Goal: Information Seeking & Learning: Learn about a topic

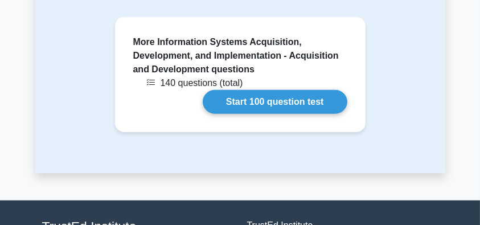
scroll to position [1134, 0]
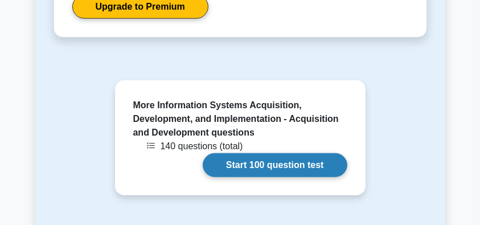
click at [278, 177] on link "Start 100 question test" at bounding box center [275, 165] width 145 height 24
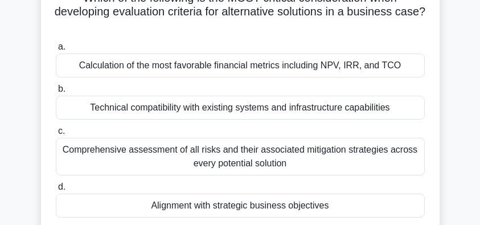
scroll to position [151, 0]
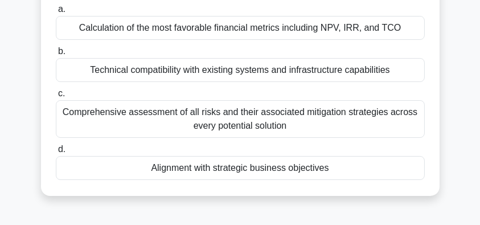
click at [202, 170] on div "Alignment with strategic business objectives" at bounding box center [240, 168] width 369 height 24
click at [56, 153] on input "d. Alignment with strategic business objectives" at bounding box center [56, 149] width 0 height 7
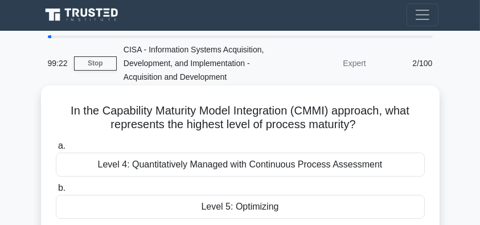
scroll to position [0, 0]
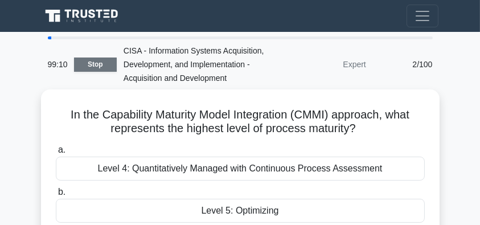
click at [94, 65] on link "Stop" at bounding box center [95, 64] width 43 height 14
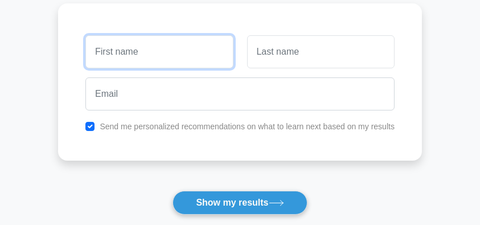
scroll to position [151, 0]
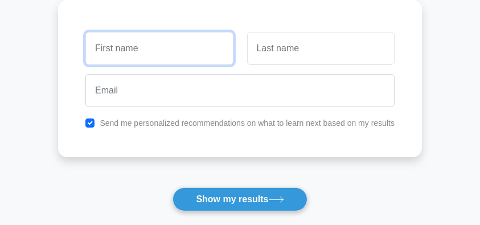
click at [143, 50] on input "text" at bounding box center [158, 48] width 147 height 33
type input "Borbor Teddy"
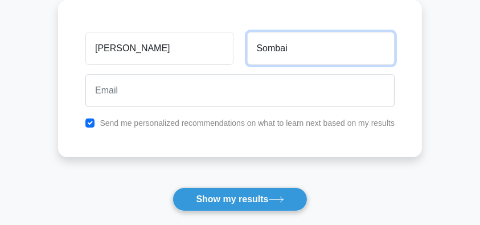
type input "Sombai"
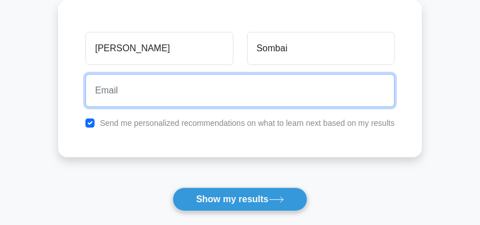
click at [116, 85] on input "email" at bounding box center [239, 90] width 309 height 33
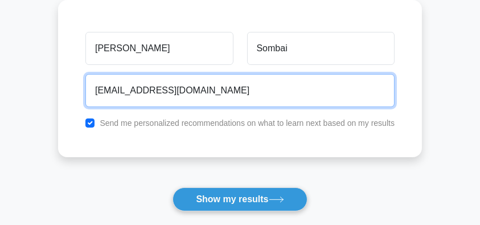
type input "[EMAIL_ADDRESS][DOMAIN_NAME]"
click at [172, 187] on button "Show my results" at bounding box center [239, 199] width 134 height 24
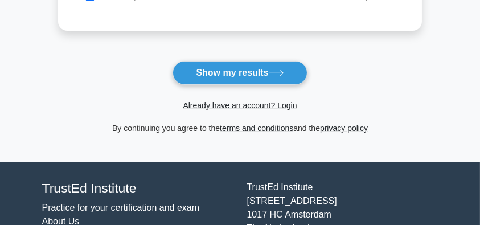
scroll to position [252, 0]
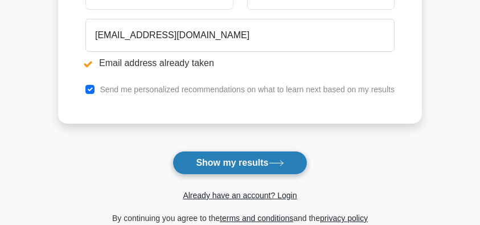
click at [250, 162] on button "Show my results" at bounding box center [239, 163] width 134 height 24
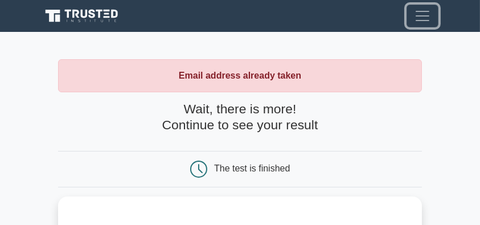
click at [432, 17] on button "Toggle navigation" at bounding box center [422, 16] width 32 height 23
click at [415, 15] on span "Toggle navigation" at bounding box center [422, 15] width 17 height 17
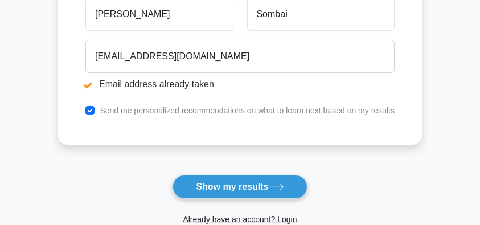
scroll to position [403, 0]
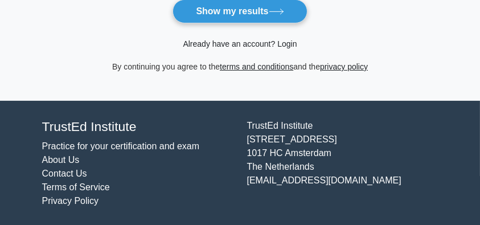
click at [282, 43] on link "Already have an account? Login" at bounding box center [240, 43] width 114 height 9
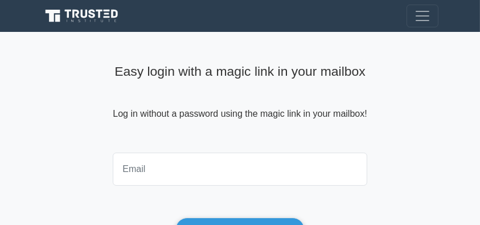
click at [163, 170] on input "email" at bounding box center [240, 169] width 254 height 33
type input "[EMAIL_ADDRESS][DOMAIN_NAME]"
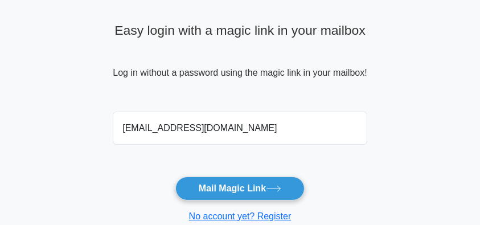
scroll to position [114, 0]
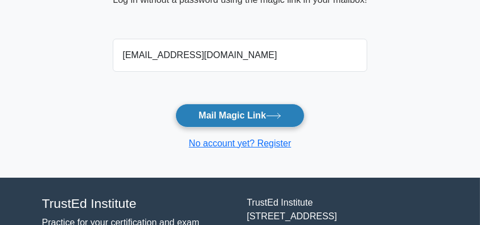
click at [254, 116] on button "Mail Magic Link" at bounding box center [239, 116] width 129 height 24
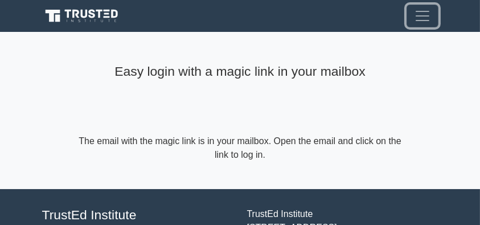
click at [425, 17] on span "Toggle navigation" at bounding box center [422, 15] width 17 height 17
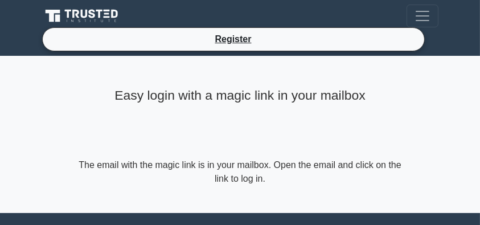
click at [73, 15] on icon at bounding box center [76, 13] width 7 height 9
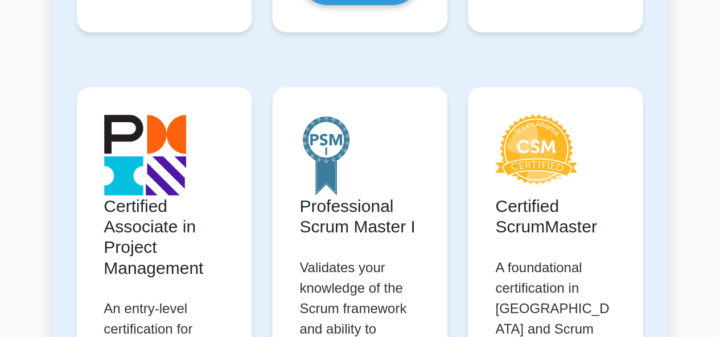
scroll to position [607, 0]
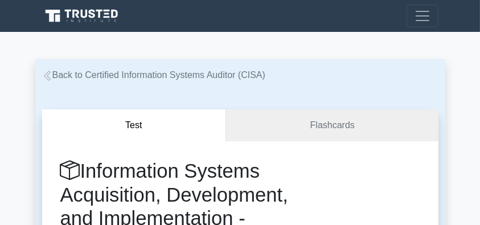
click at [48, 76] on icon at bounding box center [47, 76] width 10 height 10
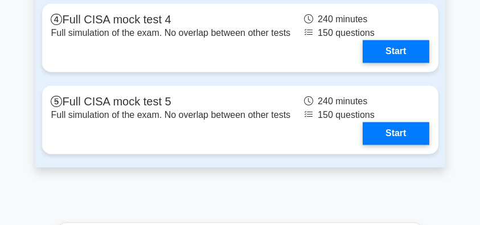
scroll to position [2390, 0]
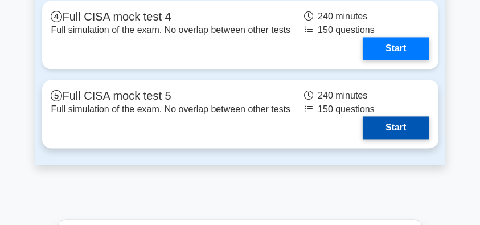
click at [380, 129] on link "Start" at bounding box center [395, 127] width 66 height 23
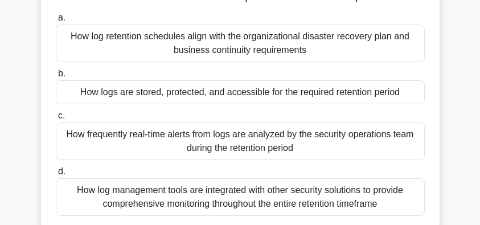
scroll to position [114, 0]
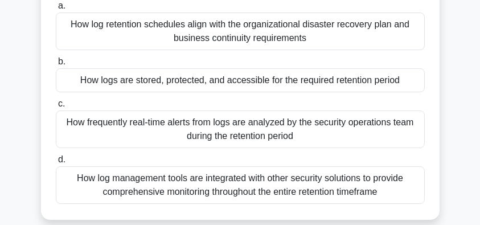
click at [174, 80] on div "How logs are stored, protected, and accessible for the required retention period" at bounding box center [240, 80] width 369 height 24
click at [56, 65] on input "b. How logs are stored, protected, and accessible for the required retention pe…" at bounding box center [56, 61] width 0 height 7
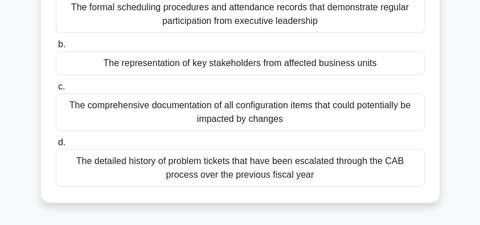
scroll to position [151, 0]
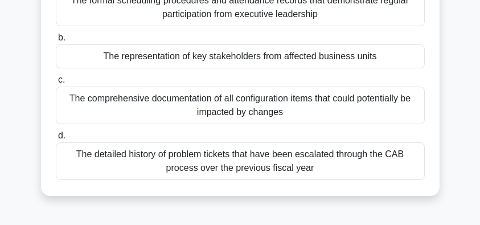
click at [142, 54] on div "The representation of key stakeholders from affected business units" at bounding box center [240, 56] width 369 height 24
click at [56, 42] on input "b. The representation of key stakeholders from affected business units" at bounding box center [56, 37] width 0 height 7
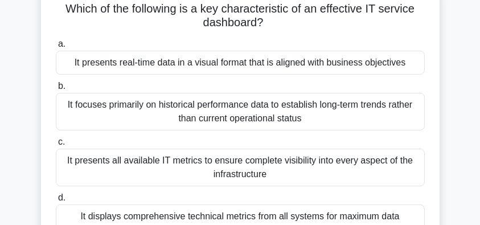
scroll to position [114, 0]
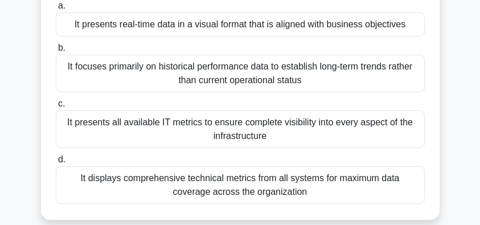
click at [171, 26] on div "It presents real-time data in a visual format that is aligned with business obj…" at bounding box center [240, 25] width 369 height 24
click at [56, 10] on input "a. It presents real-time data in a visual format that is aligned with business …" at bounding box center [56, 5] width 0 height 7
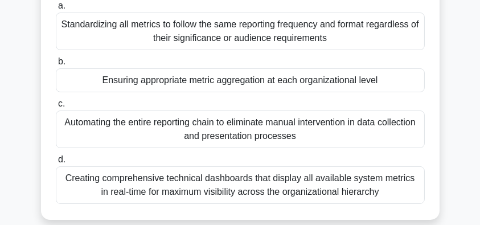
click at [185, 81] on div "Ensuring appropriate metric aggregation at each organizational level" at bounding box center [240, 80] width 369 height 24
click at [56, 65] on input "b. Ensuring appropriate metric aggregation at each organizational level" at bounding box center [56, 61] width 0 height 7
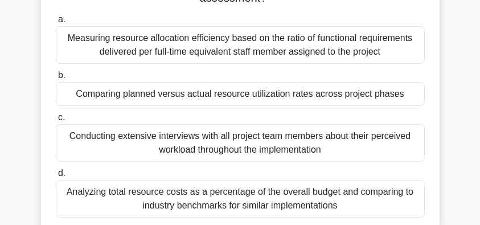
click at [182, 99] on div "Comparing planned versus actual resource utilization rates across project phases" at bounding box center [240, 94] width 369 height 24
click at [56, 79] on input "b. Comparing planned versus actual resource utilization rates across project ph…" at bounding box center [56, 75] width 0 height 7
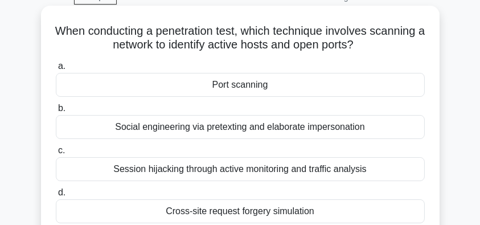
scroll to position [38, 0]
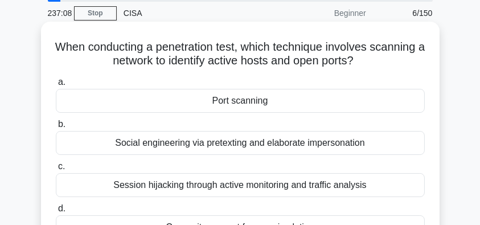
click at [197, 104] on div "Port scanning" at bounding box center [240, 101] width 369 height 24
click at [56, 86] on input "a. Port scanning" at bounding box center [56, 82] width 0 height 7
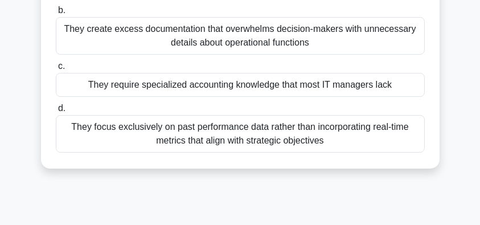
scroll to position [76, 0]
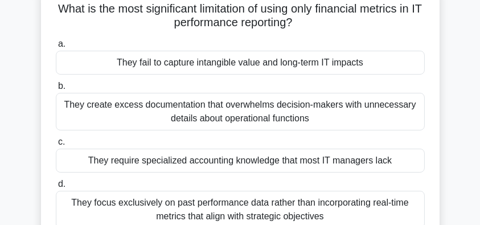
click at [183, 65] on div "They fail to capture intangible value and long-term IT impacts" at bounding box center [240, 63] width 369 height 24
click at [56, 48] on input "a. They fail to capture intangible value and long-term IT impacts" at bounding box center [56, 43] width 0 height 7
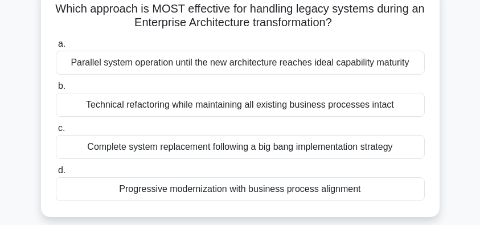
click at [227, 188] on div "Progressive modernization with business process alignment" at bounding box center [240, 189] width 369 height 24
click at [56, 174] on input "d. Progressive modernization with business process alignment" at bounding box center [56, 170] width 0 height 7
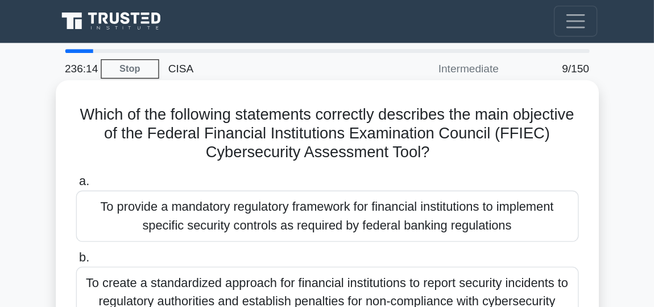
scroll to position [0, 0]
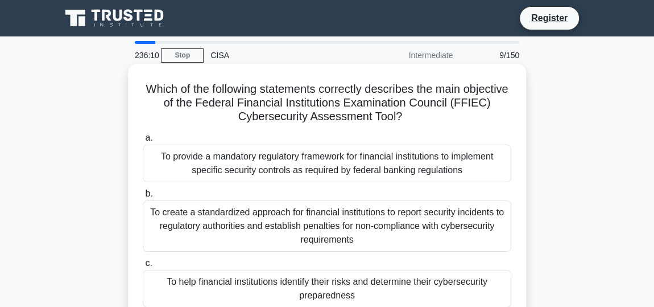
drag, startPoint x: 437, startPoint y: 1, endPoint x: 432, endPoint y: 130, distance: 129.3
click at [432, 130] on div "Which of the following statements correctly describes the main objective of the…" at bounding box center [327, 228] width 389 height 320
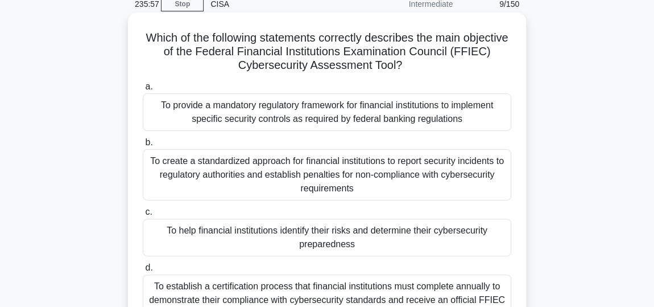
scroll to position [103, 0]
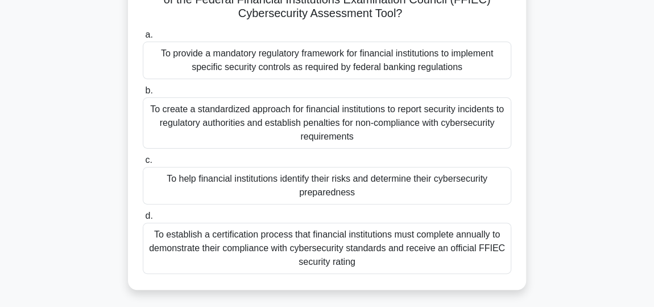
click at [356, 188] on div "To help financial institutions identify their risks and determine their cyberse…" at bounding box center [327, 186] width 369 height 38
click at [143, 164] on input "c. To help financial institutions identify their risks and determine their cybe…" at bounding box center [143, 159] width 0 height 7
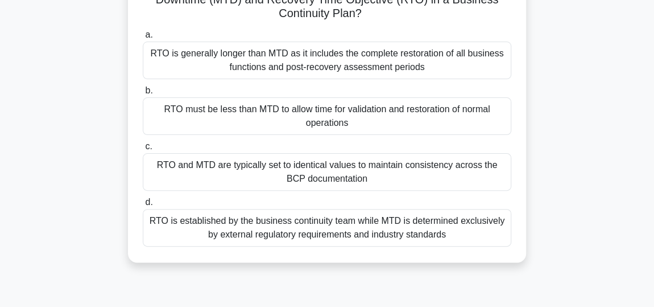
click at [322, 110] on div "RTO must be less than MTD to allow time for validation and restoration of norma…" at bounding box center [327, 116] width 369 height 38
click at [143, 94] on input "b. RTO must be less than MTD to allow time for validation and restoration of no…" at bounding box center [143, 90] width 0 height 7
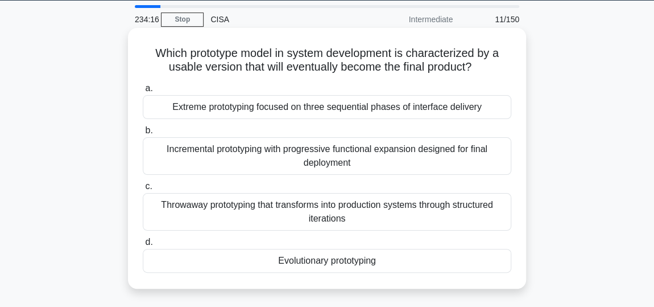
scroll to position [51, 0]
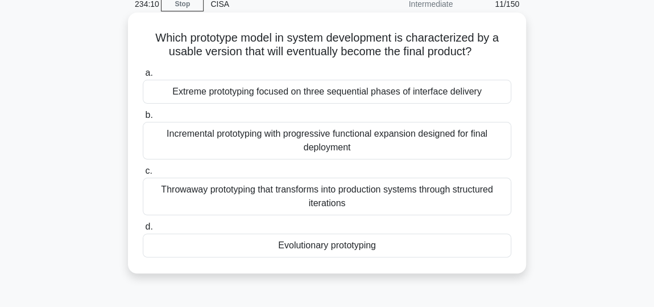
click at [324, 224] on div "Evolutionary prototyping" at bounding box center [327, 245] width 369 height 24
click at [143, 224] on input "d. Evolutionary prototyping" at bounding box center [143, 226] width 0 height 7
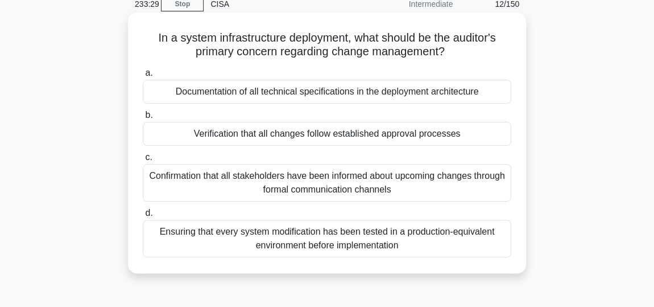
click at [271, 133] on div "Verification that all changes follow established approval processes" at bounding box center [327, 134] width 369 height 24
click at [143, 119] on input "b. Verification that all changes follow established approval processes" at bounding box center [143, 115] width 0 height 7
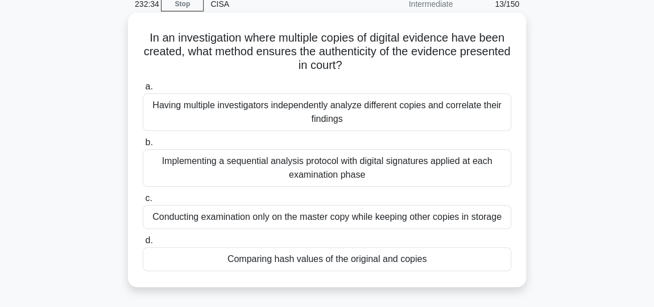
click at [290, 224] on div "Comparing hash values of the original and copies" at bounding box center [327, 259] width 369 height 24
click at [143, 224] on input "d. Comparing hash values of the original and copies" at bounding box center [143, 240] width 0 height 7
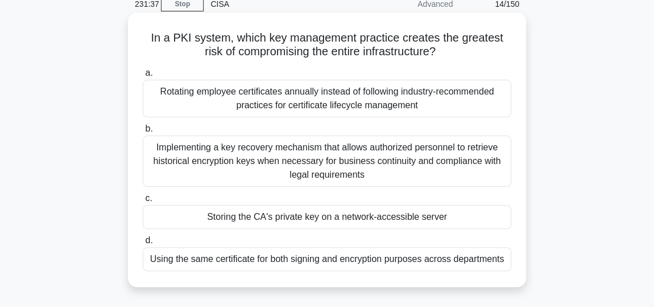
click at [409, 216] on div "Storing the CA's private key on a network-accessible server" at bounding box center [327, 217] width 369 height 24
click at [143, 202] on input "c. Storing the CA's private key on a network-accessible server" at bounding box center [143, 198] width 0 height 7
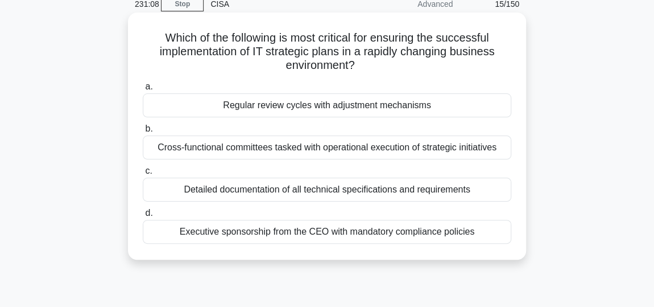
click at [308, 110] on div "Regular review cycles with adjustment mechanisms" at bounding box center [327, 105] width 369 height 24
click at [143, 90] on input "a. Regular review cycles with adjustment mechanisms" at bounding box center [143, 86] width 0 height 7
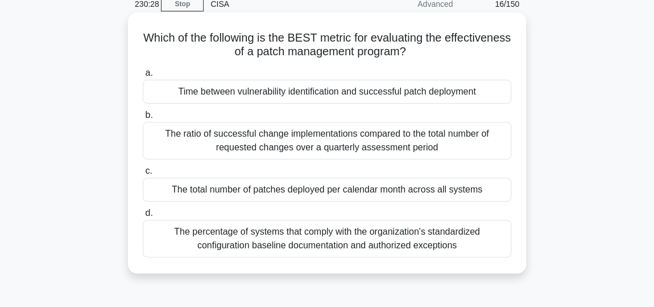
click at [312, 90] on div "Time between vulnerability identification and successful patch deployment" at bounding box center [327, 92] width 369 height 24
click at [143, 77] on input "a. Time between vulnerability identification and successful patch deployment" at bounding box center [143, 72] width 0 height 7
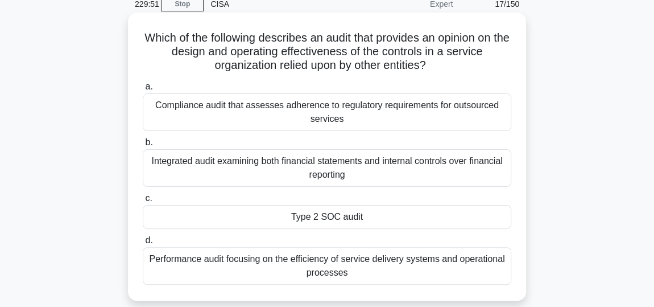
click at [347, 218] on div "Type 2 SOC audit" at bounding box center [327, 217] width 369 height 24
click at [143, 202] on input "c. Type 2 SOC audit" at bounding box center [143, 198] width 0 height 7
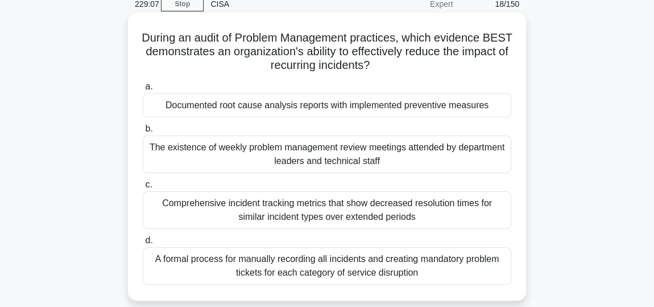
click at [345, 106] on div "Documented root cause analysis reports with implemented preventive measures" at bounding box center [327, 105] width 369 height 24
click at [143, 90] on input "a. Documented root cause analysis reports with implemented preventive measures" at bounding box center [143, 86] width 0 height 7
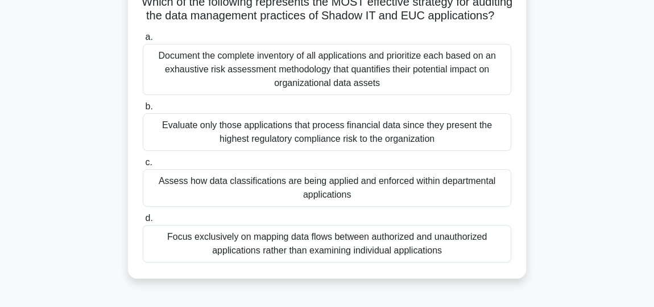
scroll to position [103, 0]
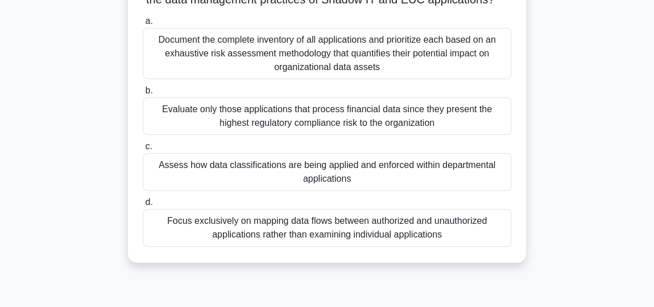
click at [304, 186] on div "Assess how data classifications are being applied and enforced within departmen…" at bounding box center [327, 172] width 369 height 38
click at [143, 150] on input "c. Assess how data classifications are being applied and enforced within depart…" at bounding box center [143, 146] width 0 height 7
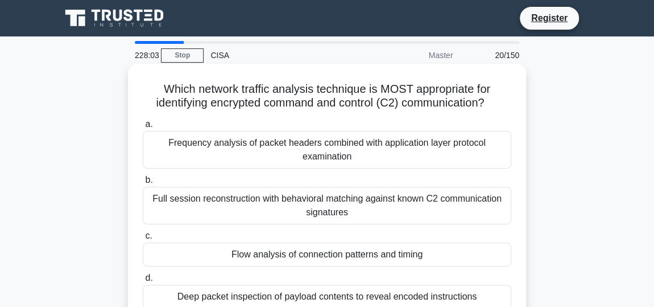
scroll to position [51, 0]
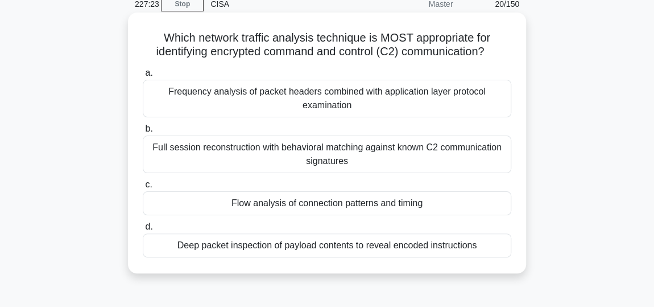
click at [308, 206] on div "Flow analysis of connection patterns and timing" at bounding box center [327, 203] width 369 height 24
click at [143, 188] on input "c. Flow analysis of connection patterns and timing" at bounding box center [143, 184] width 0 height 7
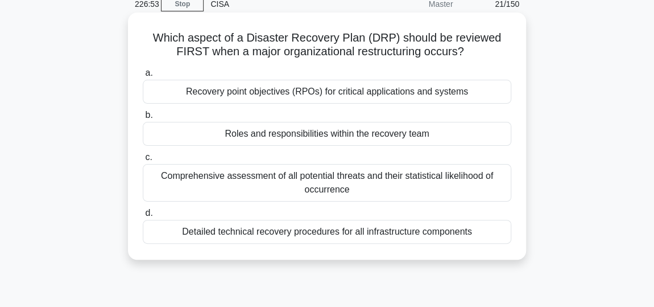
click at [287, 134] on div "Roles and responsibilities within the recovery team" at bounding box center [327, 134] width 369 height 24
click at [143, 119] on input "b. Roles and responsibilities within the recovery team" at bounding box center [143, 115] width 0 height 7
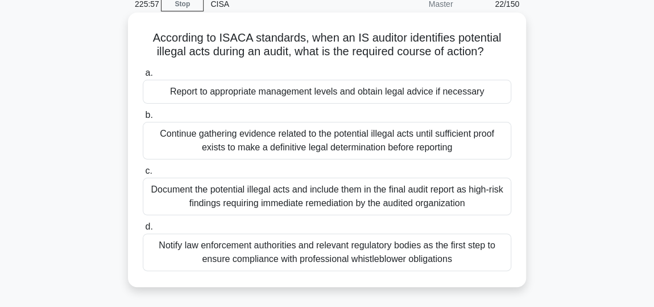
click at [315, 94] on div "Report to appropriate management levels and obtain legal advice if necessary" at bounding box center [327, 92] width 369 height 24
click at [143, 77] on input "a. Report to appropriate management levels and obtain legal advice if necessary" at bounding box center [143, 72] width 0 height 7
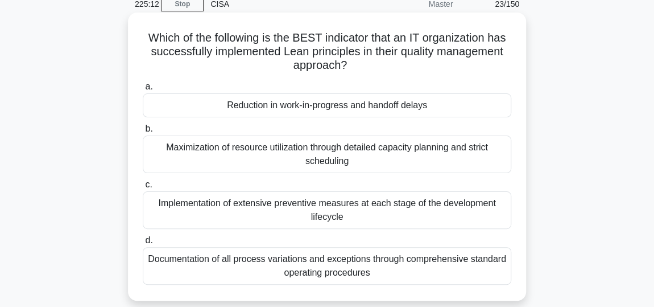
click at [323, 107] on div "Reduction in work-in-progress and handoff delays" at bounding box center [327, 105] width 369 height 24
click at [143, 90] on input "a. Reduction in work-in-progress and handoff delays" at bounding box center [143, 86] width 0 height 7
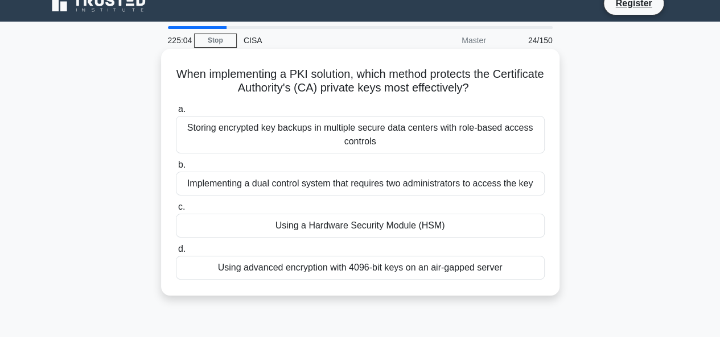
scroll to position [0, 0]
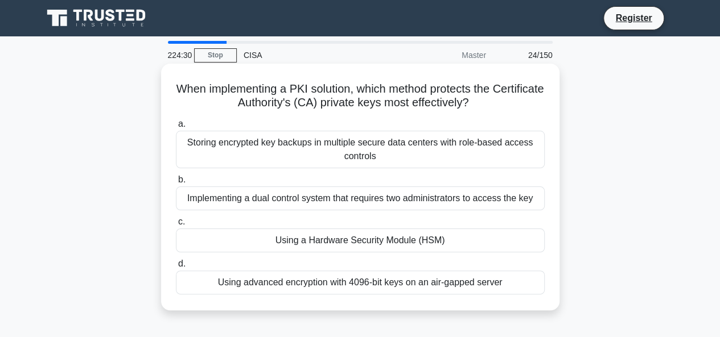
click at [413, 224] on div "Using a Hardware Security Module (HSM)" at bounding box center [360, 241] width 369 height 24
click at [176, 224] on input "c. Using a Hardware Security Module (HSM)" at bounding box center [176, 222] width 0 height 7
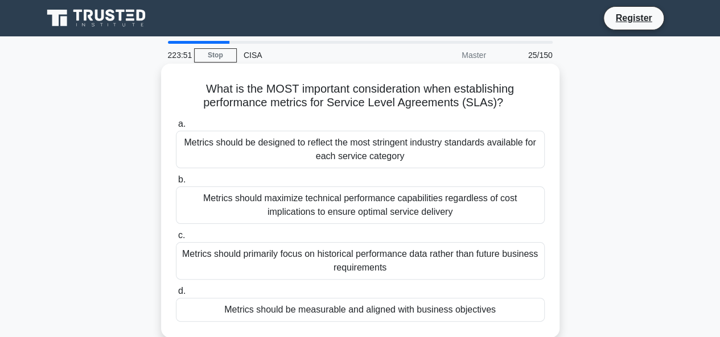
click at [304, 224] on div "Metrics should be measurable and aligned with business objectives" at bounding box center [360, 310] width 369 height 24
click at [176, 224] on input "d. Metrics should be measurable and aligned with business objectives" at bounding box center [176, 291] width 0 height 7
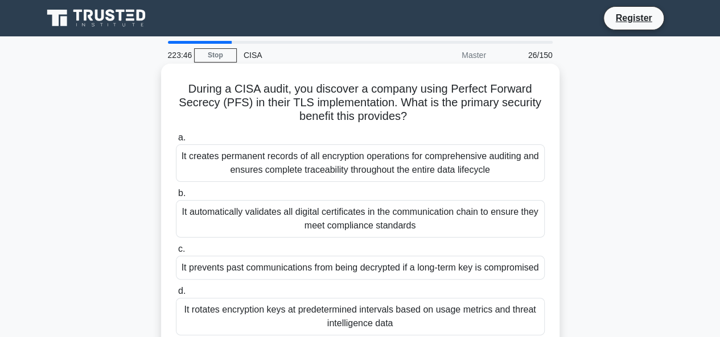
scroll to position [57, 0]
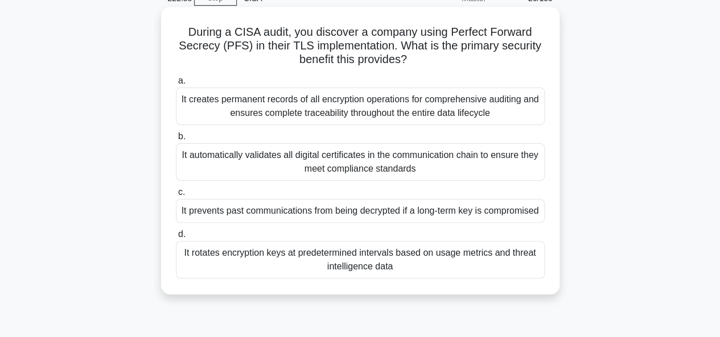
click at [328, 215] on div "It prevents past communications from being decrypted if a long-term key is comp…" at bounding box center [360, 211] width 369 height 24
click at [176, 196] on input "c. It prevents past communications from being decrypted if a long-term key is c…" at bounding box center [176, 192] width 0 height 7
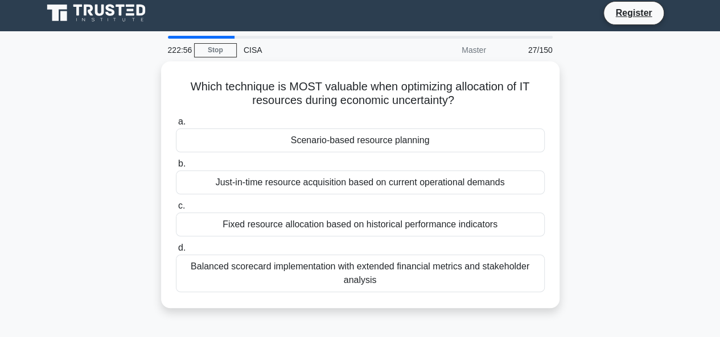
scroll to position [0, 0]
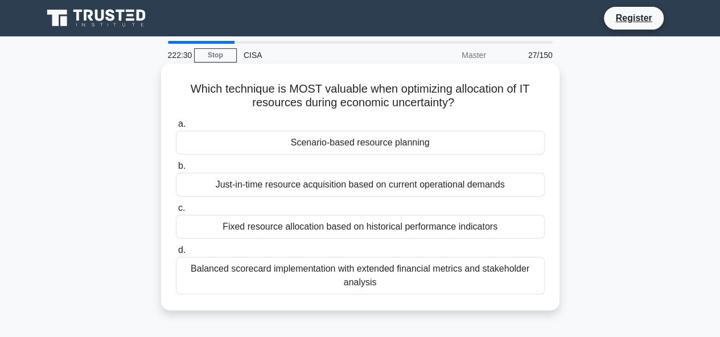
click at [327, 147] on div "Scenario-based resource planning" at bounding box center [360, 143] width 369 height 24
click at [176, 128] on input "a. Scenario-based resource planning" at bounding box center [176, 124] width 0 height 7
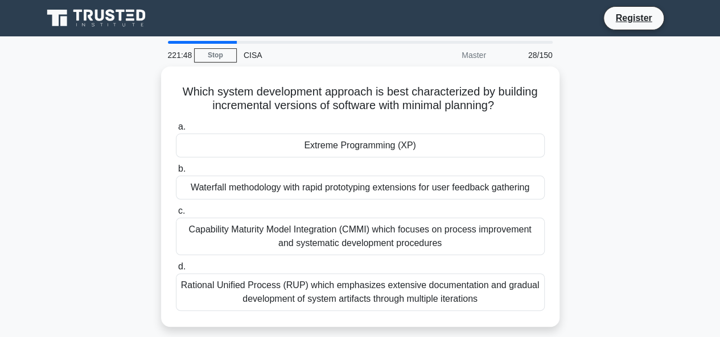
click at [327, 147] on div "Extreme Programming (XP)" at bounding box center [360, 146] width 369 height 24
click at [176, 131] on input "a. Extreme Programming (XP)" at bounding box center [176, 126] width 0 height 7
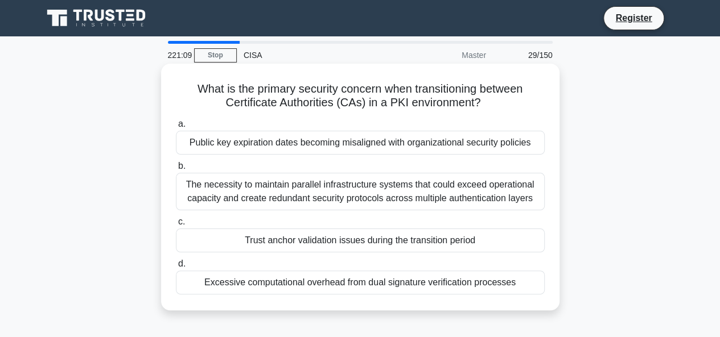
click at [331, 224] on div "Trust anchor validation issues during the transition period" at bounding box center [360, 241] width 369 height 24
click at [176, 224] on input "c. Trust anchor validation issues during the transition period" at bounding box center [176, 222] width 0 height 7
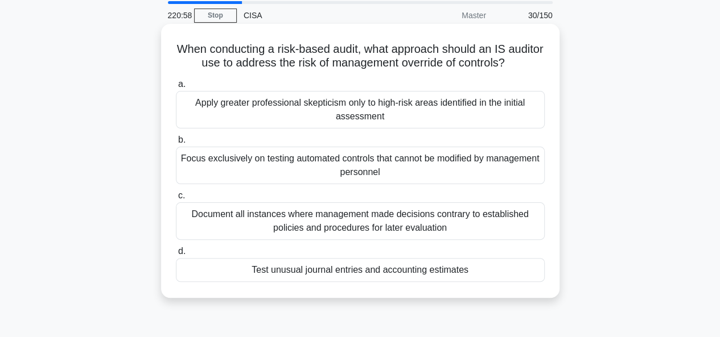
scroll to position [57, 0]
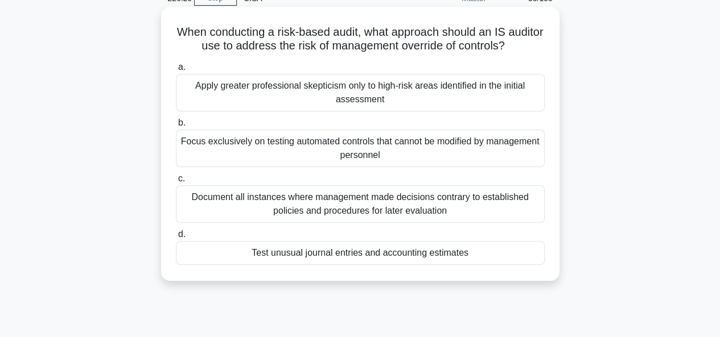
click at [320, 224] on div "Test unusual journal entries and accounting estimates" at bounding box center [360, 253] width 369 height 24
click at [176, 224] on input "d. Test unusual journal entries and accounting estimates" at bounding box center [176, 234] width 0 height 7
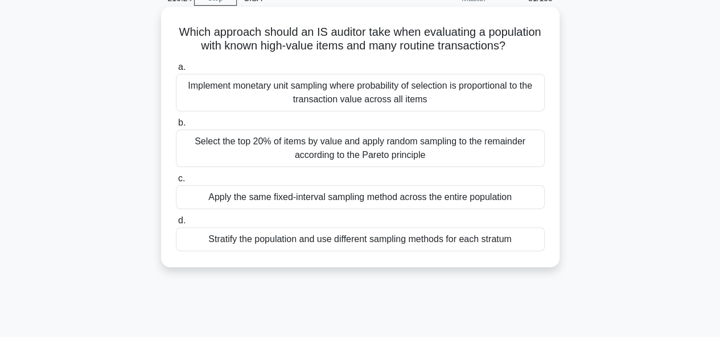
click at [466, 224] on div "Stratify the population and use different sampling methods for each stratum" at bounding box center [360, 240] width 369 height 24
click at [176, 224] on input "d. Stratify the population and use different sampling methods for each stratum" at bounding box center [176, 220] width 0 height 7
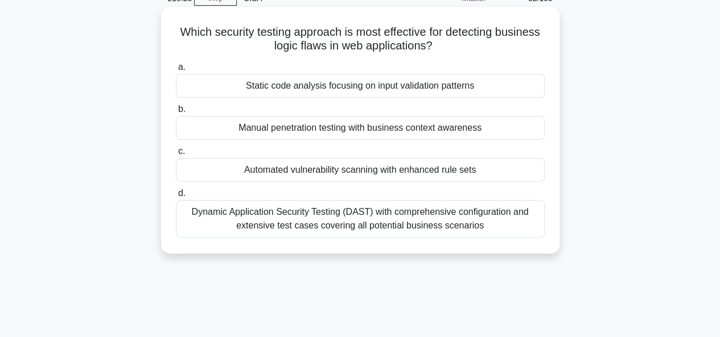
scroll to position [0, 0]
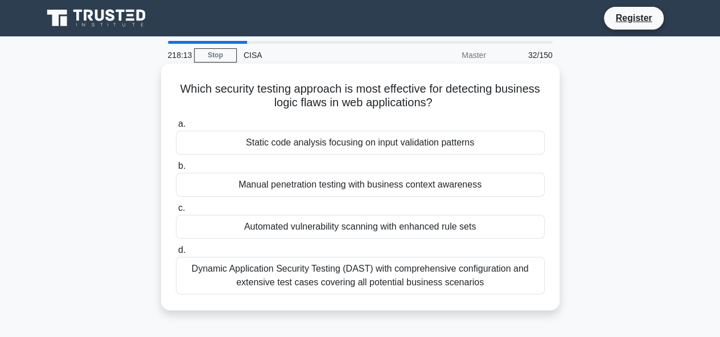
click at [405, 224] on div "Automated vulnerability scanning with enhanced rule sets" at bounding box center [360, 227] width 369 height 24
click at [176, 212] on input "c. Automated vulnerability scanning with enhanced rule sets" at bounding box center [176, 208] width 0 height 7
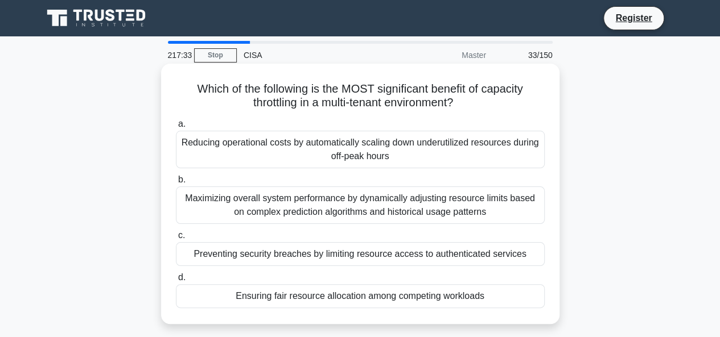
click at [376, 224] on div "Ensuring fair resource allocation among competing workloads" at bounding box center [360, 297] width 369 height 24
click at [176, 224] on input "d. Ensuring fair resource allocation among competing workloads" at bounding box center [176, 277] width 0 height 7
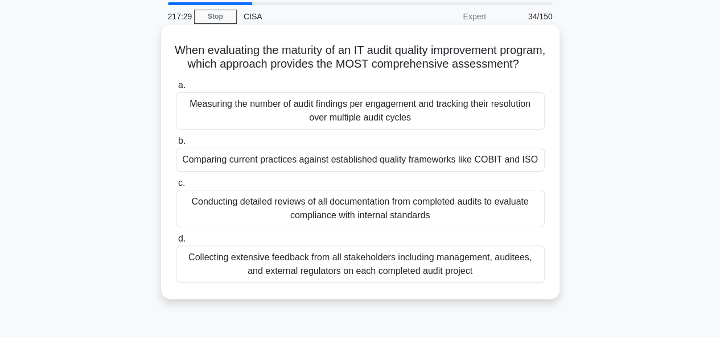
scroll to position [57, 0]
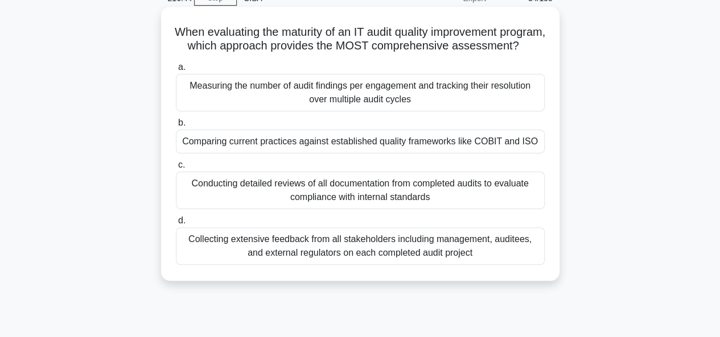
click at [310, 154] on div "Comparing current practices against established quality frameworks like COBIT a…" at bounding box center [360, 142] width 369 height 24
click at [176, 127] on input "b. Comparing current practices against established quality frameworks like COBI…" at bounding box center [176, 123] width 0 height 7
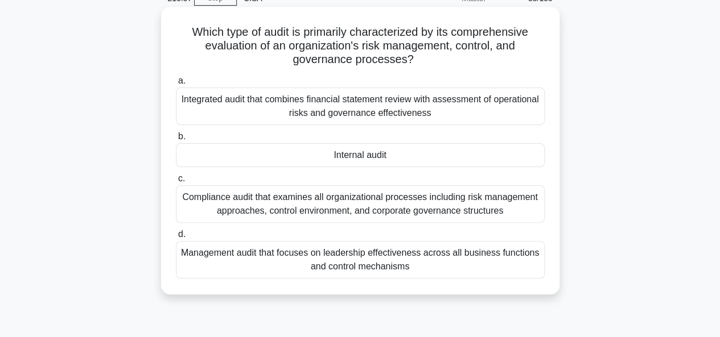
click at [321, 150] on div "Internal audit" at bounding box center [360, 155] width 369 height 24
click at [176, 141] on input "b. Internal audit" at bounding box center [176, 136] width 0 height 7
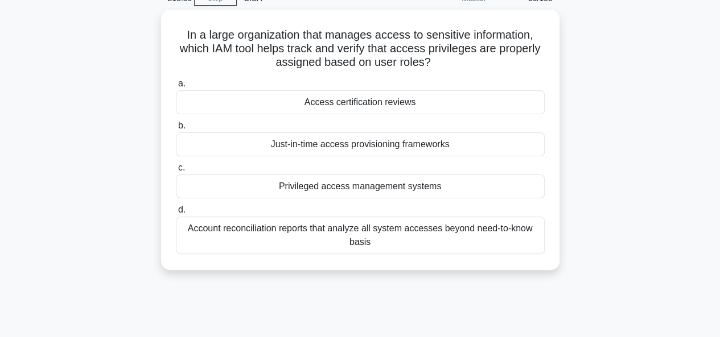
scroll to position [0, 0]
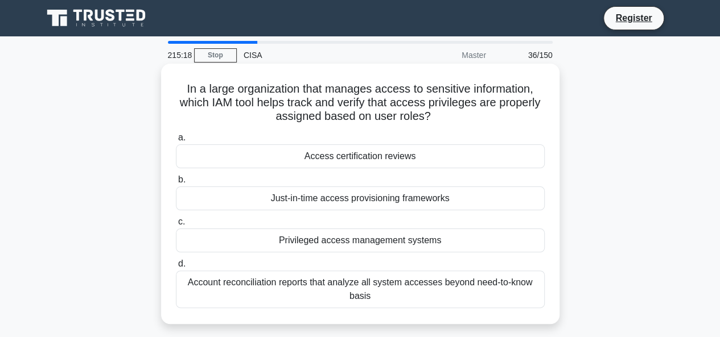
click at [332, 158] on div "Access certification reviews" at bounding box center [360, 157] width 369 height 24
click at [176, 142] on input "a. Access certification reviews" at bounding box center [176, 137] width 0 height 7
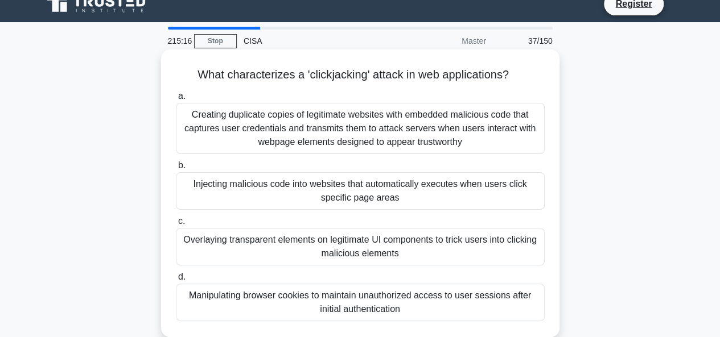
scroll to position [57, 0]
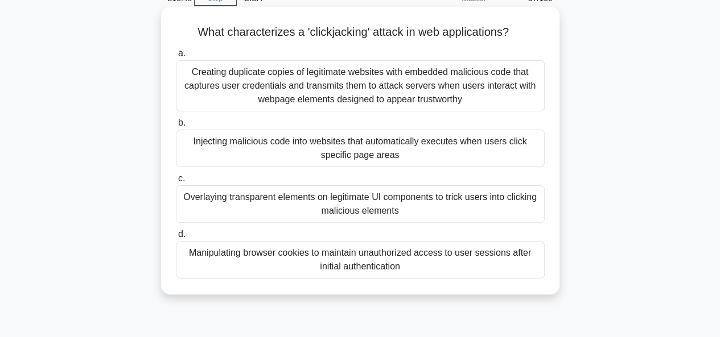
click at [375, 152] on div "Injecting malicious code into websites that automatically executes when users c…" at bounding box center [360, 149] width 369 height 38
click at [176, 127] on input "b. Injecting malicious code into websites that automatically executes when user…" at bounding box center [176, 123] width 0 height 7
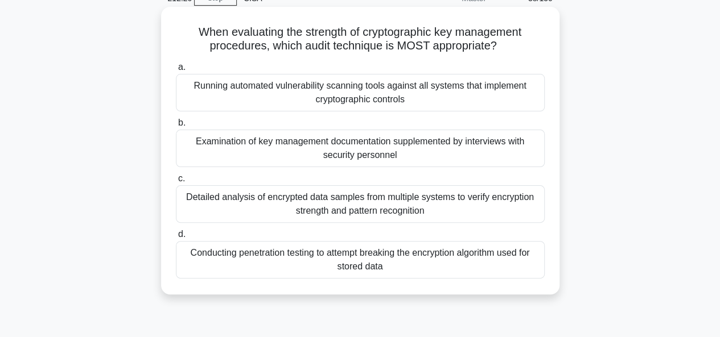
click at [403, 224] on div "Conducting penetration testing to attempt breaking the encryption algorithm use…" at bounding box center [360, 260] width 369 height 38
click at [176, 224] on input "d. Conducting penetration testing to attempt breaking the encryption algorithm …" at bounding box center [176, 234] width 0 height 7
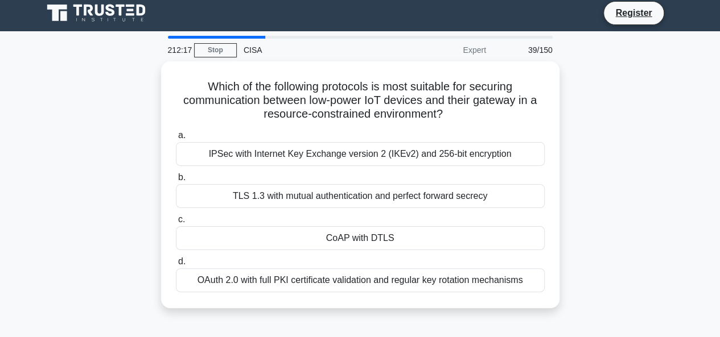
scroll to position [0, 0]
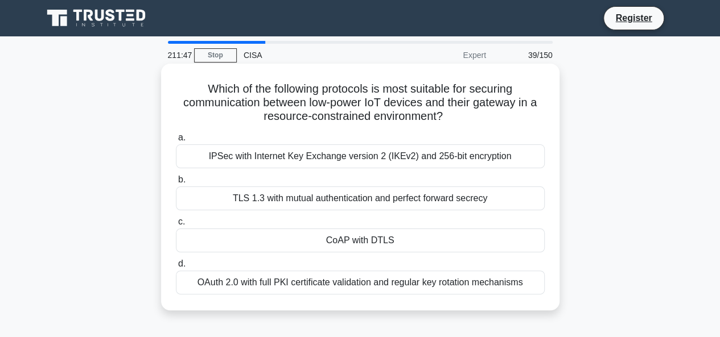
click at [362, 224] on div "CoAP with DTLS" at bounding box center [360, 241] width 369 height 24
click at [176, 224] on input "c. CoAP with DTLS" at bounding box center [176, 222] width 0 height 7
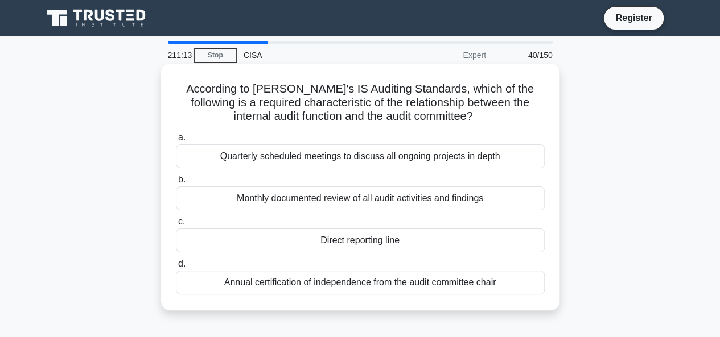
click at [347, 224] on div "Direct reporting line" at bounding box center [360, 241] width 369 height 24
click at [176, 224] on input "c. Direct reporting line" at bounding box center [176, 222] width 0 height 7
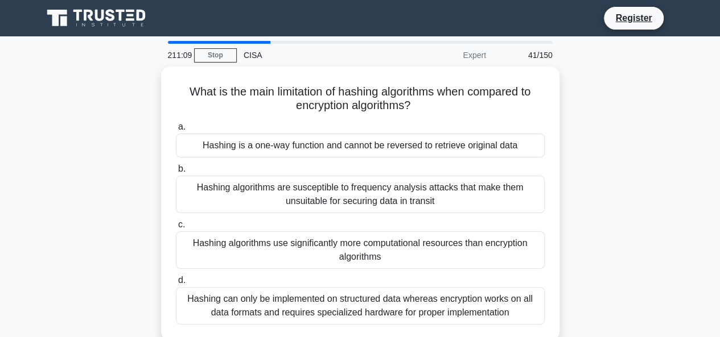
scroll to position [57, 0]
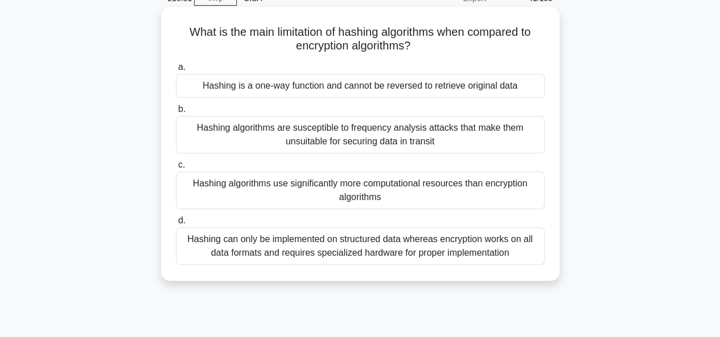
click at [306, 93] on div "Hashing is a one-way function and cannot be reversed to retrieve original data" at bounding box center [360, 86] width 369 height 24
click at [176, 71] on input "a. Hashing is a one-way function and cannot be reversed to retrieve original da…" at bounding box center [176, 67] width 0 height 7
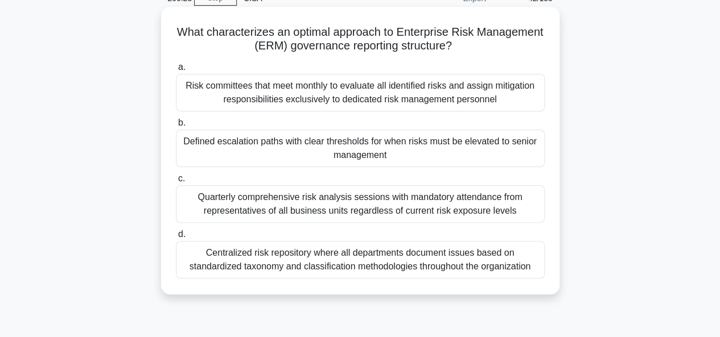
click at [298, 144] on div "Defined escalation paths with clear thresholds for when risks must be elevated …" at bounding box center [360, 149] width 369 height 38
click at [176, 127] on input "b. Defined escalation paths with clear thresholds for when risks must be elevat…" at bounding box center [176, 123] width 0 height 7
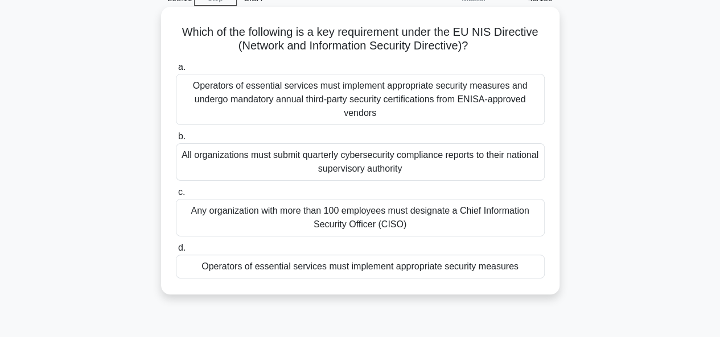
click at [345, 224] on div "Operators of essential services must implement appropriate security measures" at bounding box center [360, 267] width 369 height 24
click at [176, 224] on input "d. Operators of essential services must implement appropriate security measures" at bounding box center [176, 248] width 0 height 7
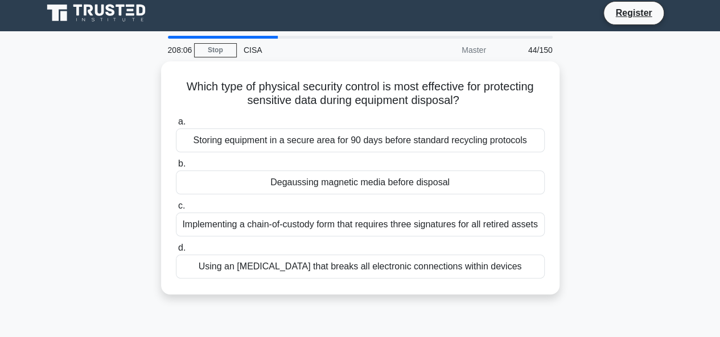
scroll to position [0, 0]
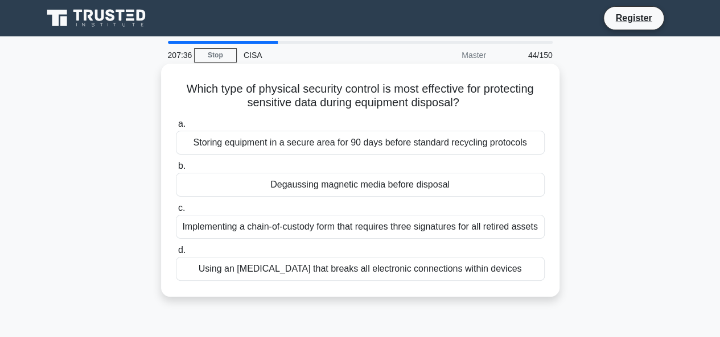
click at [333, 187] on div "Degaussing magnetic media before disposal" at bounding box center [360, 185] width 369 height 24
click at [176, 170] on input "b. Degaussing magnetic media before disposal" at bounding box center [176, 166] width 0 height 7
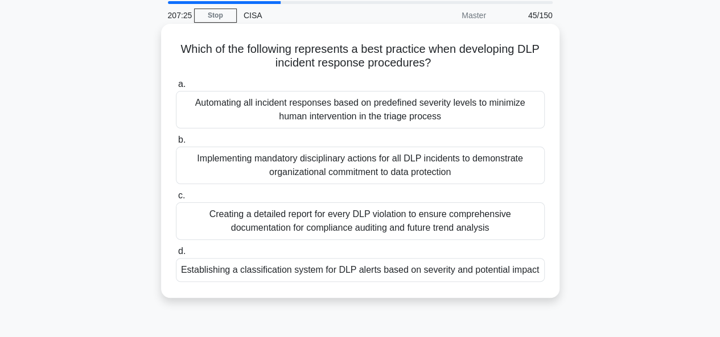
scroll to position [57, 0]
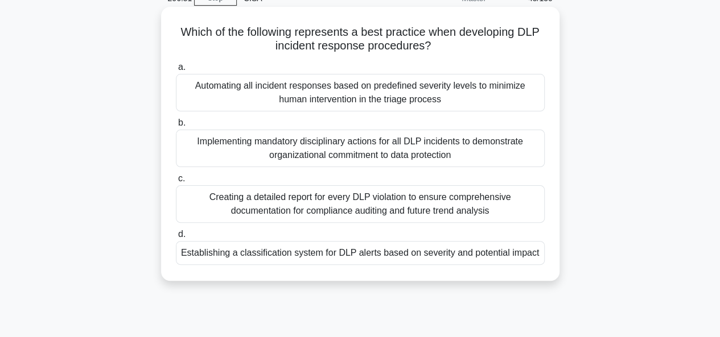
click at [320, 224] on div "Establishing a classification system for DLP alerts based on severity and poten…" at bounding box center [360, 253] width 369 height 24
click at [176, 224] on input "d. Establishing a classification system for DLP alerts based on severity and po…" at bounding box center [176, 234] width 0 height 7
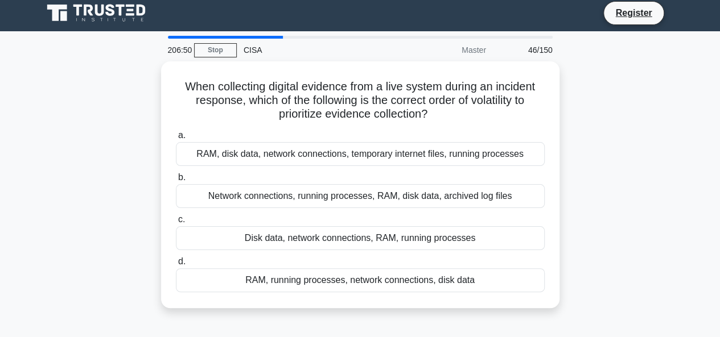
scroll to position [0, 0]
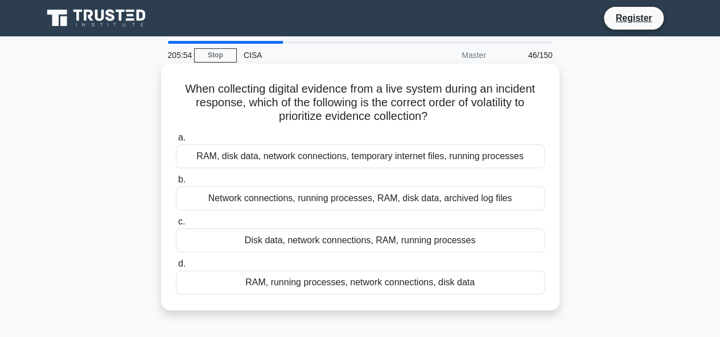
click at [310, 224] on div "RAM, running processes, network connections, disk data" at bounding box center [360, 283] width 369 height 24
click at [176, 224] on input "d. RAM, running processes, network connections, disk data" at bounding box center [176, 264] width 0 height 7
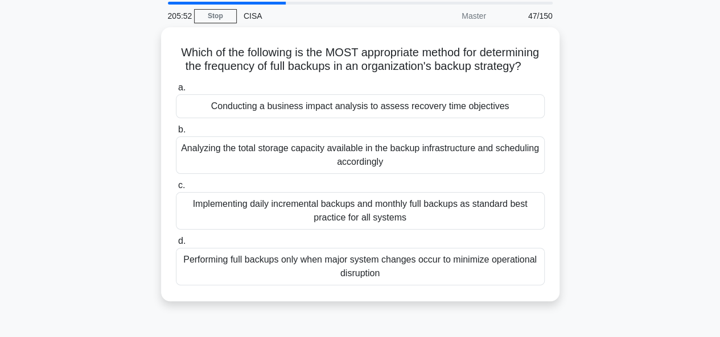
scroll to position [57, 0]
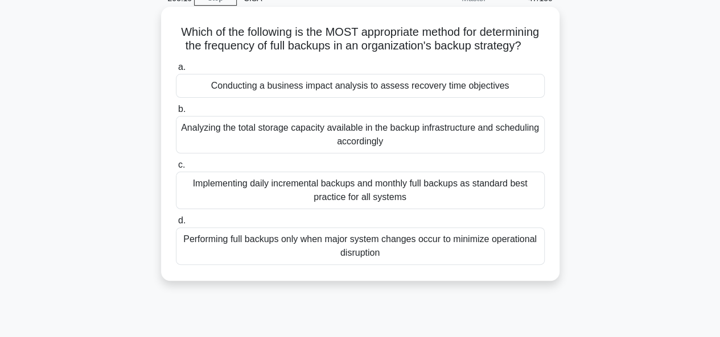
click at [310, 98] on div "Conducting a business impact analysis to assess recovery time objectives" at bounding box center [360, 86] width 369 height 24
click at [176, 71] on input "a. Conducting a business impact analysis to assess recovery time objectives" at bounding box center [176, 67] width 0 height 7
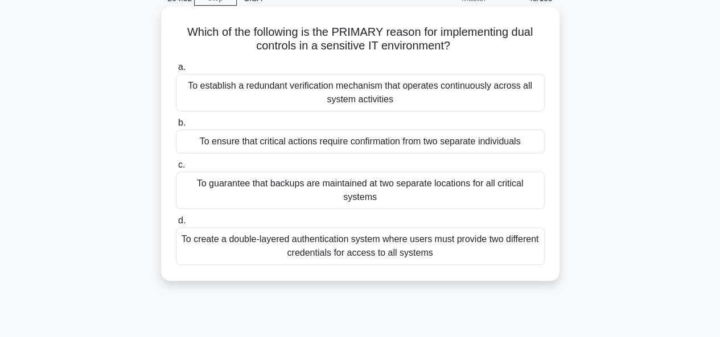
click at [319, 138] on div "To ensure that critical actions require confirmation from two separate individu…" at bounding box center [360, 142] width 369 height 24
click at [176, 127] on input "b. To ensure that critical actions require confirmation from two separate indiv…" at bounding box center [176, 123] width 0 height 7
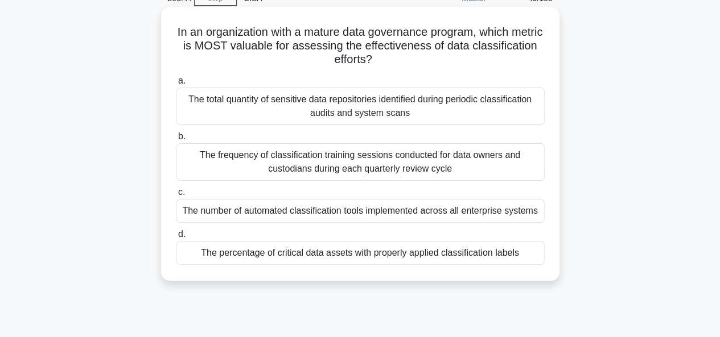
click at [352, 224] on div "The percentage of critical data assets with properly applied classification lab…" at bounding box center [360, 253] width 369 height 24
click at [176, 224] on input "d. The percentage of critical data assets with properly applied classification …" at bounding box center [176, 234] width 0 height 7
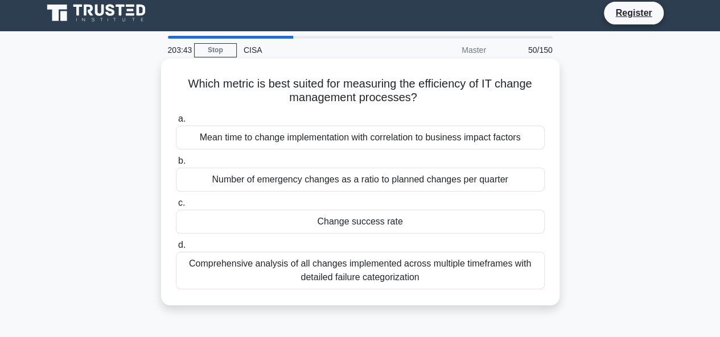
scroll to position [0, 0]
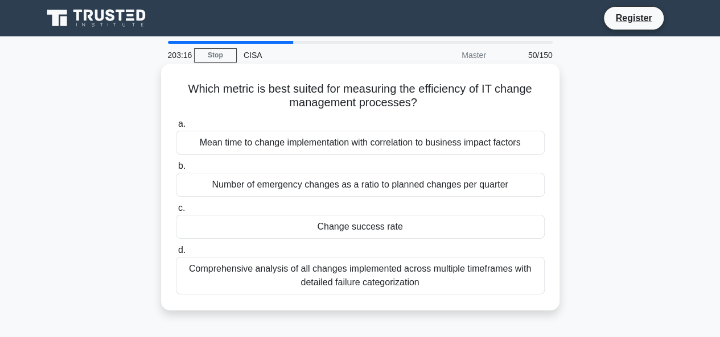
click at [420, 223] on div "Change success rate" at bounding box center [360, 227] width 369 height 24
click at [176, 212] on input "c. Change success rate" at bounding box center [176, 208] width 0 height 7
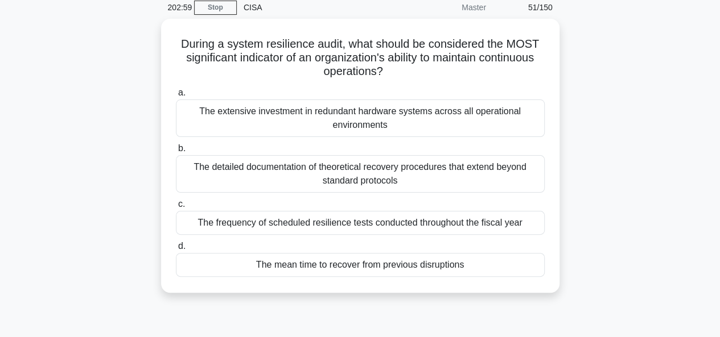
scroll to position [114, 0]
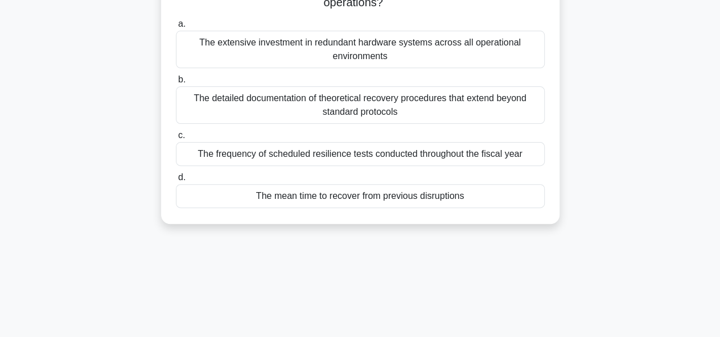
click at [409, 199] on div "The mean time to recover from previous disruptions" at bounding box center [360, 196] width 369 height 24
click at [176, 182] on input "d. The mean time to recover from previous disruptions" at bounding box center [176, 177] width 0 height 7
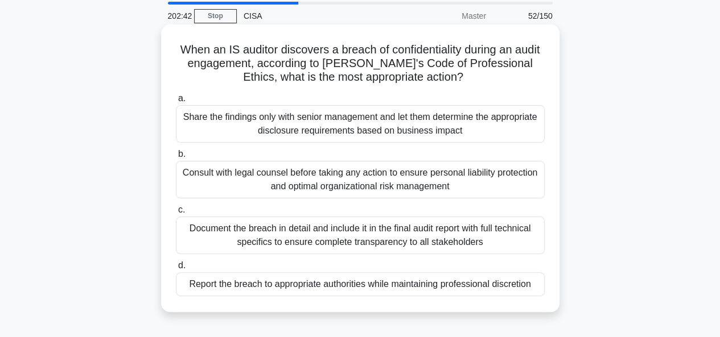
scroll to position [57, 0]
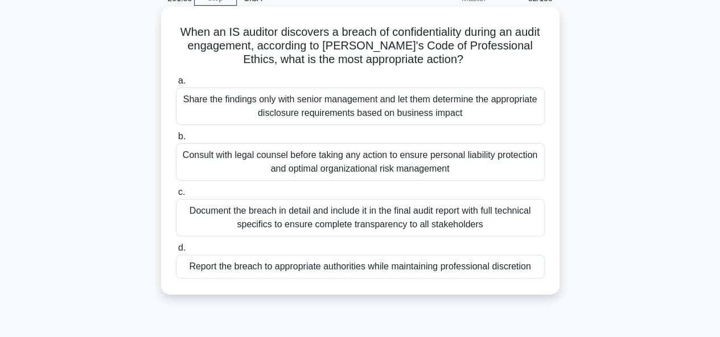
click at [330, 224] on div "Report the breach to appropriate authorities while maintaining professional dis…" at bounding box center [360, 267] width 369 height 24
click at [176, 224] on input "d. Report the breach to appropriate authorities while maintaining professional …" at bounding box center [176, 248] width 0 height 7
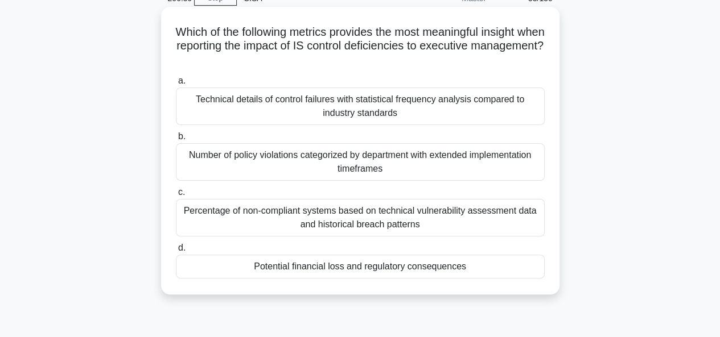
click at [343, 224] on div "Potential financial loss and regulatory consequences" at bounding box center [360, 267] width 369 height 24
click at [355, 224] on div "Potential financial loss and regulatory consequences" at bounding box center [360, 267] width 369 height 24
click at [372, 224] on div "Potential financial loss and regulatory consequences" at bounding box center [360, 267] width 369 height 24
click at [176, 224] on input "d. Potential financial loss and regulatory consequences" at bounding box center [176, 248] width 0 height 7
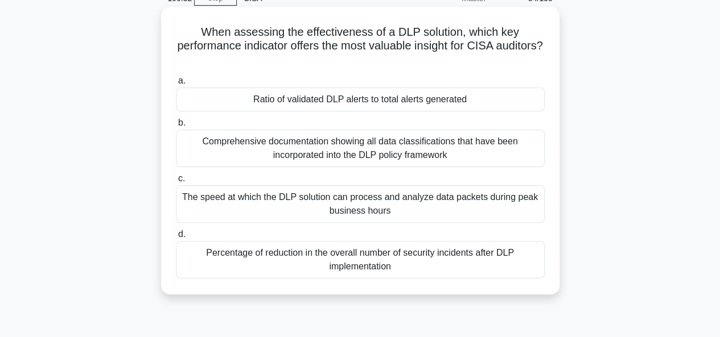
click at [324, 103] on div "Ratio of validated DLP alerts to total alerts generated" at bounding box center [360, 100] width 369 height 24
click at [176, 85] on input "a. Ratio of validated DLP alerts to total alerts generated" at bounding box center [176, 80] width 0 height 7
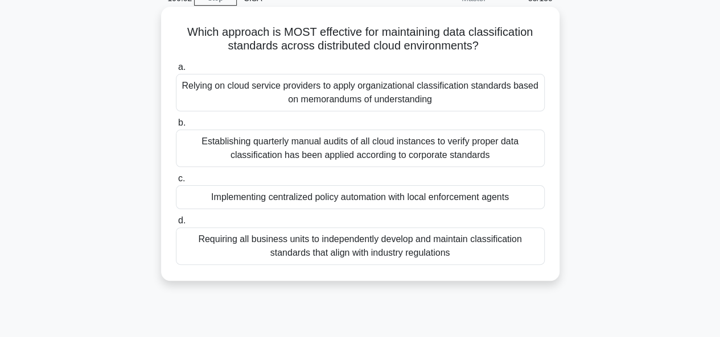
click at [273, 200] on div "Implementing centralized policy automation with local enforcement agents" at bounding box center [360, 198] width 369 height 24
click at [176, 183] on input "c. Implementing centralized policy automation with local enforcement agents" at bounding box center [176, 178] width 0 height 7
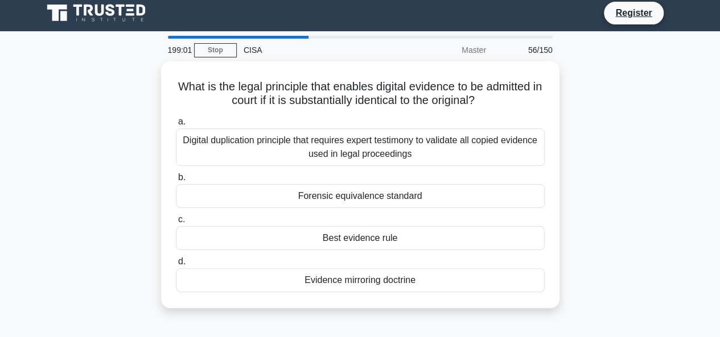
scroll to position [0, 0]
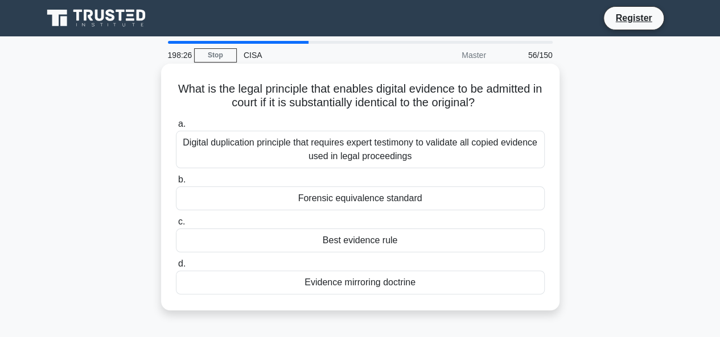
click at [339, 224] on div "Best evidence rule" at bounding box center [360, 241] width 369 height 24
click at [176, 224] on input "c. Best evidence rule" at bounding box center [176, 222] width 0 height 7
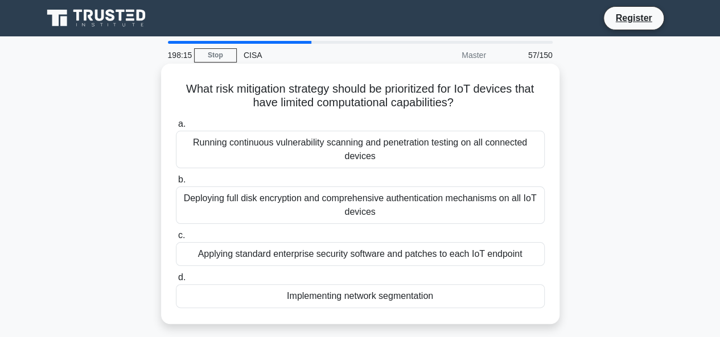
click at [346, 224] on div "Implementing network segmentation" at bounding box center [360, 297] width 369 height 24
click at [176, 224] on input "d. Implementing network segmentation" at bounding box center [176, 277] width 0 height 7
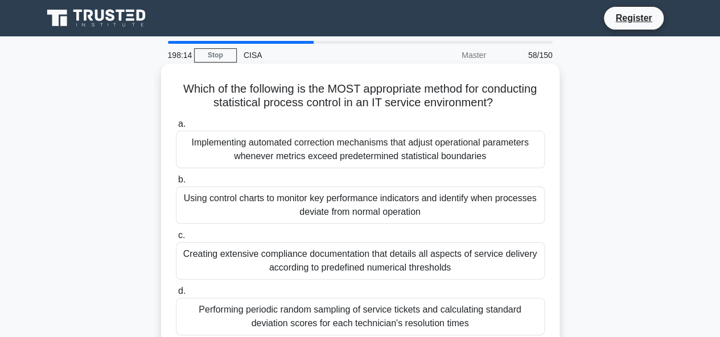
scroll to position [57, 0]
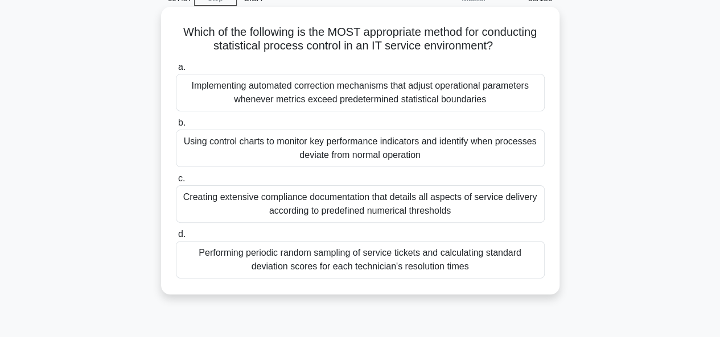
click at [393, 147] on div "Using control charts to monitor key performance indicators and identify when pr…" at bounding box center [360, 149] width 369 height 38
click at [176, 127] on input "b. Using control charts to monitor key performance indicators and identify when…" at bounding box center [176, 123] width 0 height 7
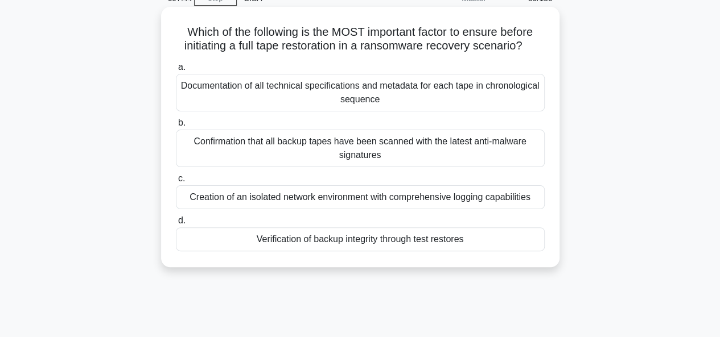
click at [375, 224] on div "Verification of backup integrity through test restores" at bounding box center [360, 240] width 369 height 24
click at [176, 224] on input "d. Verification of backup integrity through test restores" at bounding box center [176, 220] width 0 height 7
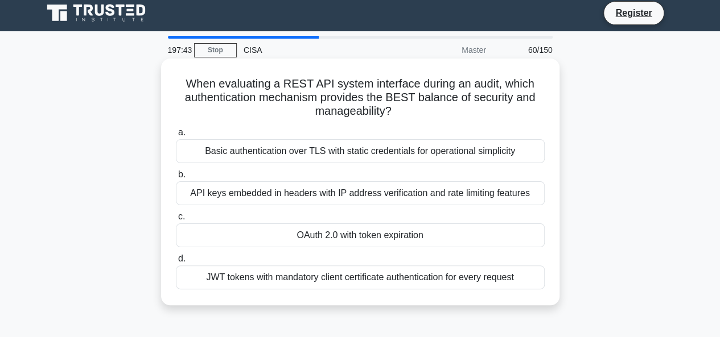
scroll to position [0, 0]
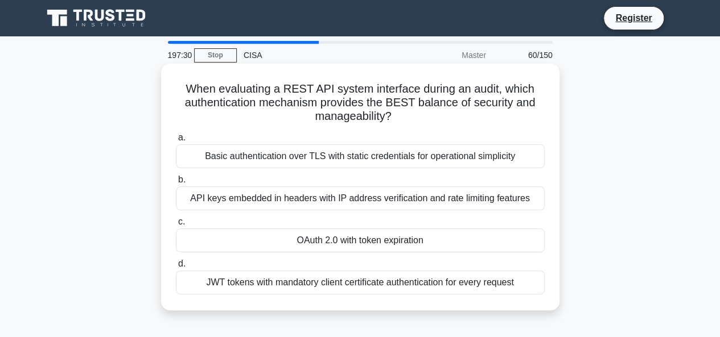
click at [346, 224] on div "OAuth 2.0 with token expiration" at bounding box center [360, 241] width 369 height 24
click at [176, 224] on input "c. OAuth 2.0 with token expiration" at bounding box center [176, 222] width 0 height 7
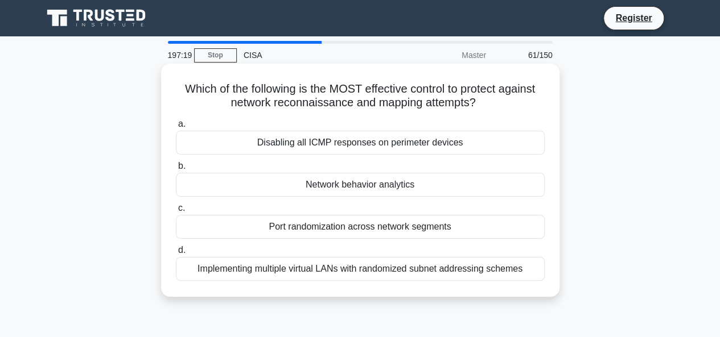
click at [348, 186] on div "Network behavior analytics" at bounding box center [360, 185] width 369 height 24
click at [176, 170] on input "b. Network behavior analytics" at bounding box center [176, 166] width 0 height 7
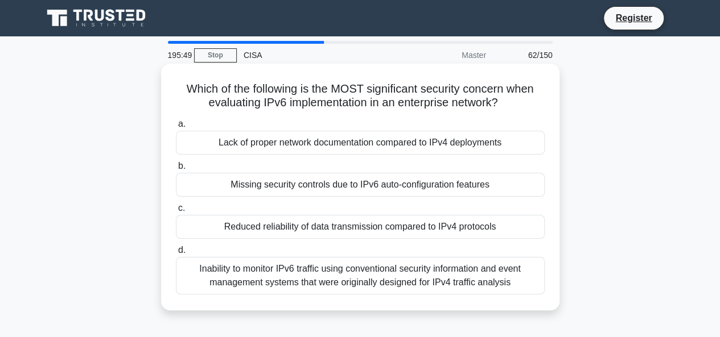
click at [298, 186] on div "Missing security controls due to IPv6 auto-configuration features" at bounding box center [360, 185] width 369 height 24
click at [176, 170] on input "b. Missing security controls due to IPv6 auto-configuration features" at bounding box center [176, 166] width 0 height 7
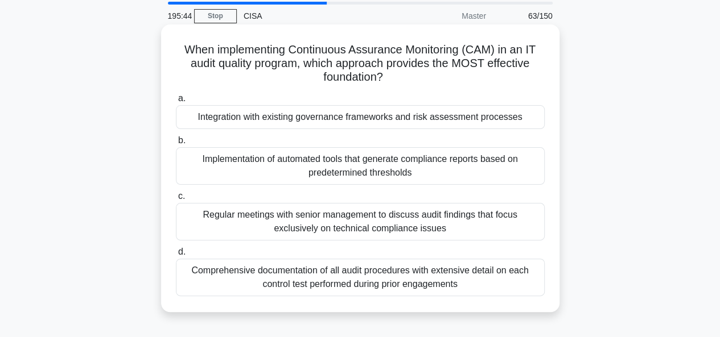
scroll to position [57, 0]
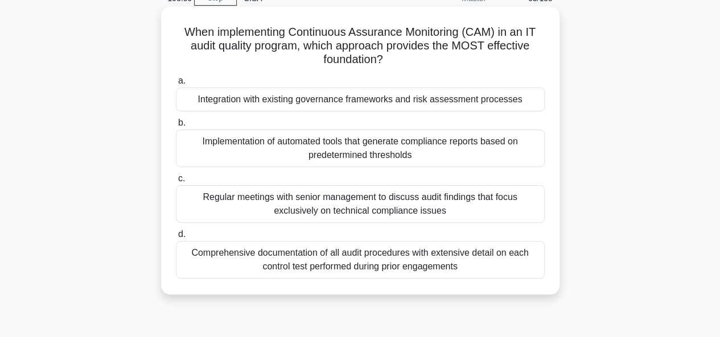
click at [269, 103] on div "Integration with existing governance frameworks and risk assessment processes" at bounding box center [360, 100] width 369 height 24
click at [176, 85] on input "a. Integration with existing governance frameworks and risk assessment processes" at bounding box center [176, 80] width 0 height 7
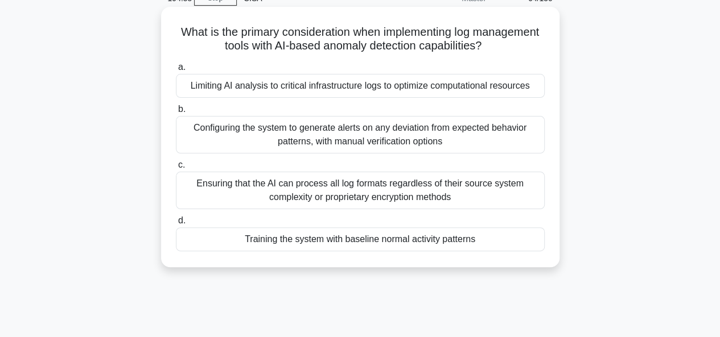
click at [308, 224] on div "Training the system with baseline normal activity patterns" at bounding box center [360, 240] width 369 height 24
click at [176, 224] on input "d. Training the system with baseline normal activity patterns" at bounding box center [176, 220] width 0 height 7
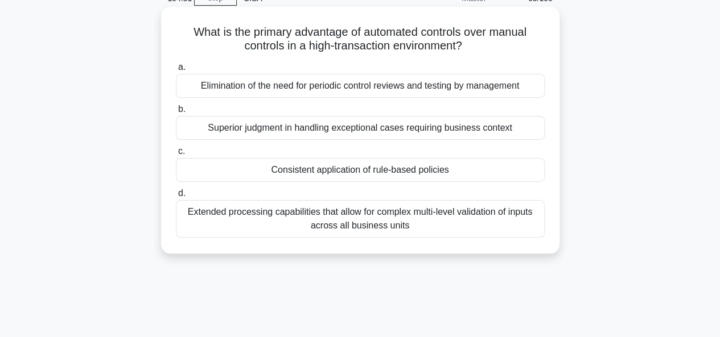
click at [298, 172] on div "Consistent application of rule-based policies" at bounding box center [360, 170] width 369 height 24
click at [176, 155] on input "c. Consistent application of rule-based policies" at bounding box center [176, 151] width 0 height 7
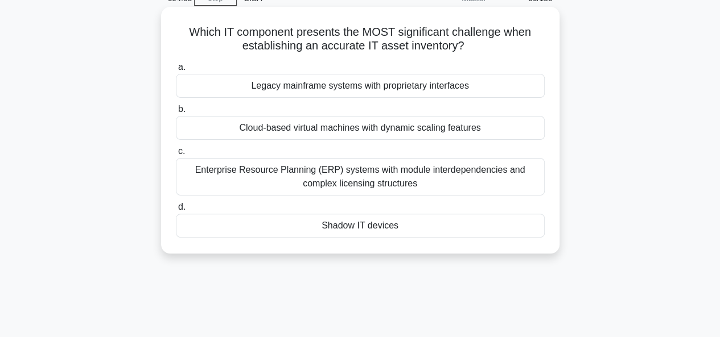
click at [341, 224] on div "Shadow IT devices" at bounding box center [360, 226] width 369 height 24
click at [176, 211] on input "d. Shadow IT devices" at bounding box center [176, 207] width 0 height 7
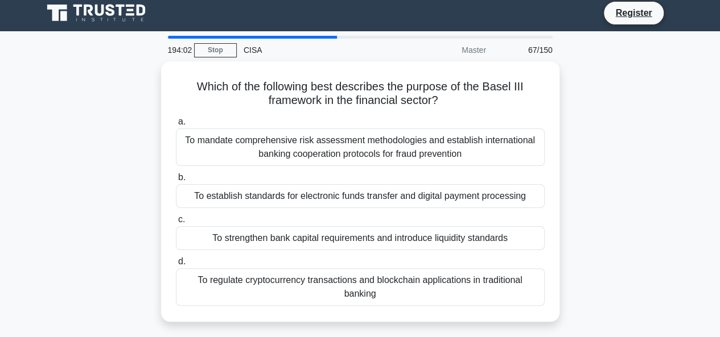
scroll to position [0, 0]
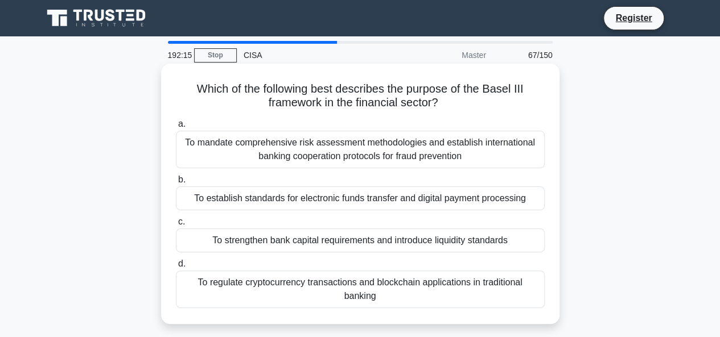
click at [285, 224] on div "To strengthen bank capital requirements and introduce liquidity standards" at bounding box center [360, 241] width 369 height 24
click at [176, 224] on input "c. To strengthen bank capital requirements and introduce liquidity standards" at bounding box center [176, 222] width 0 height 7
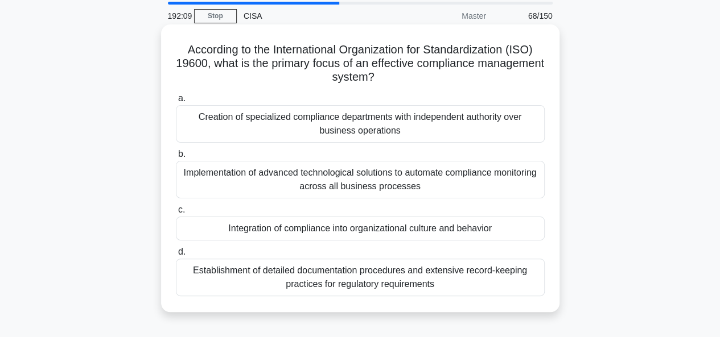
scroll to position [57, 0]
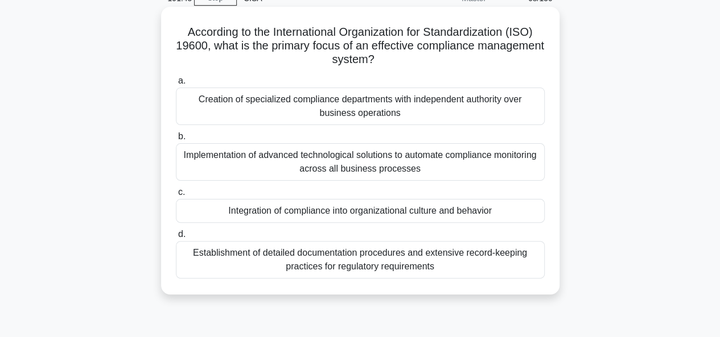
click at [327, 208] on div "Integration of compliance into organizational culture and behavior" at bounding box center [360, 211] width 369 height 24
click at [176, 196] on input "c. Integration of compliance into organizational culture and behavior" at bounding box center [176, 192] width 0 height 7
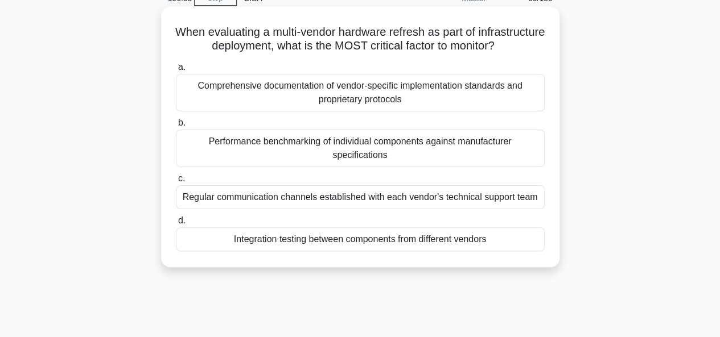
click at [317, 224] on div "Integration testing between components from different vendors" at bounding box center [360, 240] width 369 height 24
click at [352, 224] on div "Integration testing between components from different vendors" at bounding box center [360, 240] width 369 height 24
click at [330, 224] on div "Integration testing between components from different vendors" at bounding box center [360, 240] width 369 height 24
click at [176, 224] on input "d. Integration testing between components from different vendors" at bounding box center [176, 220] width 0 height 7
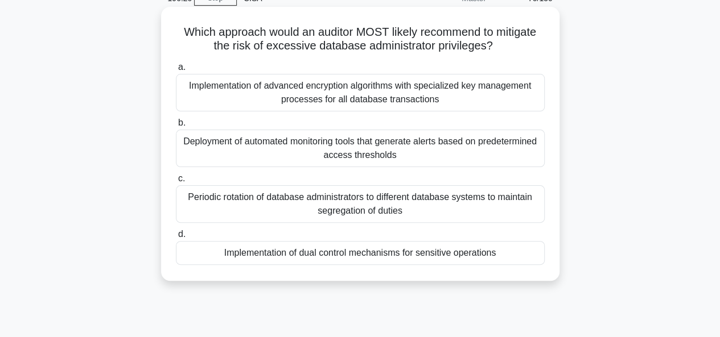
click at [325, 224] on div "Implementation of dual control mechanisms for sensitive operations" at bounding box center [360, 253] width 369 height 24
click at [176, 224] on input "d. Implementation of dual control mechanisms for sensitive operations" at bounding box center [176, 234] width 0 height 7
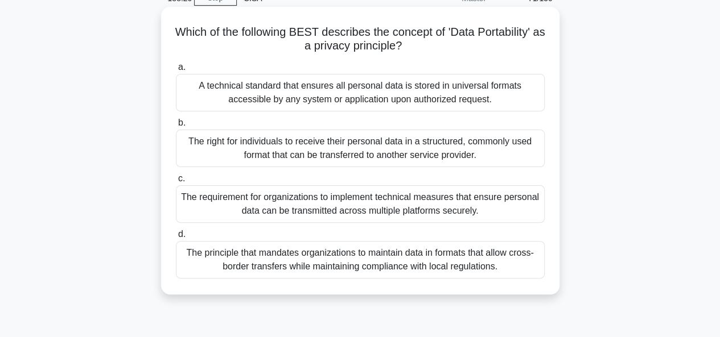
click at [294, 97] on div "A technical standard that ensures all personal data is stored in universal form…" at bounding box center [360, 93] width 369 height 38
click at [176, 71] on input "a. A technical standard that ensures all personal data is stored in universal f…" at bounding box center [176, 67] width 0 height 7
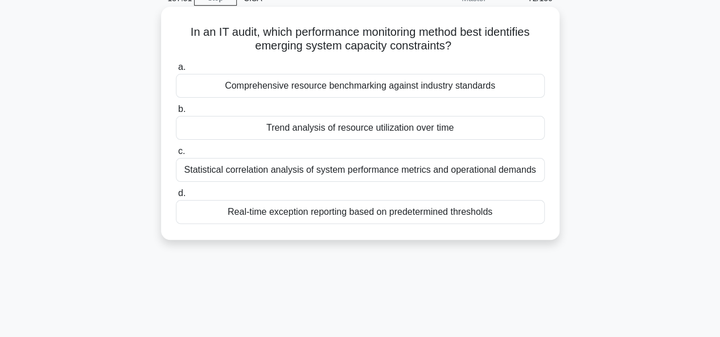
click at [364, 128] on div "Trend analysis of resource utilization over time" at bounding box center [360, 128] width 369 height 24
click at [176, 113] on input "b. Trend analysis of resource utilization over time" at bounding box center [176, 109] width 0 height 7
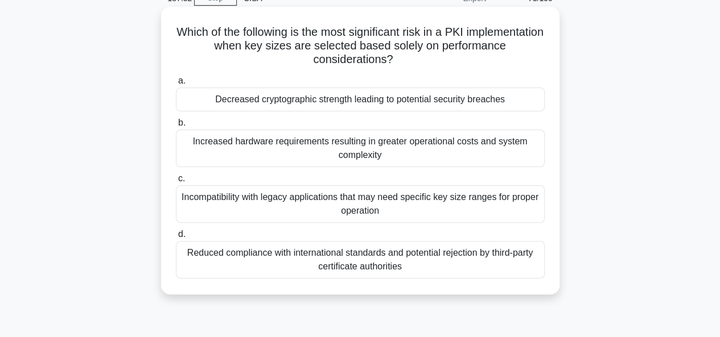
click at [369, 104] on div "Decreased cryptographic strength leading to potential security breaches" at bounding box center [360, 100] width 369 height 24
click at [176, 85] on input "a. Decreased cryptographic strength leading to potential security breaches" at bounding box center [176, 80] width 0 height 7
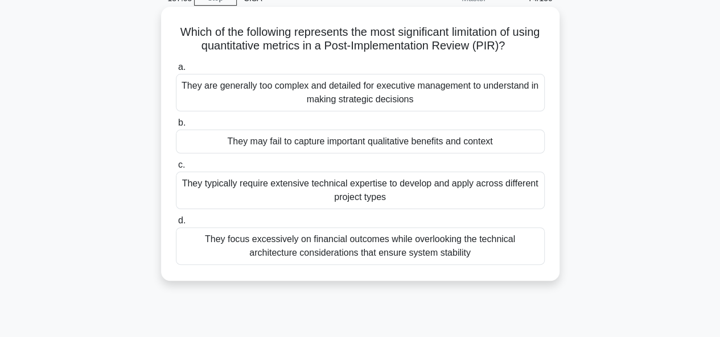
click at [479, 142] on div "They may fail to capture important qualitative benefits and context" at bounding box center [360, 142] width 369 height 24
click at [176, 127] on input "b. They may fail to capture important qualitative benefits and context" at bounding box center [176, 123] width 0 height 7
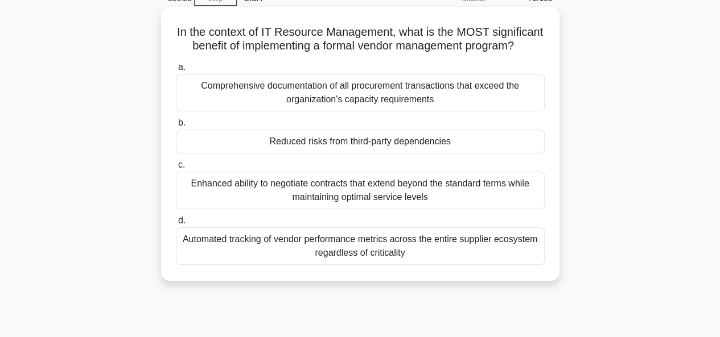
click at [352, 154] on div "Reduced risks from third-party dependencies" at bounding box center [360, 142] width 369 height 24
click at [176, 127] on input "b. Reduced risks from third-party dependencies" at bounding box center [176, 123] width 0 height 7
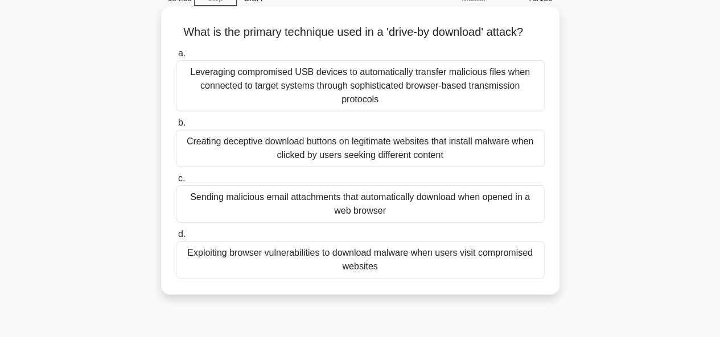
click at [374, 224] on div "Exploiting browser vulnerabilities to download malware when users visit comprom…" at bounding box center [360, 260] width 369 height 38
click at [176, 224] on input "d. Exploiting browser vulnerabilities to download malware when users visit comp…" at bounding box center [176, 234] width 0 height 7
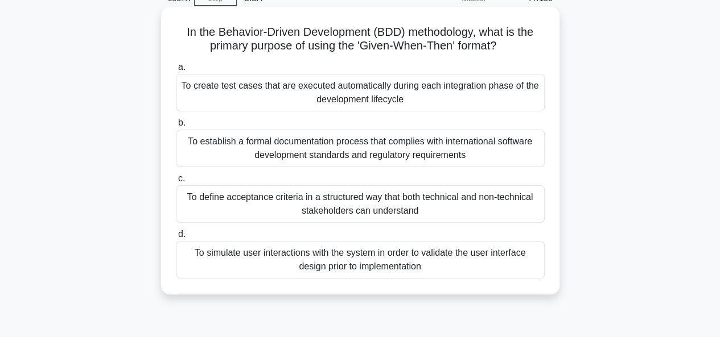
click at [384, 94] on div "To create test cases that are executed automatically during each integration ph…" at bounding box center [360, 93] width 369 height 38
click at [176, 71] on input "a. To create test cases that are executed automatically during each integration…" at bounding box center [176, 67] width 0 height 7
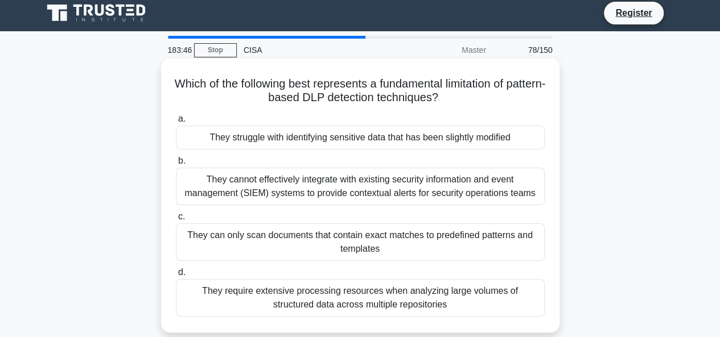
scroll to position [0, 0]
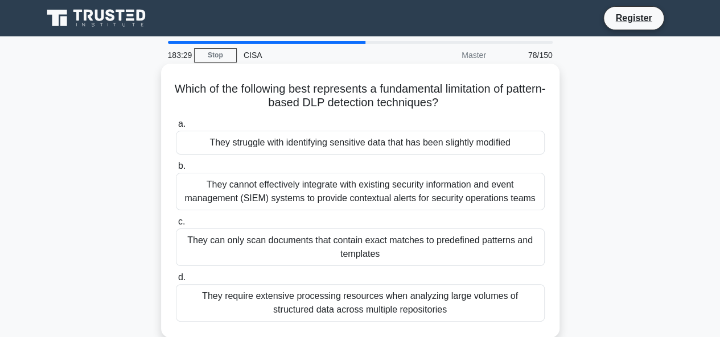
click at [345, 144] on div "They struggle with identifying sensitive data that has been slightly modified" at bounding box center [360, 143] width 369 height 24
click at [176, 128] on input "a. They struggle with identifying sensitive data that has been slightly modified" at bounding box center [176, 124] width 0 height 7
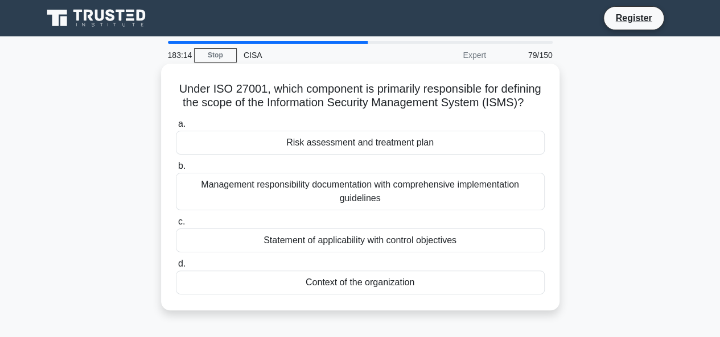
click at [372, 224] on div "Context of the organization" at bounding box center [360, 283] width 369 height 24
click at [176, 224] on input "d. Context of the organization" at bounding box center [176, 264] width 0 height 7
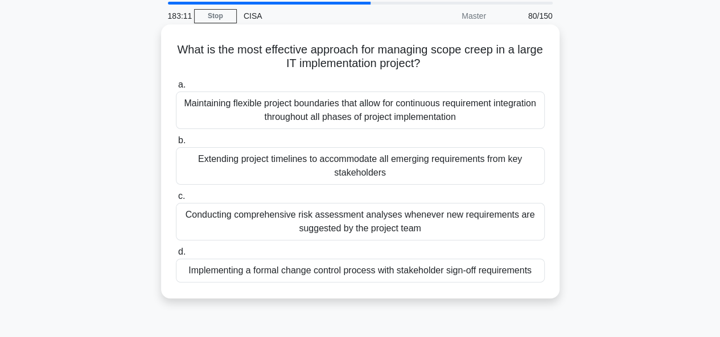
scroll to position [57, 0]
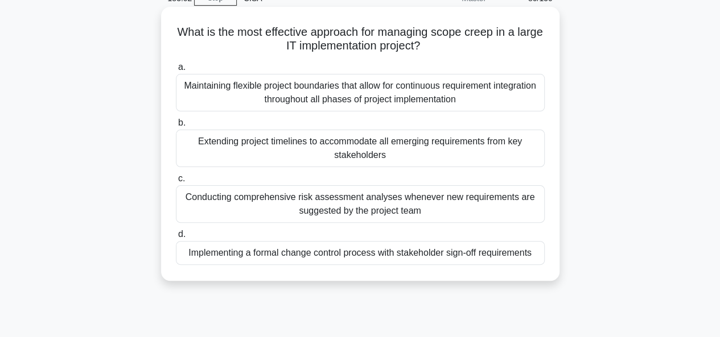
click at [356, 224] on div "Implementing a formal change control process with stakeholder sign-off requirem…" at bounding box center [360, 253] width 369 height 24
click at [176, 224] on input "d. Implementing a formal change control process with stakeholder sign-off requi…" at bounding box center [176, 234] width 0 height 7
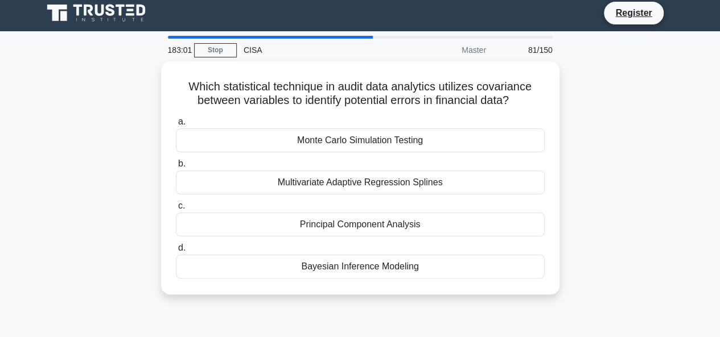
scroll to position [0, 0]
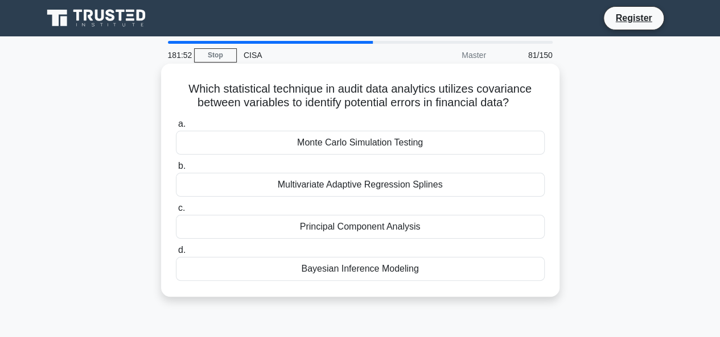
click at [352, 224] on div "Bayesian Inference Modeling" at bounding box center [360, 269] width 369 height 24
click at [176, 224] on input "d. Bayesian Inference Modeling" at bounding box center [176, 250] width 0 height 7
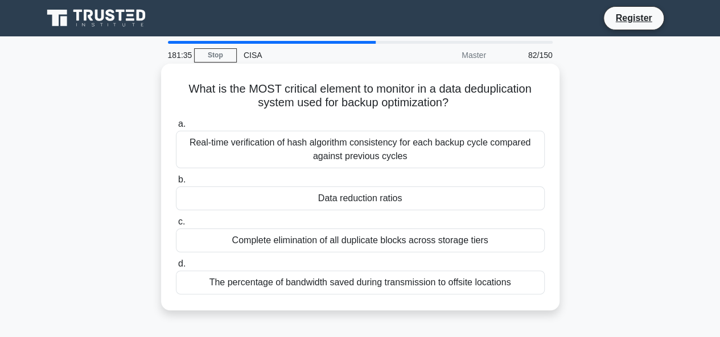
click at [356, 199] on div "Data reduction ratios" at bounding box center [360, 199] width 369 height 24
click at [176, 184] on input "b. Data reduction ratios" at bounding box center [176, 179] width 0 height 7
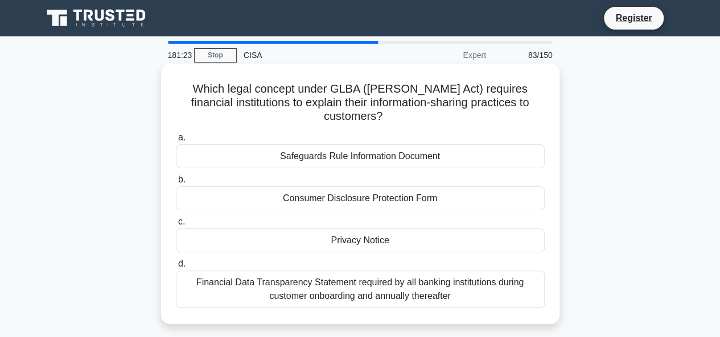
click at [354, 224] on div "Privacy Notice" at bounding box center [360, 241] width 369 height 24
click at [176, 224] on input "c. Privacy Notice" at bounding box center [176, 222] width 0 height 7
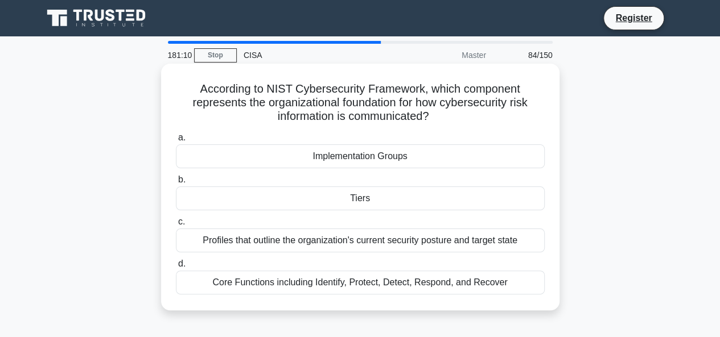
click at [358, 201] on div "Tiers" at bounding box center [360, 199] width 369 height 24
click at [176, 184] on input "b. Tiers" at bounding box center [176, 179] width 0 height 7
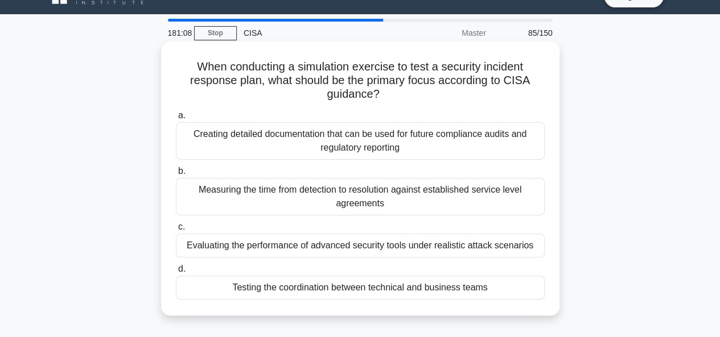
scroll to position [57, 0]
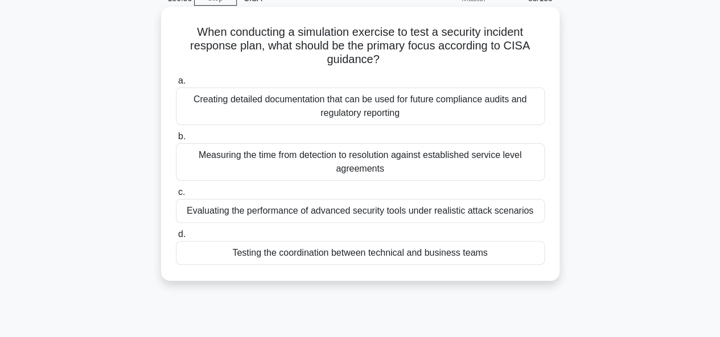
click at [290, 224] on div "Testing the coordination between technical and business teams" at bounding box center [360, 253] width 369 height 24
click at [176, 224] on input "d. Testing the coordination between technical and business teams" at bounding box center [176, 234] width 0 height 7
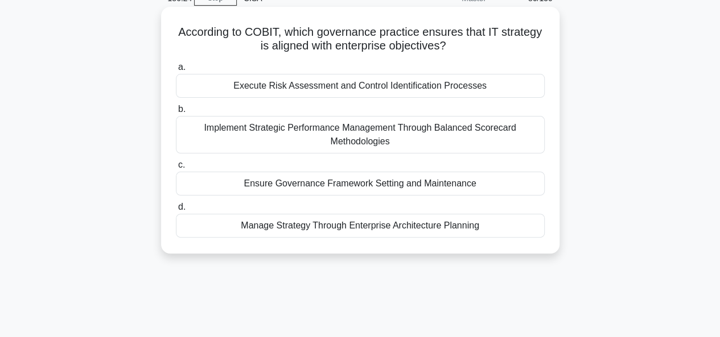
click at [300, 185] on div "Ensure Governance Framework Setting and Maintenance" at bounding box center [360, 184] width 369 height 24
click at [176, 169] on input "c. Ensure Governance Framework Setting and Maintenance" at bounding box center [176, 165] width 0 height 7
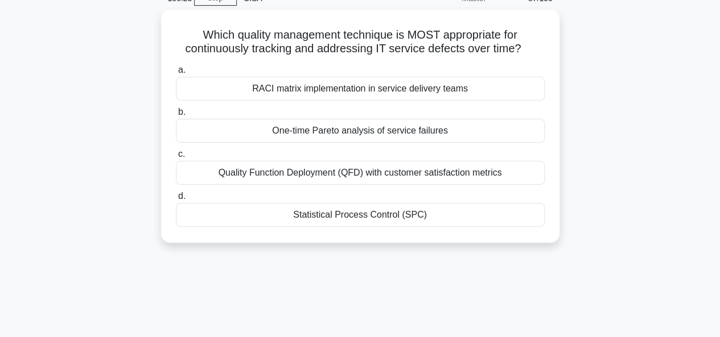
scroll to position [0, 0]
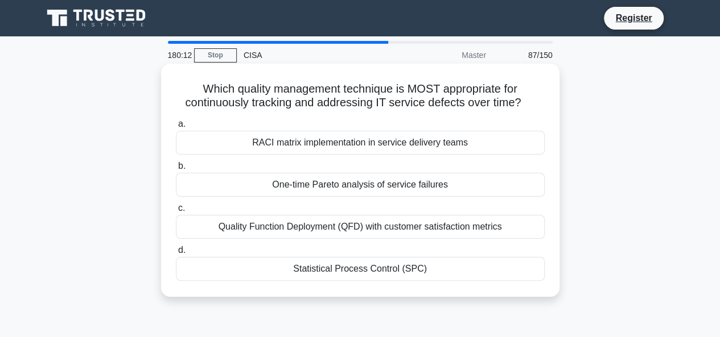
click at [348, 224] on div "Statistical Process Control (SPC)" at bounding box center [360, 269] width 369 height 24
click at [176, 224] on input "d. Statistical Process Control (SPC)" at bounding box center [176, 250] width 0 height 7
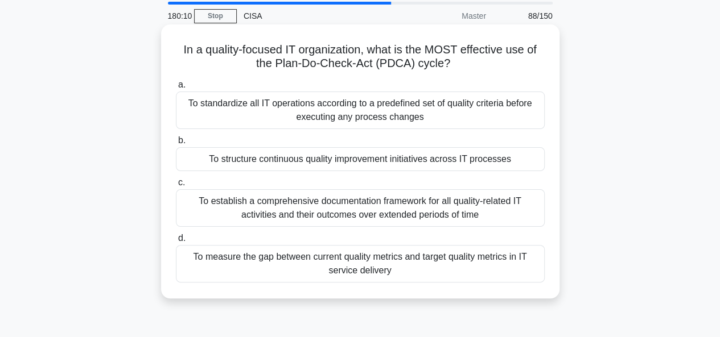
scroll to position [57, 0]
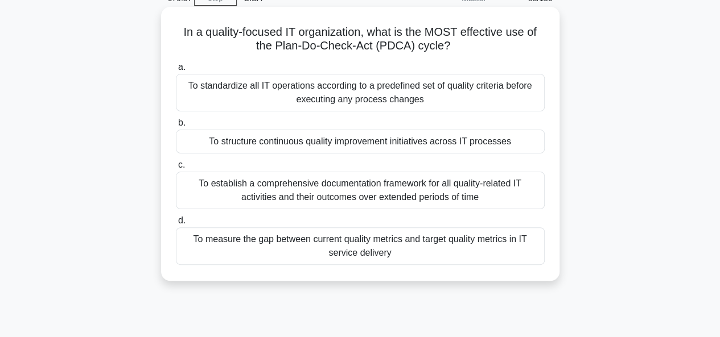
click at [349, 141] on div "To structure continuous quality improvement initiatives across IT processes" at bounding box center [360, 142] width 369 height 24
click at [176, 127] on input "b. To structure continuous quality improvement initiatives across IT processes" at bounding box center [176, 123] width 0 height 7
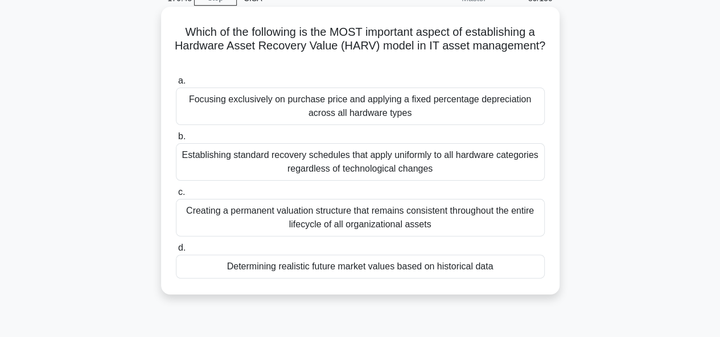
click at [376, 224] on div "Determining realistic future market values based on historical data" at bounding box center [360, 267] width 369 height 24
click at [176, 224] on input "d. Determining realistic future market values based on historical data" at bounding box center [176, 248] width 0 height 7
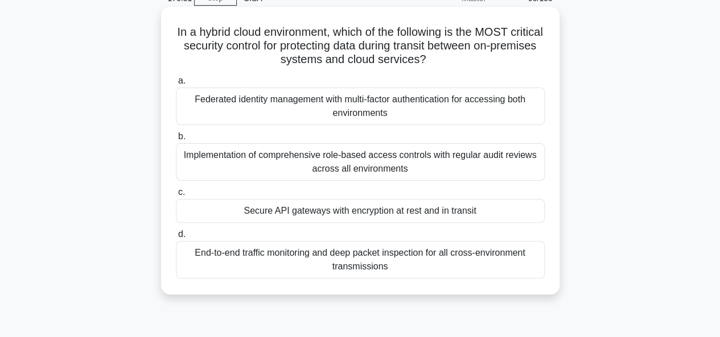
click at [343, 214] on div "Secure API gateways with encryption at rest and in transit" at bounding box center [360, 211] width 369 height 24
click at [176, 196] on input "c. Secure API gateways with encryption at rest and in transit" at bounding box center [176, 192] width 0 height 7
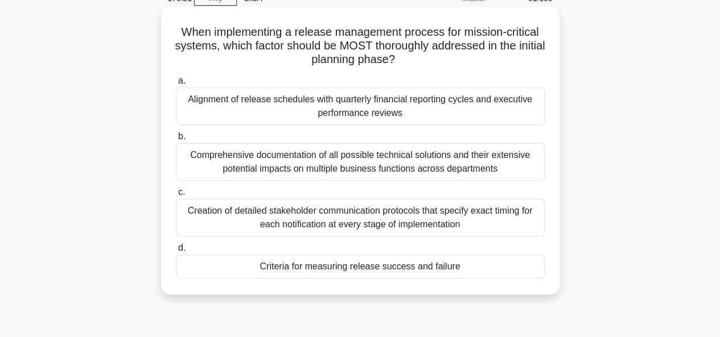
click at [348, 224] on div "Criteria for measuring release success and failure" at bounding box center [360, 267] width 369 height 24
click at [176, 224] on input "d. Criteria for measuring release success and failure" at bounding box center [176, 248] width 0 height 7
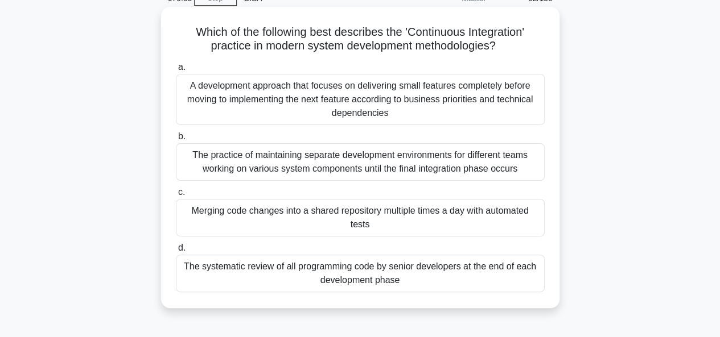
click at [351, 217] on div "Merging code changes into a shared repository multiple times a day with automat…" at bounding box center [360, 218] width 369 height 38
click at [176, 196] on input "c. Merging code changes into a shared repository multiple times a day with auto…" at bounding box center [176, 192] width 0 height 7
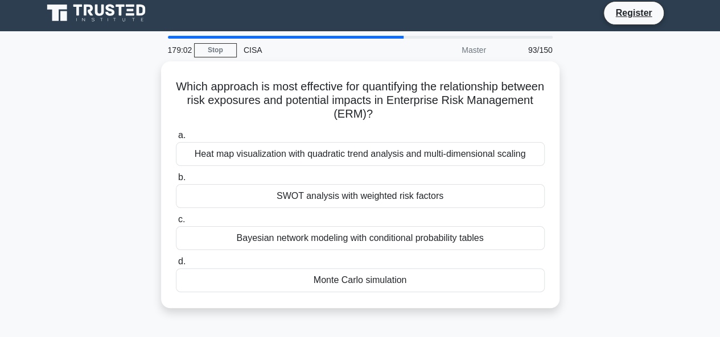
scroll to position [0, 0]
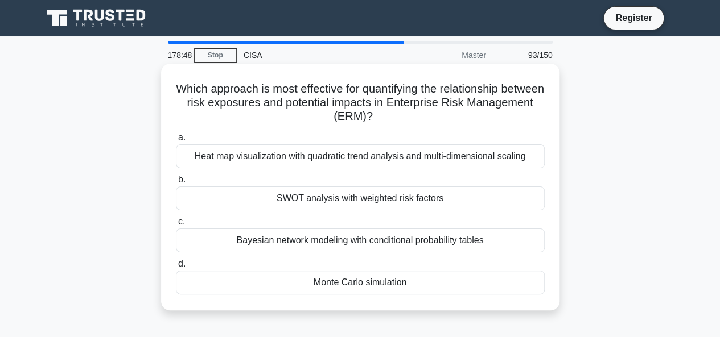
click at [351, 224] on div "Monte Carlo simulation" at bounding box center [360, 283] width 369 height 24
click at [176, 224] on input "d. Monte Carlo simulation" at bounding box center [176, 264] width 0 height 7
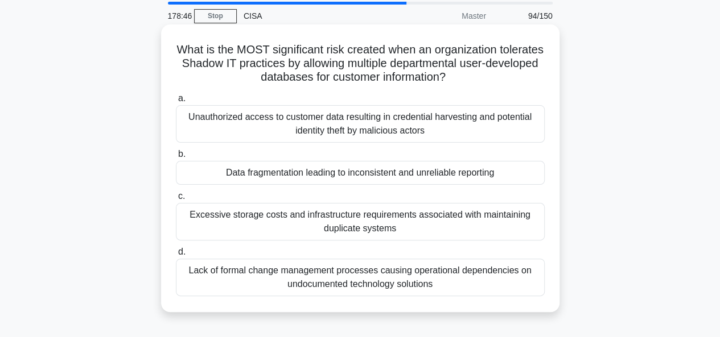
scroll to position [57, 0]
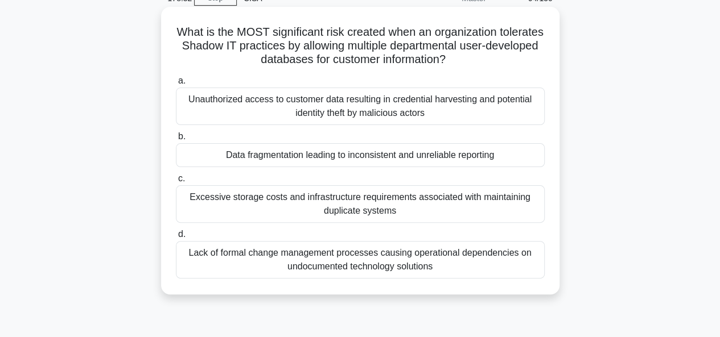
click at [353, 156] on div "Data fragmentation leading to inconsistent and unreliable reporting" at bounding box center [360, 155] width 369 height 24
click at [176, 141] on input "b. Data fragmentation leading to inconsistent and unreliable reporting" at bounding box center [176, 136] width 0 height 7
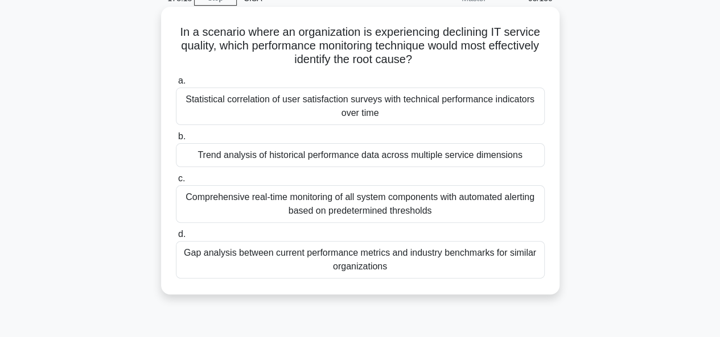
click at [365, 154] on div "Trend analysis of historical performance data across multiple service dimensions" at bounding box center [360, 155] width 369 height 24
click at [176, 141] on input "b. Trend analysis of historical performance data across multiple service dimens…" at bounding box center [176, 136] width 0 height 7
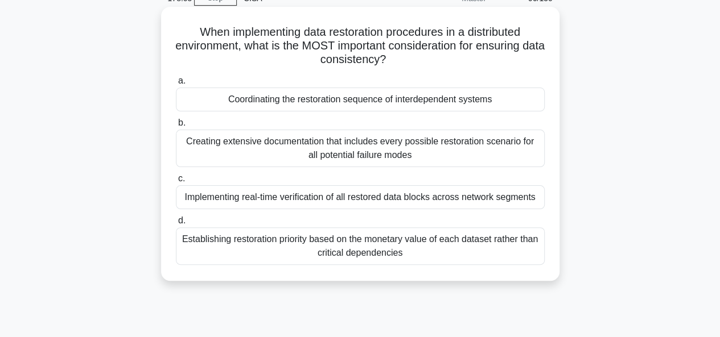
click at [368, 103] on div "Coordinating the restoration sequence of interdependent systems" at bounding box center [360, 100] width 369 height 24
click at [176, 85] on input "a. Coordinating the restoration sequence of interdependent systems" at bounding box center [176, 80] width 0 height 7
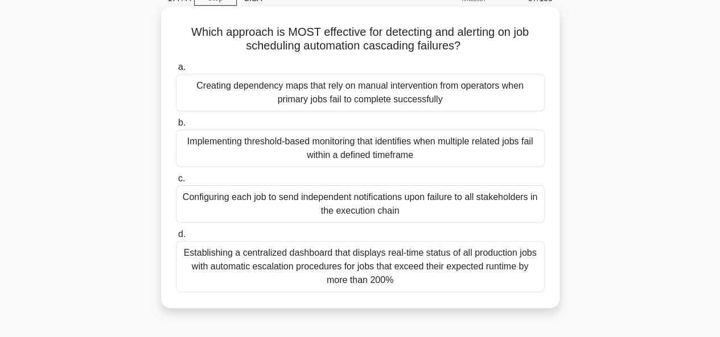
click at [363, 203] on div "Configuring each job to send independent notifications upon failure to all stak…" at bounding box center [360, 205] width 369 height 38
click at [176, 183] on input "c. Configuring each job to send independent notifications upon failure to all s…" at bounding box center [176, 178] width 0 height 7
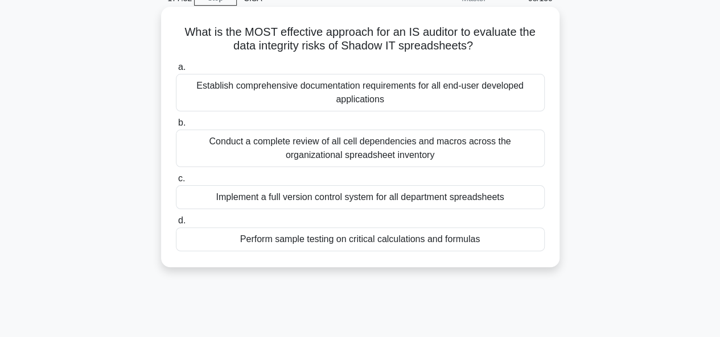
click at [360, 224] on div "Perform sample testing on critical calculations and formulas" at bounding box center [360, 240] width 369 height 24
click at [176, 224] on input "d. Perform sample testing on critical calculations and formulas" at bounding box center [176, 220] width 0 height 7
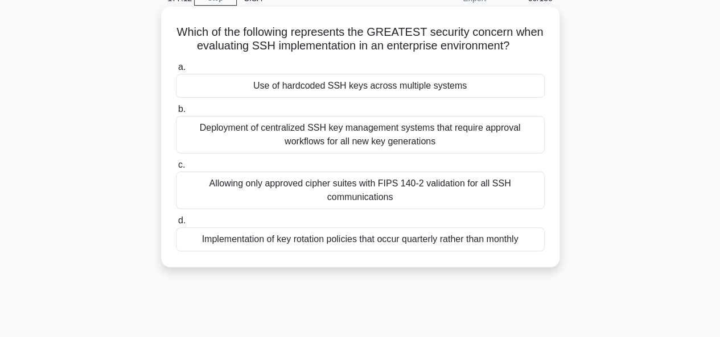
click at [363, 88] on div "Use of hardcoded SSH keys across multiple systems" at bounding box center [360, 86] width 369 height 24
click at [176, 71] on input "a. Use of hardcoded SSH keys across multiple systems" at bounding box center [176, 67] width 0 height 7
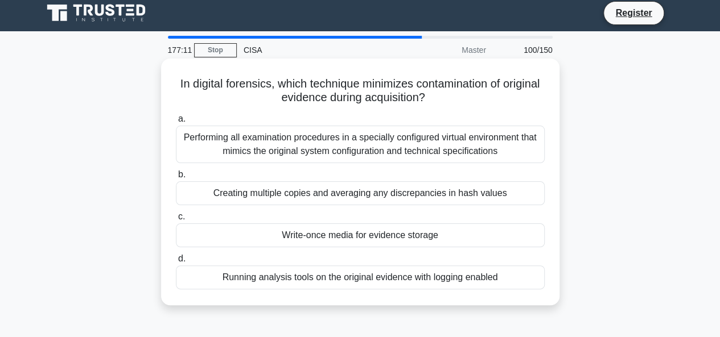
scroll to position [0, 0]
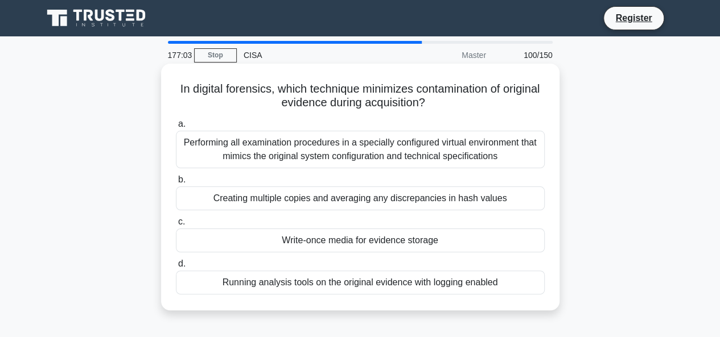
click at [329, 224] on div "Write-once media for evidence storage" at bounding box center [360, 241] width 369 height 24
click at [176, 224] on input "c. Write-once media for evidence storage" at bounding box center [176, 222] width 0 height 7
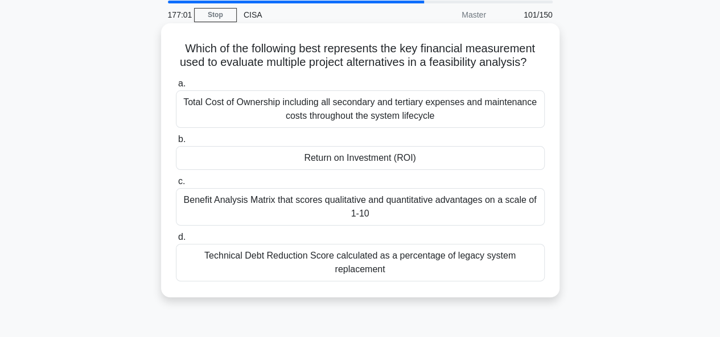
scroll to position [57, 0]
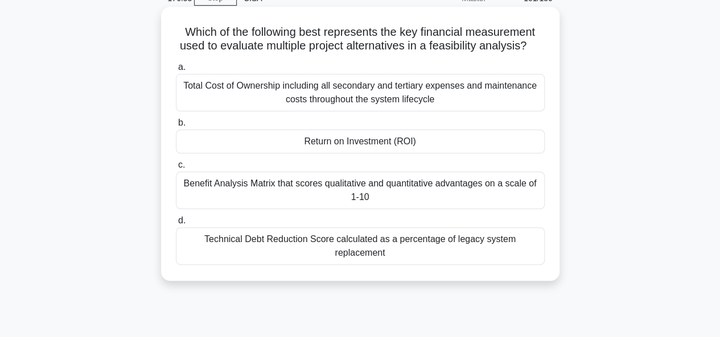
click at [343, 151] on div "Return on Investment (ROI)" at bounding box center [360, 142] width 369 height 24
click at [176, 127] on input "b. Return on Investment (ROI)" at bounding box center [176, 123] width 0 height 7
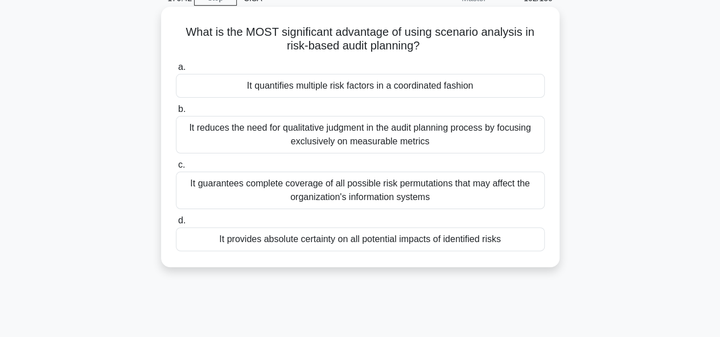
click at [334, 87] on div "It quantifies multiple risk factors in a coordinated fashion" at bounding box center [360, 86] width 369 height 24
click at [176, 71] on input "a. It quantifies multiple risk factors in a coordinated fashion" at bounding box center [176, 67] width 0 height 7
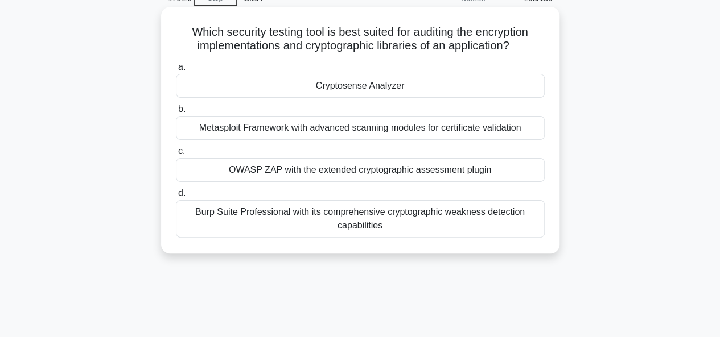
click at [348, 88] on div "Cryptosense Analyzer" at bounding box center [360, 86] width 369 height 24
click at [176, 71] on input "a. Cryptosense Analyzer" at bounding box center [176, 67] width 0 height 7
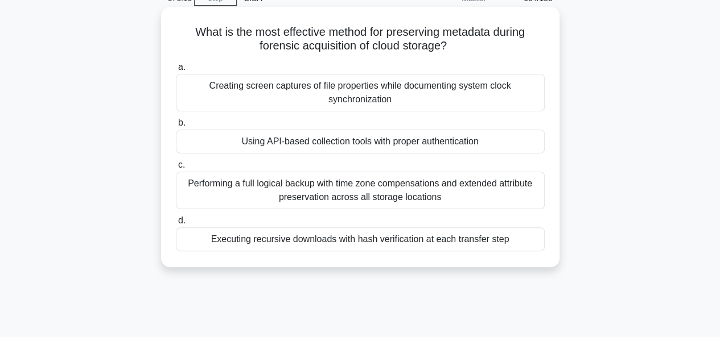
click at [348, 142] on div "Using API-based collection tools with proper authentication" at bounding box center [360, 142] width 369 height 24
click at [176, 127] on input "b. Using API-based collection tools with proper authentication" at bounding box center [176, 123] width 0 height 7
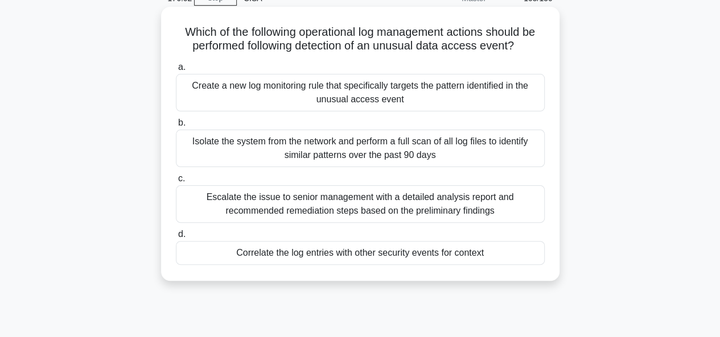
click at [324, 224] on div "Correlate the log entries with other security events for context" at bounding box center [360, 253] width 369 height 24
click at [176, 224] on input "d. Correlate the log entries with other security events for context" at bounding box center [176, 234] width 0 height 7
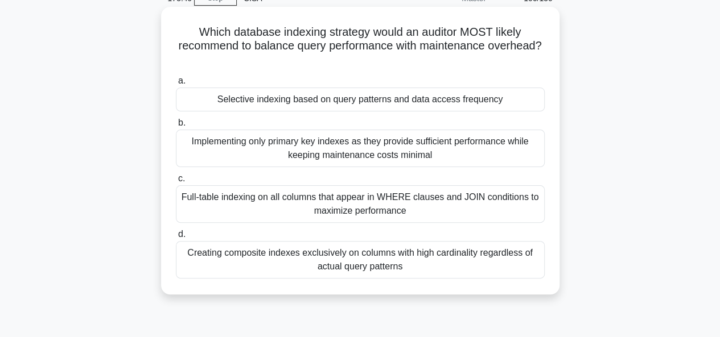
click at [324, 104] on div "Selective indexing based on query patterns and data access frequency" at bounding box center [360, 100] width 369 height 24
click at [176, 85] on input "a. Selective indexing based on query patterns and data access frequency" at bounding box center [176, 80] width 0 height 7
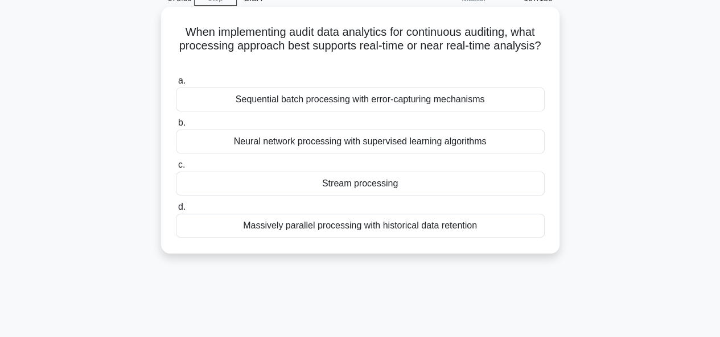
click at [348, 182] on div "Stream processing" at bounding box center [360, 184] width 369 height 24
click at [176, 169] on input "c. Stream processing" at bounding box center [176, 165] width 0 height 7
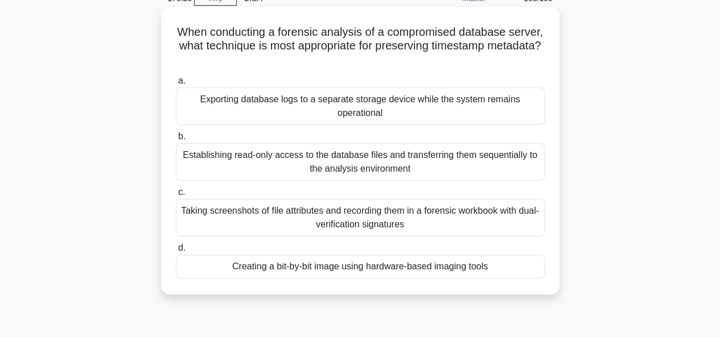
click at [368, 224] on div "Creating a bit-by-bit image using hardware-based imaging tools" at bounding box center [360, 267] width 369 height 24
click at [176, 224] on input "d. Creating a bit-by-bit image using hardware-based imaging tools" at bounding box center [176, 248] width 0 height 7
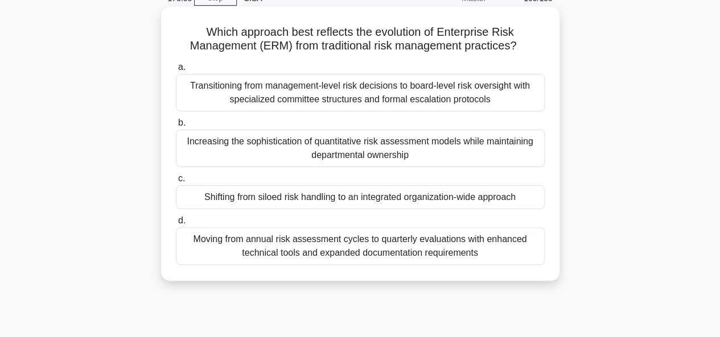
click at [357, 200] on div "Shifting from siloed risk handling to an integrated organization-wide approach" at bounding box center [360, 198] width 369 height 24
click at [176, 183] on input "c. Shifting from siloed risk handling to an integrated organization-wide approa…" at bounding box center [176, 178] width 0 height 7
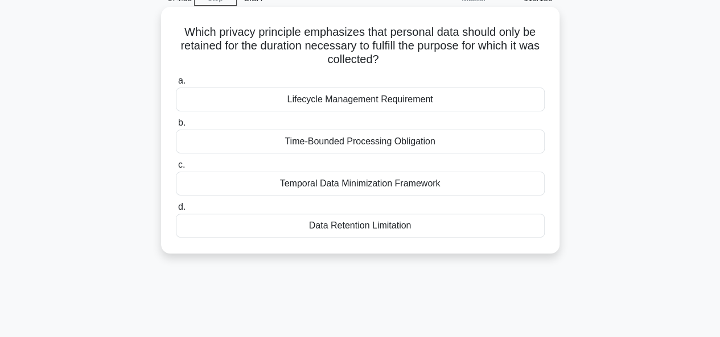
click at [365, 224] on div "Data Retention Limitation" at bounding box center [360, 226] width 369 height 24
click at [176, 211] on input "d. Data Retention Limitation" at bounding box center [176, 207] width 0 height 7
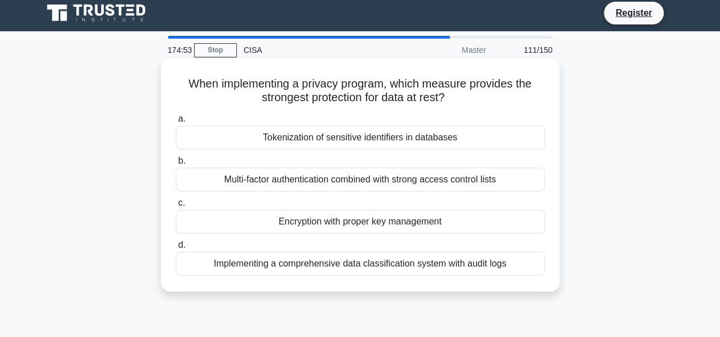
scroll to position [0, 0]
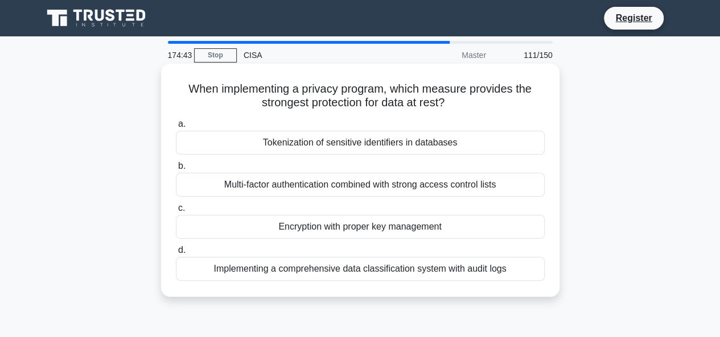
click at [357, 224] on div "Encryption with proper key management" at bounding box center [360, 227] width 369 height 24
click at [176, 212] on input "c. Encryption with proper key management" at bounding box center [176, 208] width 0 height 7
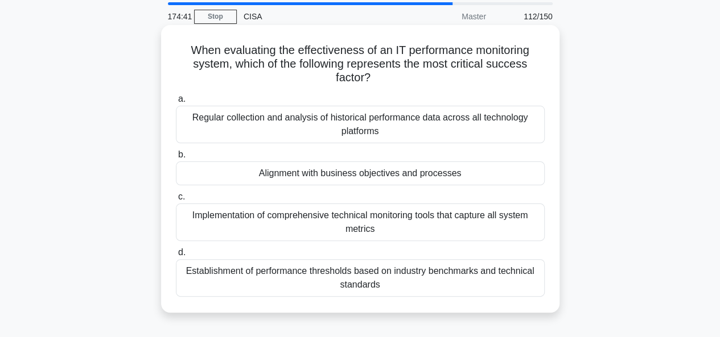
scroll to position [57, 0]
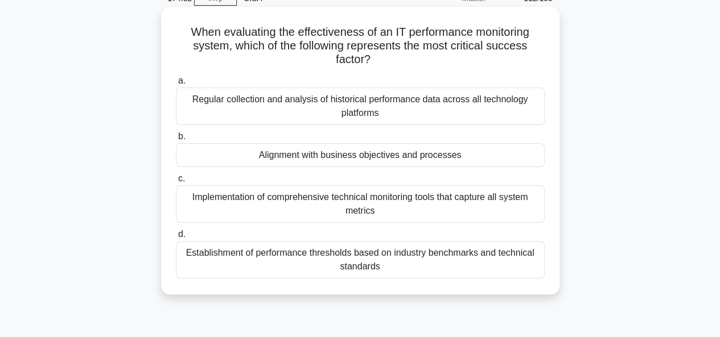
click at [373, 156] on div "Alignment with business objectives and processes" at bounding box center [360, 155] width 369 height 24
click at [176, 141] on input "b. Alignment with business objectives and processes" at bounding box center [176, 136] width 0 height 7
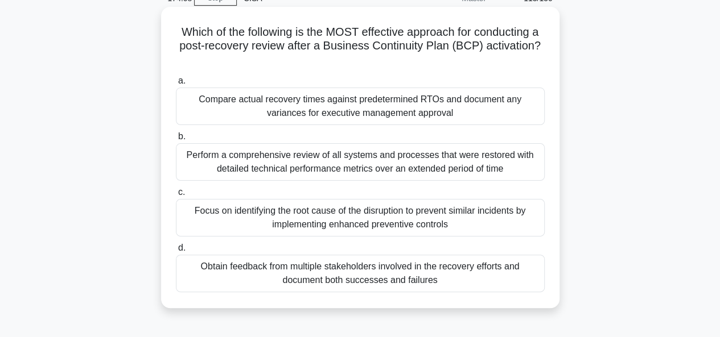
click at [364, 218] on div "Focus on identifying the root cause of the disruption to prevent similar incide…" at bounding box center [360, 218] width 369 height 38
click at [176, 196] on input "c. Focus on identifying the root cause of the disruption to prevent similar inc…" at bounding box center [176, 192] width 0 height 7
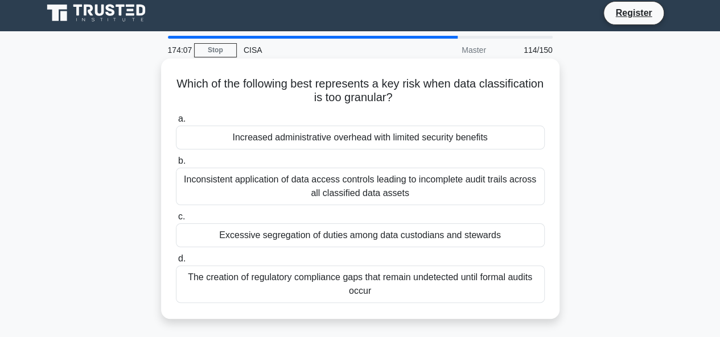
scroll to position [0, 0]
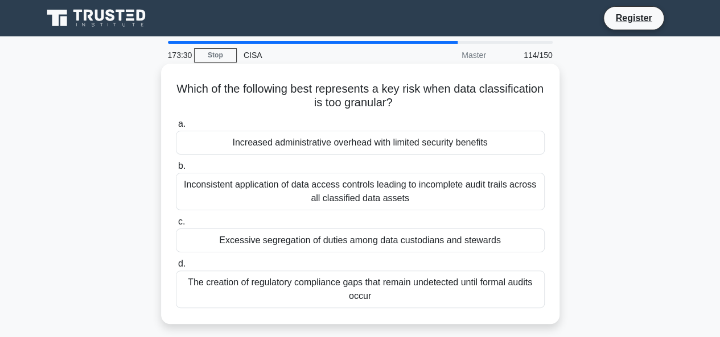
click at [356, 146] on div "Increased administrative overhead with limited security benefits" at bounding box center [360, 143] width 369 height 24
click at [176, 128] on input "a. Increased administrative overhead with limited security benefits" at bounding box center [176, 124] width 0 height 7
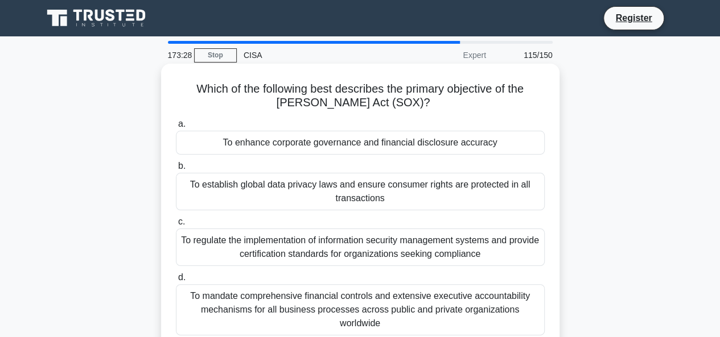
scroll to position [57, 0]
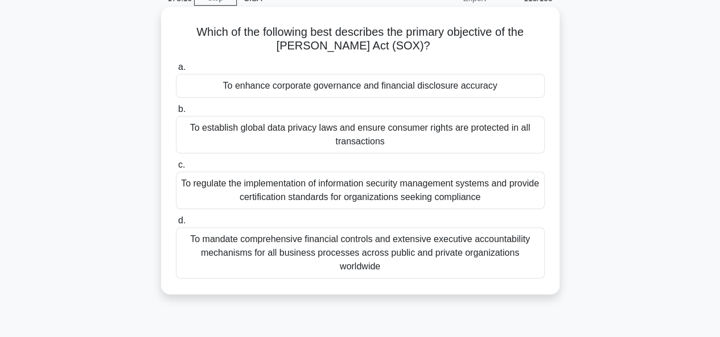
click at [463, 93] on div "To enhance corporate governance and financial disclosure accuracy" at bounding box center [360, 86] width 369 height 24
click at [176, 71] on input "a. To enhance corporate governance and financial disclosure accuracy" at bounding box center [176, 67] width 0 height 7
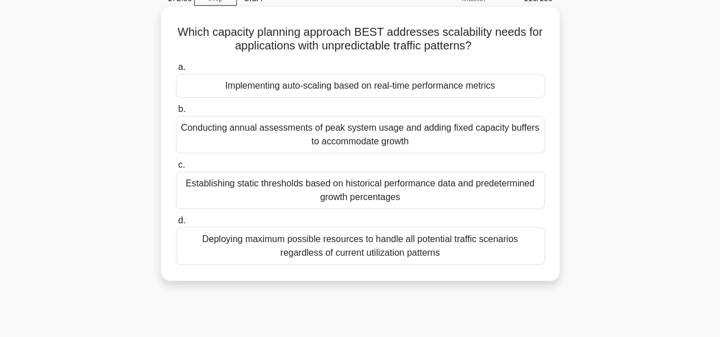
click at [454, 84] on div "Implementing auto-scaling based on real-time performance metrics" at bounding box center [360, 86] width 369 height 24
click at [176, 71] on input "a. Implementing auto-scaling based on real-time performance metrics" at bounding box center [176, 67] width 0 height 7
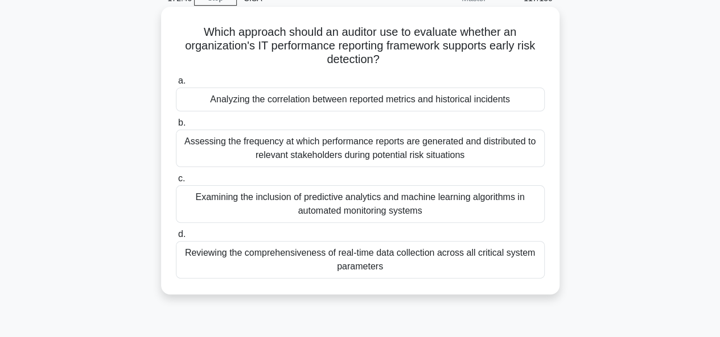
click at [370, 98] on div "Analyzing the correlation between reported metrics and historical incidents" at bounding box center [360, 100] width 369 height 24
click at [176, 85] on input "a. Analyzing the correlation between reported metrics and historical incidents" at bounding box center [176, 80] width 0 height 7
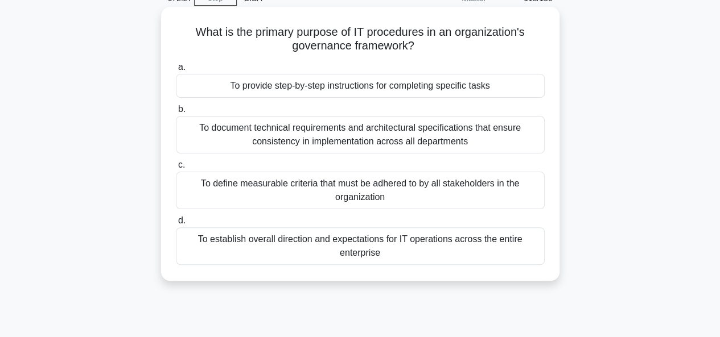
click at [366, 84] on div "To provide step-by-step instructions for completing specific tasks" at bounding box center [360, 86] width 369 height 24
click at [176, 71] on input "a. To provide step-by-step instructions for completing specific tasks" at bounding box center [176, 67] width 0 height 7
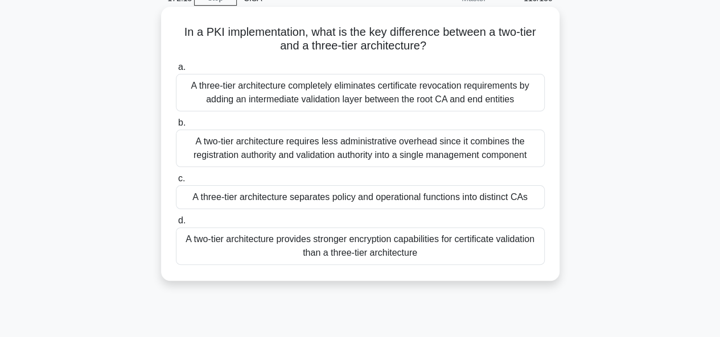
click at [382, 196] on div "A three-tier architecture separates policy and operational functions into disti…" at bounding box center [360, 198] width 369 height 24
click at [176, 183] on input "c. A three-tier architecture separates policy and operational functions into di…" at bounding box center [176, 178] width 0 height 7
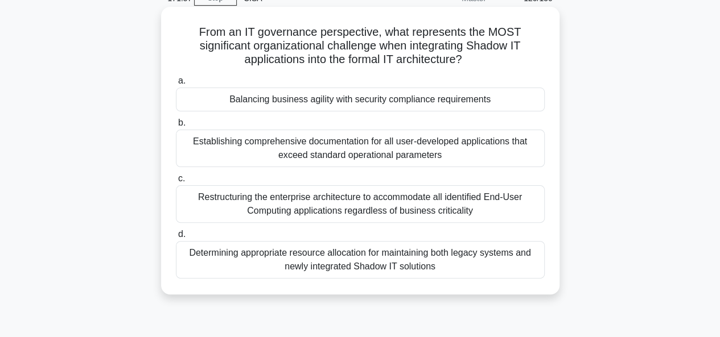
click at [341, 101] on div "Balancing business agility with security compliance requirements" at bounding box center [360, 100] width 369 height 24
click at [176, 85] on input "a. Balancing business agility with security compliance requirements" at bounding box center [176, 80] width 0 height 7
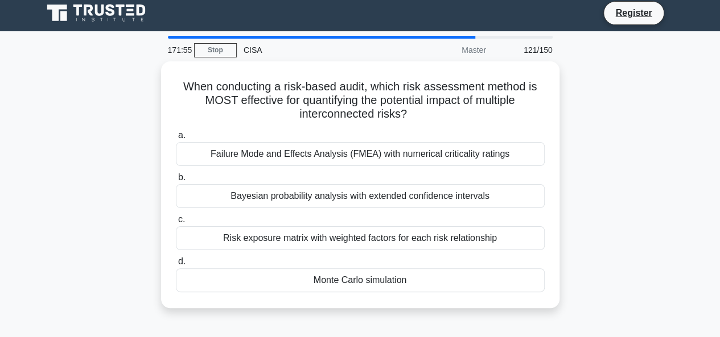
scroll to position [0, 0]
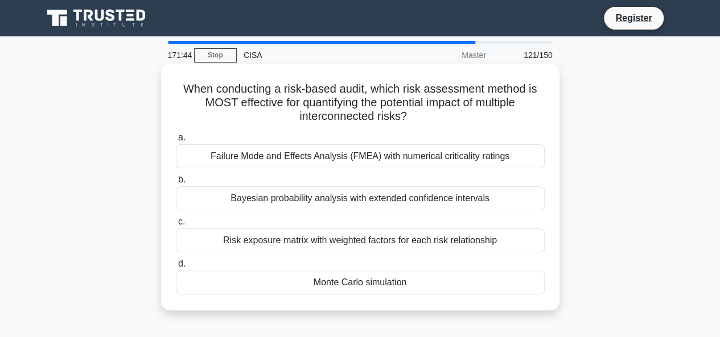
click at [387, 224] on div "Monte Carlo simulation" at bounding box center [360, 283] width 369 height 24
click at [176, 224] on input "d. Monte Carlo simulation" at bounding box center [176, 264] width 0 height 7
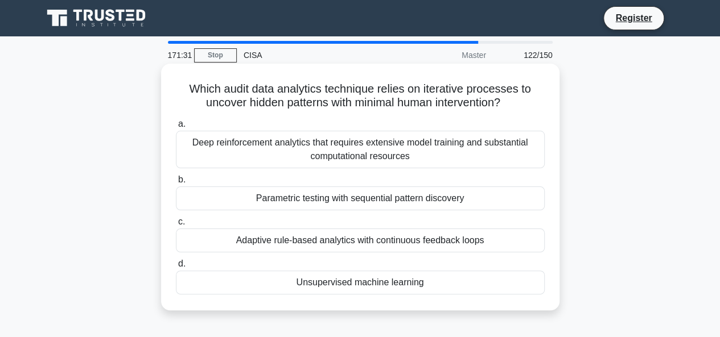
click at [385, 224] on div "Unsupervised machine learning" at bounding box center [360, 283] width 369 height 24
click at [176, 224] on input "d. Unsupervised machine learning" at bounding box center [176, 264] width 0 height 7
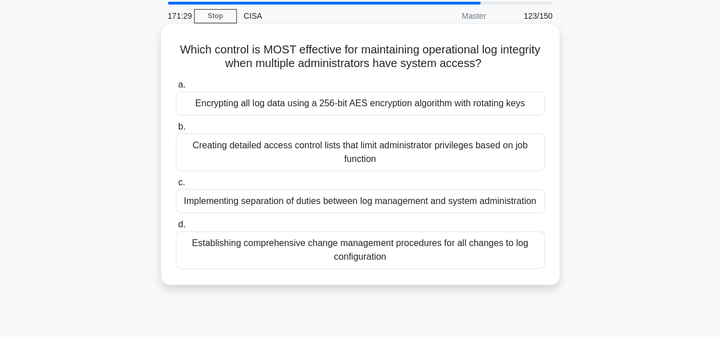
scroll to position [57, 0]
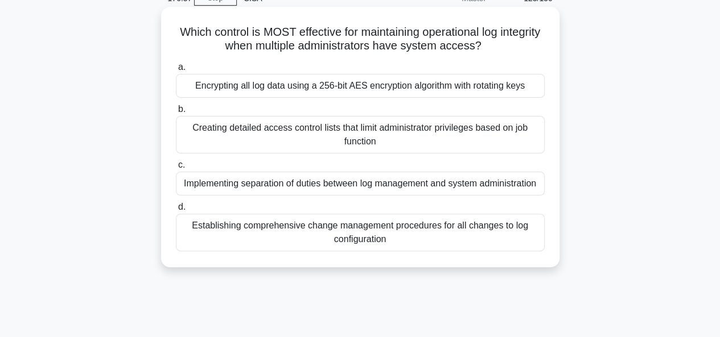
click at [446, 86] on div "Encrypting all log data using a 256-bit AES encryption algorithm with rotating …" at bounding box center [360, 86] width 369 height 24
click at [176, 71] on input "a. Encrypting all log data using a 256-bit AES encryption algorithm with rotati…" at bounding box center [176, 67] width 0 height 7
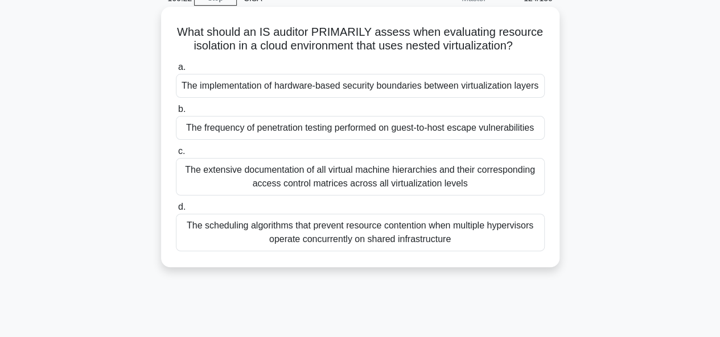
click at [454, 130] on div "The frequency of penetration testing performed on guest-to-host escape vulnerab…" at bounding box center [360, 128] width 369 height 24
click at [176, 113] on input "b. The frequency of penetration testing performed on guest-to-host escape vulne…" at bounding box center [176, 109] width 0 height 7
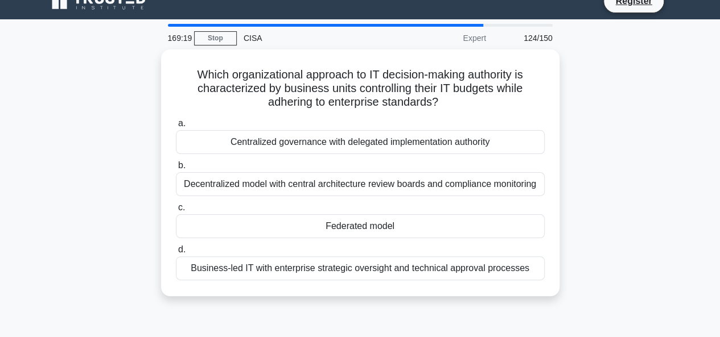
scroll to position [0, 0]
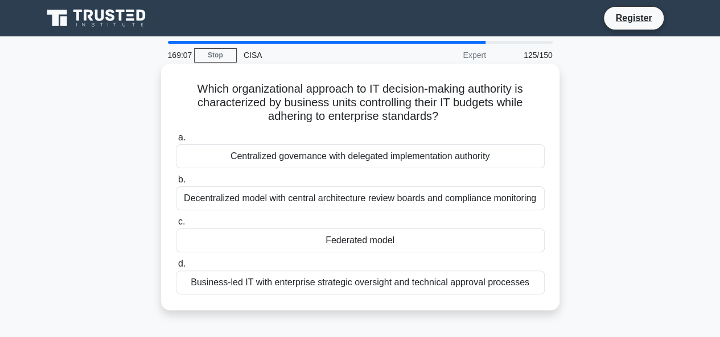
click at [352, 224] on div "Federated model" at bounding box center [360, 241] width 369 height 24
click at [176, 224] on input "c. Federated model" at bounding box center [176, 222] width 0 height 7
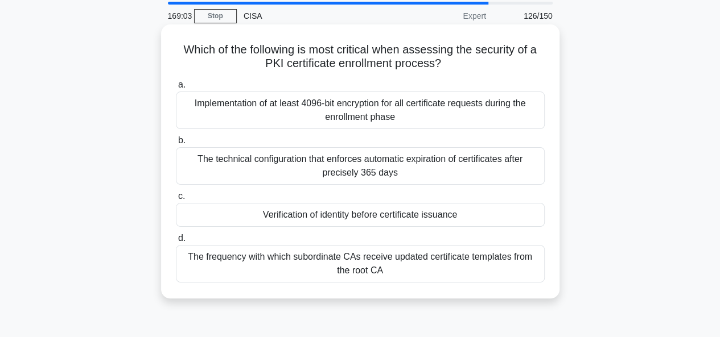
scroll to position [57, 0]
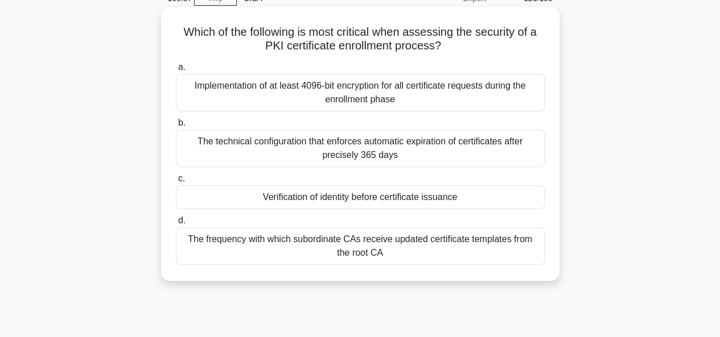
click at [345, 201] on div "Verification of identity before certificate issuance" at bounding box center [360, 198] width 369 height 24
click at [176, 183] on input "c. Verification of identity before certificate issuance" at bounding box center [176, 178] width 0 height 7
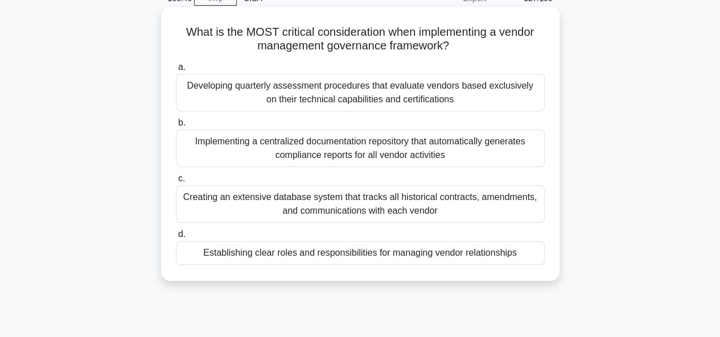
click at [351, 224] on div "Establishing clear roles and responsibilities for managing vendor relationships" at bounding box center [360, 253] width 369 height 24
click at [176, 224] on input "d. Establishing clear roles and responsibilities for managing vendor relationsh…" at bounding box center [176, 234] width 0 height 7
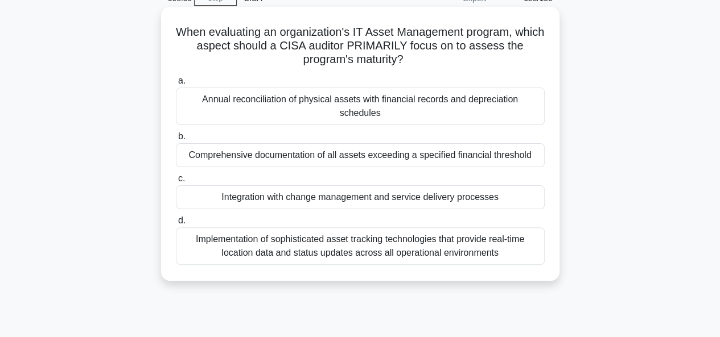
click at [324, 186] on div "Integration with change management and service delivery processes" at bounding box center [360, 198] width 369 height 24
click at [176, 183] on input "c. Integration with change management and service delivery processes" at bounding box center [176, 178] width 0 height 7
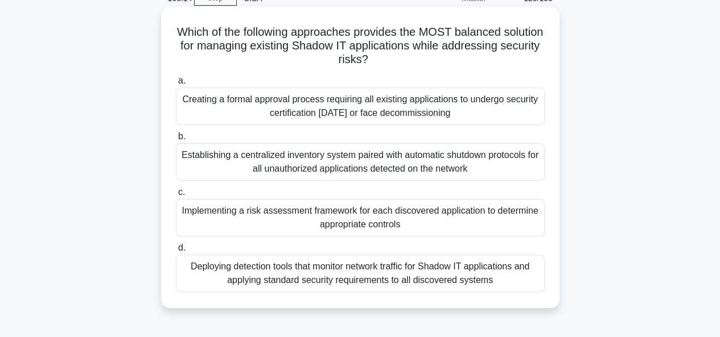
click at [327, 223] on div "Implementing a risk assessment framework for each discovered application to det…" at bounding box center [360, 218] width 369 height 38
click at [176, 196] on input "c. Implementing a risk assessment framework for each discovered application to …" at bounding box center [176, 192] width 0 height 7
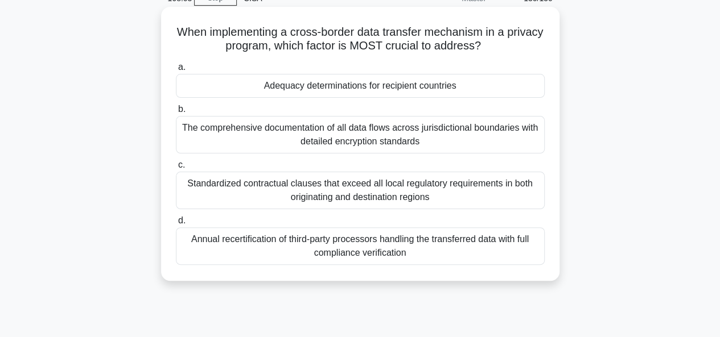
click at [324, 89] on div "Adequacy determinations for recipient countries" at bounding box center [360, 86] width 369 height 24
click at [176, 71] on input "a. Adequacy determinations for recipient countries" at bounding box center [176, 67] width 0 height 7
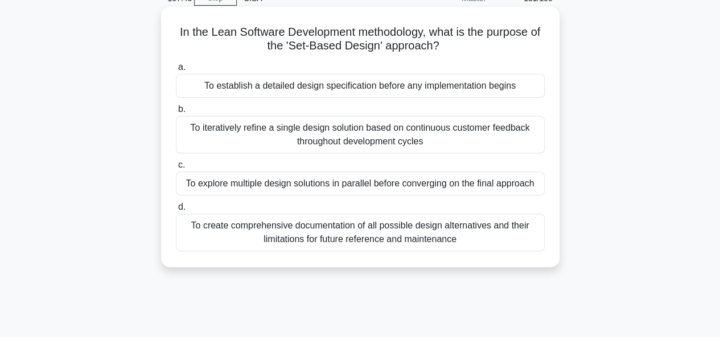
click at [356, 87] on div "To establish a detailed design specification before any implementation begins" at bounding box center [360, 86] width 369 height 24
click at [176, 71] on input "a. To establish a detailed design specification before any implementation begins" at bounding box center [176, 67] width 0 height 7
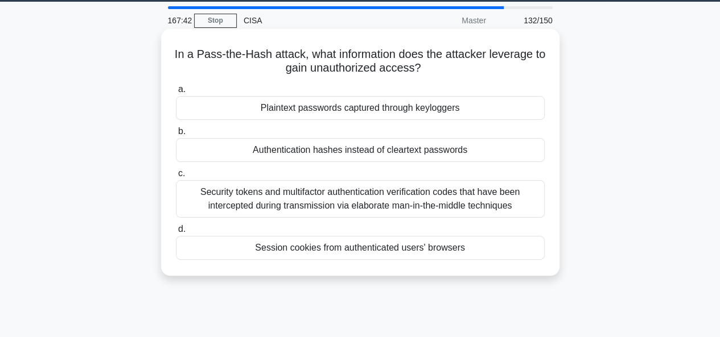
scroll to position [0, 0]
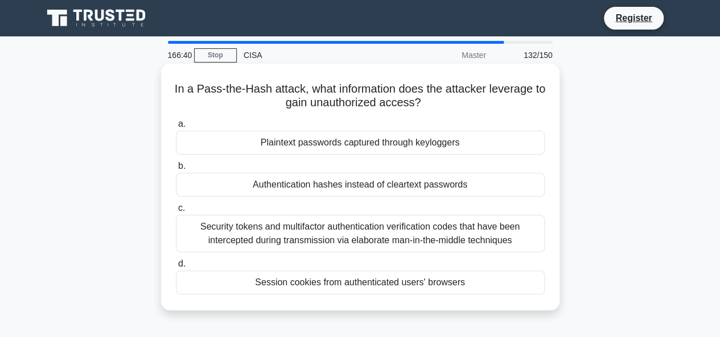
click at [350, 144] on div "Plaintext passwords captured through keyloggers" at bounding box center [360, 143] width 369 height 24
click at [176, 128] on input "a. Plaintext passwords captured through keyloggers" at bounding box center [176, 124] width 0 height 7
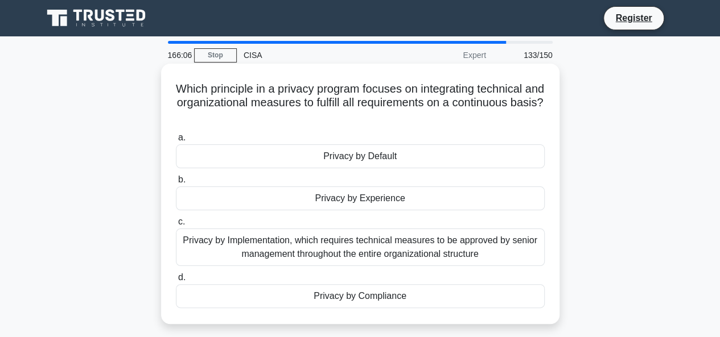
click at [365, 224] on div "Privacy by Compliance" at bounding box center [360, 297] width 369 height 24
click at [176, 224] on input "d. Privacy by Compliance" at bounding box center [176, 277] width 0 height 7
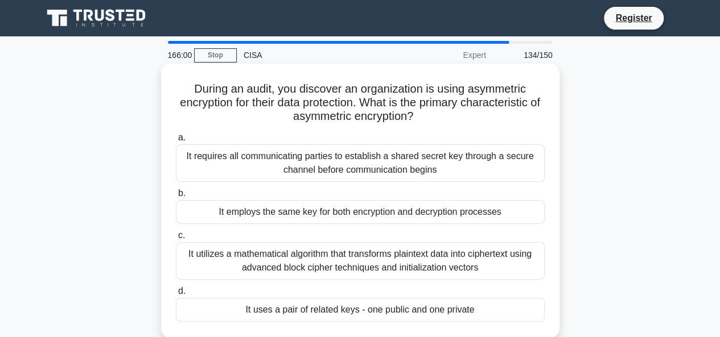
scroll to position [57, 0]
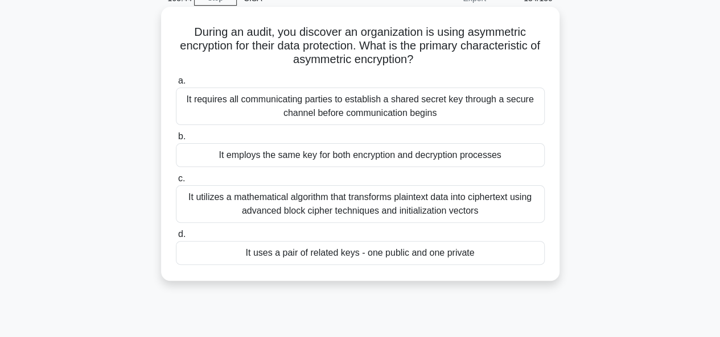
click at [356, 224] on div "It uses a pair of related keys - one public and one private" at bounding box center [360, 253] width 369 height 24
click at [176, 224] on input "d. It uses a pair of related keys - one public and one private" at bounding box center [176, 234] width 0 height 7
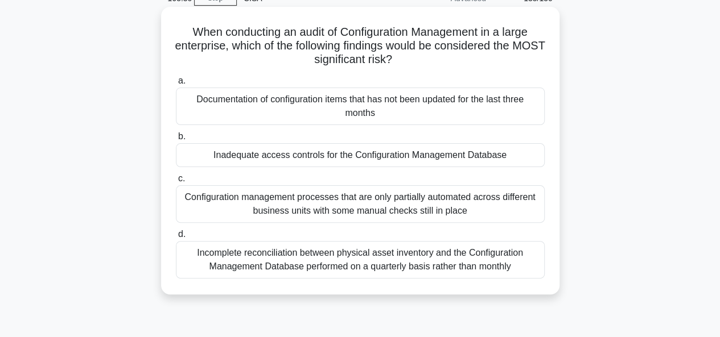
click at [315, 155] on div "Inadequate access controls for the Configuration Management Database" at bounding box center [360, 155] width 369 height 24
click at [176, 141] on input "b. Inadequate access controls for the Configuration Management Database" at bounding box center [176, 136] width 0 height 7
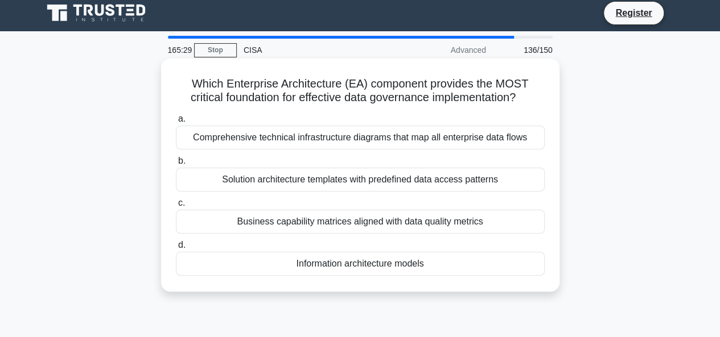
scroll to position [0, 0]
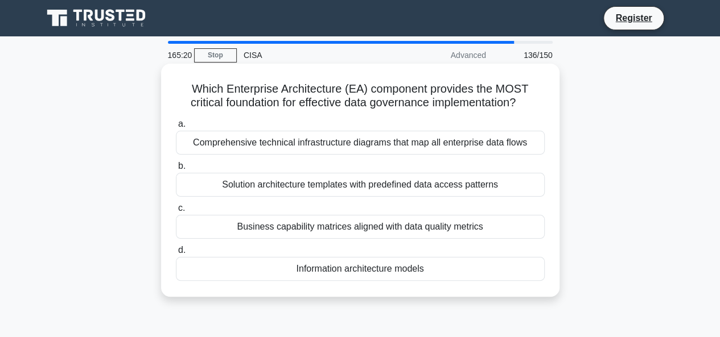
click at [366, 224] on div "Information architecture models" at bounding box center [360, 269] width 369 height 24
click at [176, 224] on input "d. Information architecture models" at bounding box center [176, 250] width 0 height 7
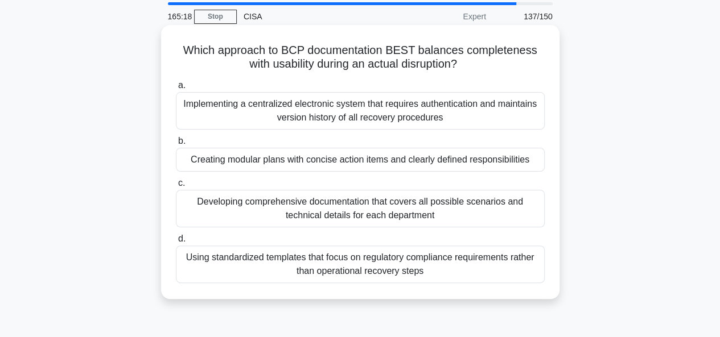
scroll to position [57, 0]
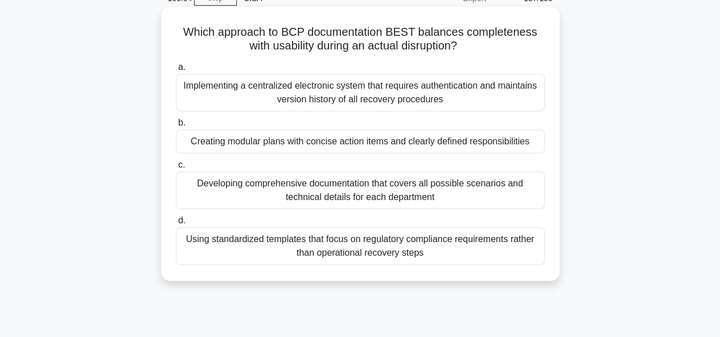
click at [376, 145] on div "Creating modular plans with concise action items and clearly defined responsibi…" at bounding box center [360, 142] width 369 height 24
click at [176, 127] on input "b. Creating modular plans with concise action items and clearly defined respons…" at bounding box center [176, 123] width 0 height 7
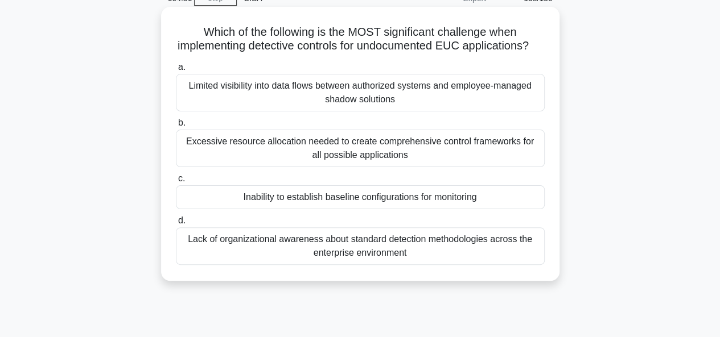
click at [390, 209] on div "Inability to establish baseline configurations for monitoring" at bounding box center [360, 198] width 369 height 24
click at [176, 183] on input "c. Inability to establish baseline configurations for monitoring" at bounding box center [176, 178] width 0 height 7
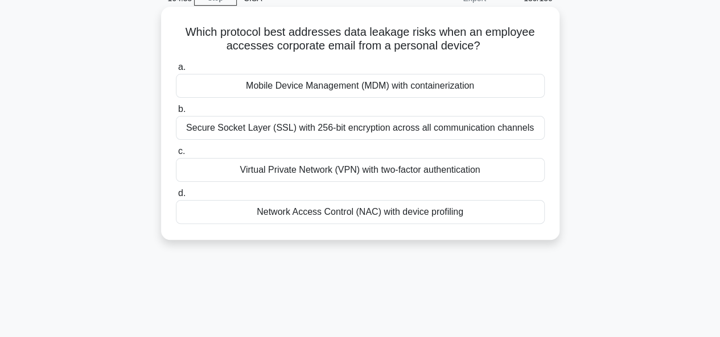
click at [381, 211] on div "Network Access Control (NAC) with device profiling" at bounding box center [360, 212] width 369 height 24
click at [176, 197] on input "d. Network Access Control (NAC) with device profiling" at bounding box center [176, 193] width 0 height 7
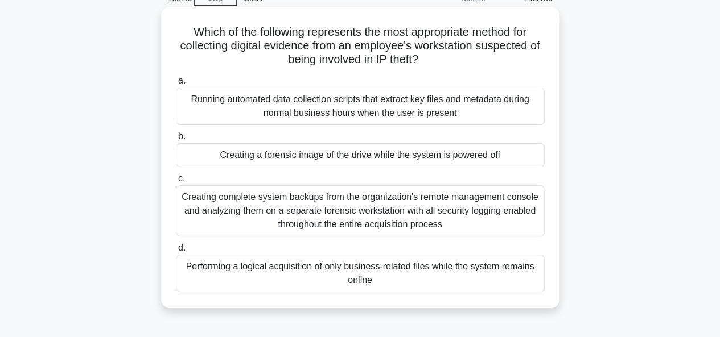
click at [365, 158] on div "Creating a forensic image of the drive while the system is powered off" at bounding box center [360, 155] width 369 height 24
click at [176, 141] on input "b. Creating a forensic image of the drive while the system is powered off" at bounding box center [176, 136] width 0 height 7
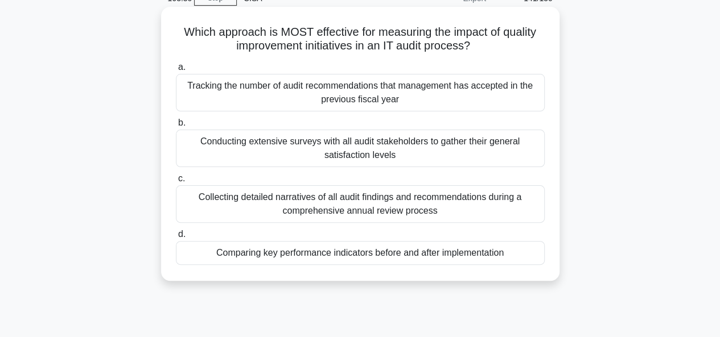
click at [352, 224] on div "Comparing key performance indicators before and after implementation" at bounding box center [360, 253] width 369 height 24
click at [176, 224] on input "d. Comparing key performance indicators before and after implementation" at bounding box center [176, 234] width 0 height 7
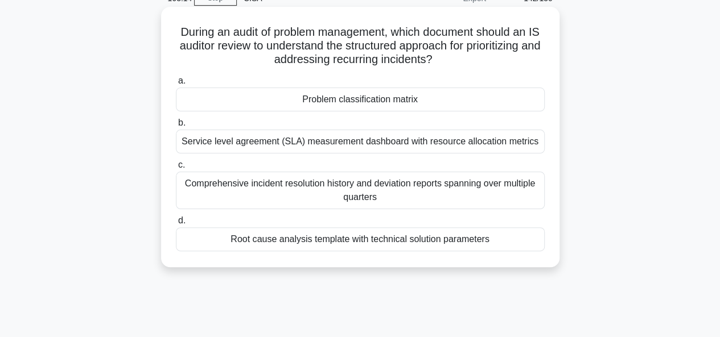
click at [339, 99] on div "Problem classification matrix" at bounding box center [360, 100] width 369 height 24
click at [176, 85] on input "a. Problem classification matrix" at bounding box center [176, 80] width 0 height 7
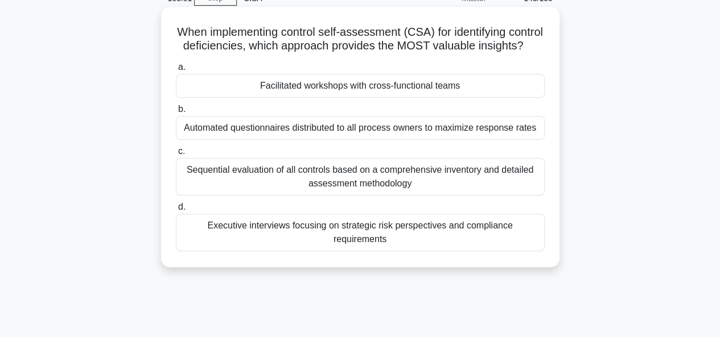
click at [344, 98] on div "Facilitated workshops with cross-functional teams" at bounding box center [360, 86] width 369 height 24
click at [176, 71] on input "a. Facilitated workshops with cross-functional teams" at bounding box center [176, 67] width 0 height 7
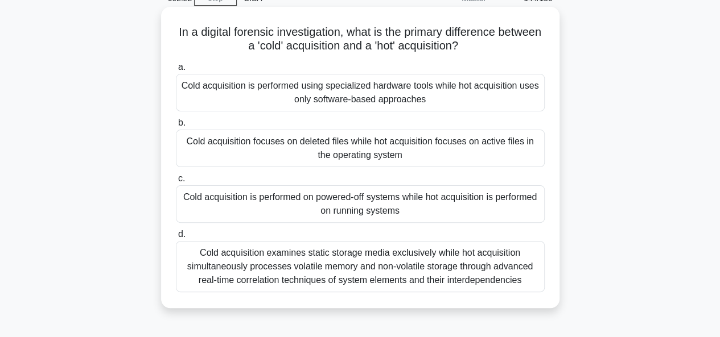
click at [296, 209] on div "Cold acquisition is performed on powered-off systems while hot acquisition is p…" at bounding box center [360, 205] width 369 height 38
click at [176, 183] on input "c. Cold acquisition is performed on powered-off systems while hot acquisition i…" at bounding box center [176, 178] width 0 height 7
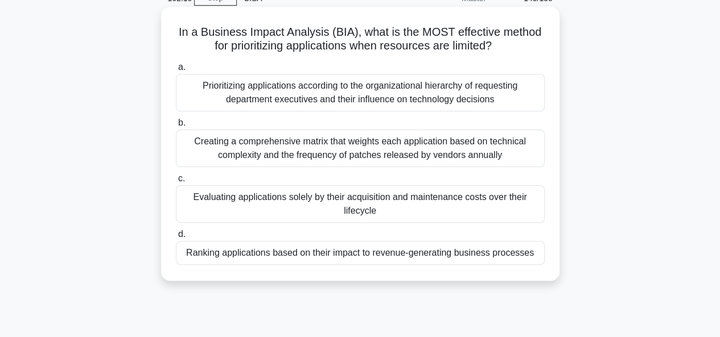
click at [402, 224] on div "Ranking applications based on their impact to revenue-generating business proce…" at bounding box center [360, 253] width 369 height 24
click at [176, 224] on input "d. Ranking applications based on their impact to revenue-generating business pr…" at bounding box center [176, 234] width 0 height 7
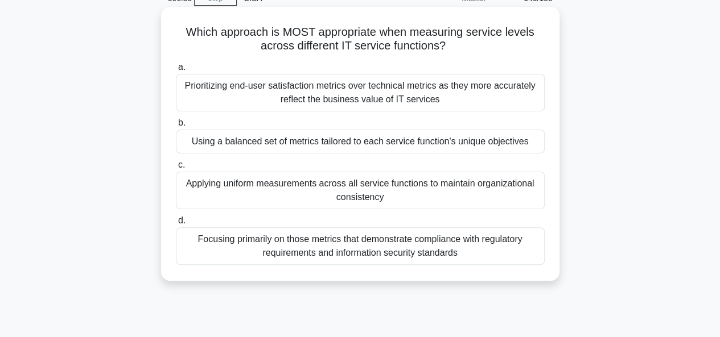
click at [312, 144] on div "Using a balanced set of metrics tailored to each service function's unique obje…" at bounding box center [360, 142] width 369 height 24
click at [176, 127] on input "b. Using a balanced set of metrics tailored to each service function's unique o…" at bounding box center [176, 123] width 0 height 7
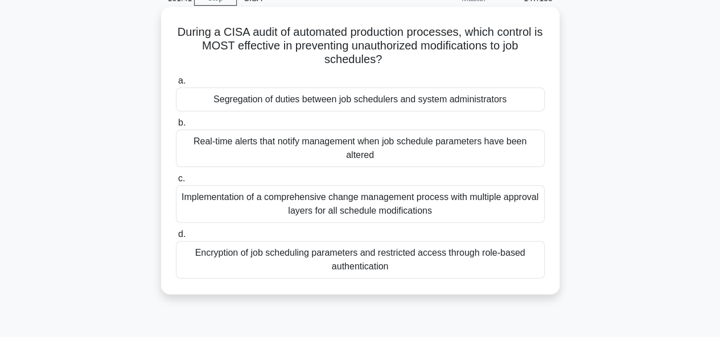
click at [344, 105] on div "Segregation of duties between job schedulers and system administrators" at bounding box center [360, 100] width 369 height 24
click at [176, 85] on input "a. Segregation of duties between job schedulers and system administrators" at bounding box center [176, 80] width 0 height 7
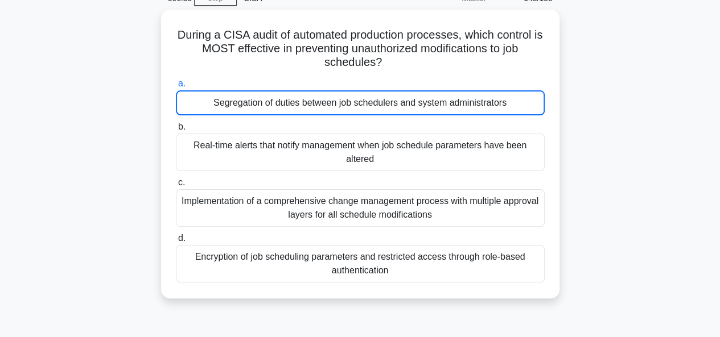
scroll to position [0, 0]
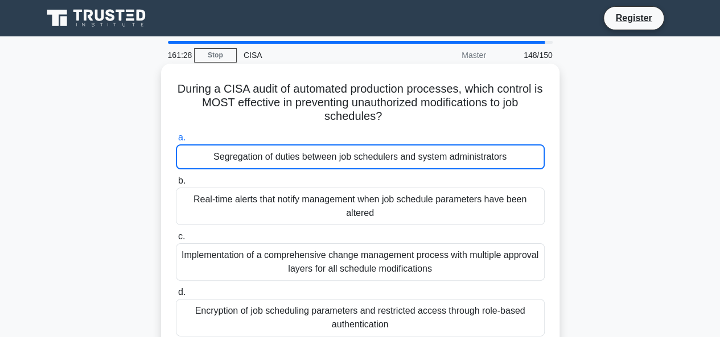
click at [366, 159] on div "Segregation of duties between job schedulers and system administrators" at bounding box center [360, 157] width 369 height 25
click at [176, 142] on input "a. Segregation of duties between job schedulers and system administrators" at bounding box center [176, 137] width 0 height 7
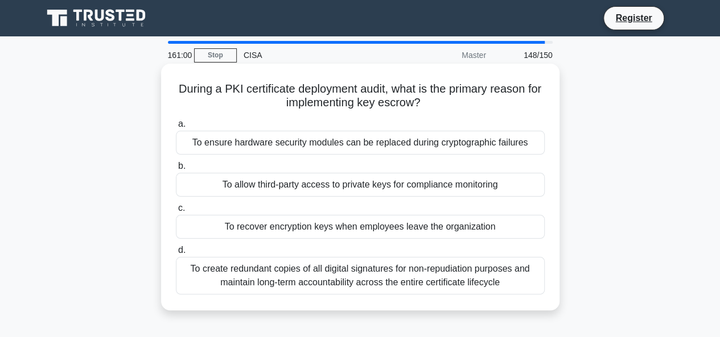
click at [395, 224] on div "To recover encryption keys when employees leave the organization" at bounding box center [360, 227] width 369 height 24
click at [176, 212] on input "c. To recover encryption keys when employees leave the organization" at bounding box center [176, 208] width 0 height 7
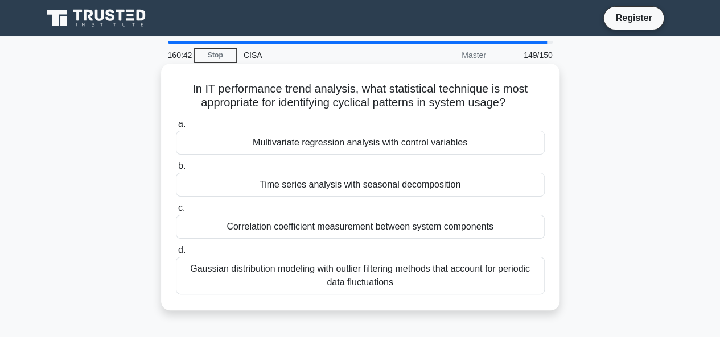
click at [331, 184] on div "Time series analysis with seasonal decomposition" at bounding box center [360, 185] width 369 height 24
click at [176, 170] on input "b. Time series analysis with seasonal decomposition" at bounding box center [176, 166] width 0 height 7
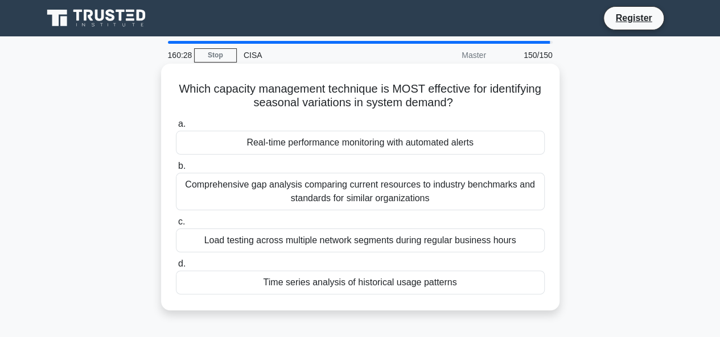
click at [366, 224] on div "Time series analysis of historical usage patterns" at bounding box center [360, 283] width 369 height 24
click at [176, 224] on input "d. Time series analysis of historical usage patterns" at bounding box center [176, 264] width 0 height 7
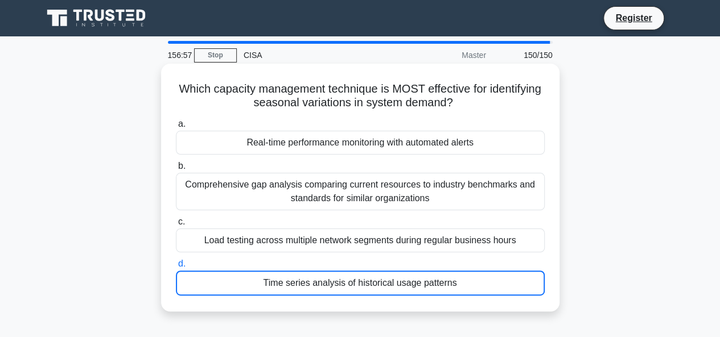
click at [377, 224] on div "Time series analysis of historical usage patterns" at bounding box center [360, 283] width 369 height 25
click at [176, 224] on input "d. Time series analysis of historical usage patterns" at bounding box center [176, 264] width 0 height 7
click at [379, 224] on div "Time series analysis of historical usage patterns" at bounding box center [360, 283] width 369 height 25
click at [176, 224] on input "d. Time series analysis of historical usage patterns" at bounding box center [176, 264] width 0 height 7
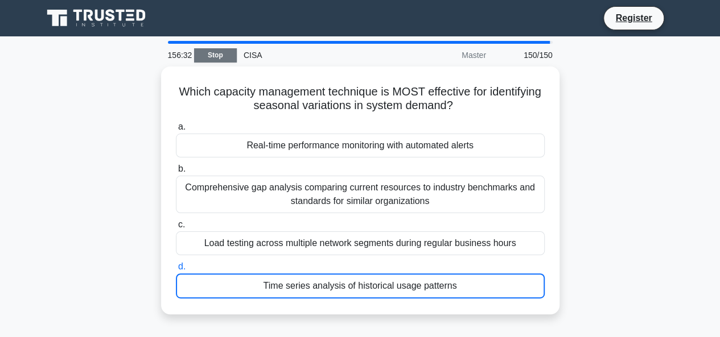
click at [225, 57] on link "Stop" at bounding box center [215, 55] width 43 height 14
click at [217, 52] on link "Stop" at bounding box center [215, 55] width 43 height 14
click at [211, 57] on link "Stop" at bounding box center [215, 55] width 43 height 14
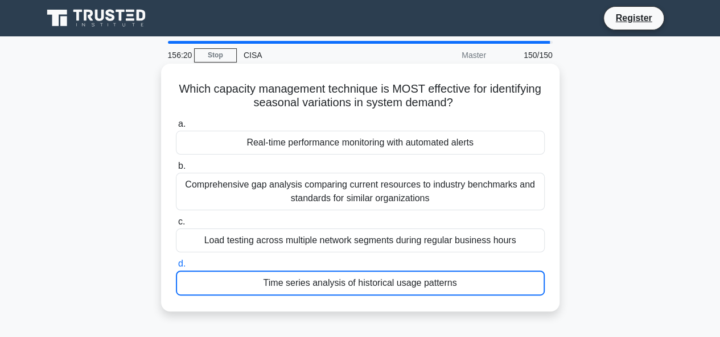
click at [345, 224] on div "Time series analysis of historical usage patterns" at bounding box center [360, 283] width 369 height 25
click at [176, 224] on input "d. Time series analysis of historical usage patterns" at bounding box center [176, 264] width 0 height 7
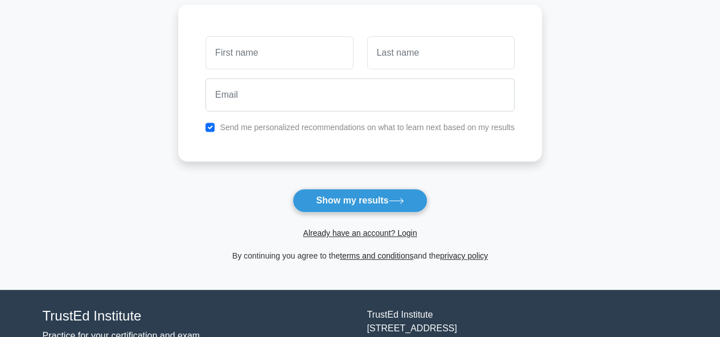
scroll to position [57, 0]
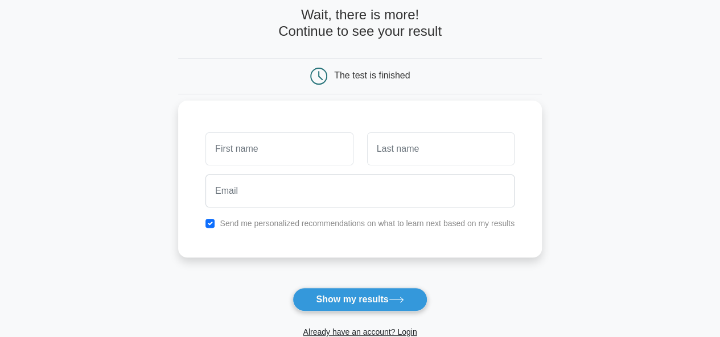
click at [240, 147] on input "text" at bounding box center [278, 149] width 147 height 33
type input "[PERSON_NAME]"
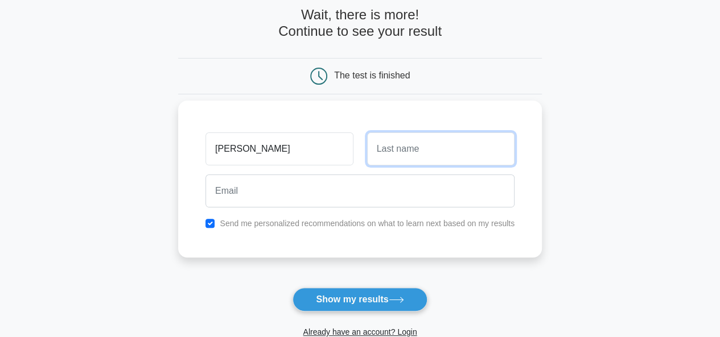
click at [391, 147] on input "text" at bounding box center [440, 149] width 147 height 33
type input "Sombai"
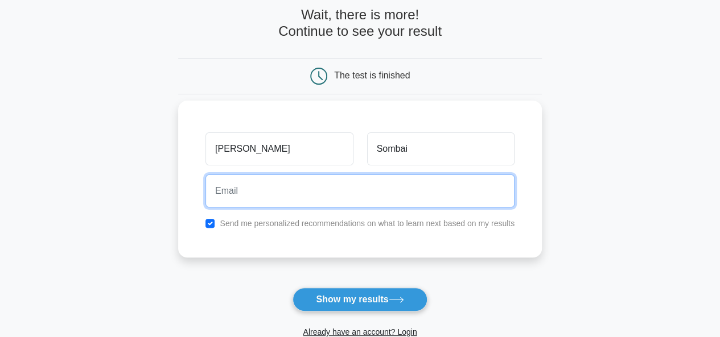
click at [278, 193] on input "email" at bounding box center [359, 191] width 309 height 33
type input "[EMAIL_ADDRESS][DOMAIN_NAME]"
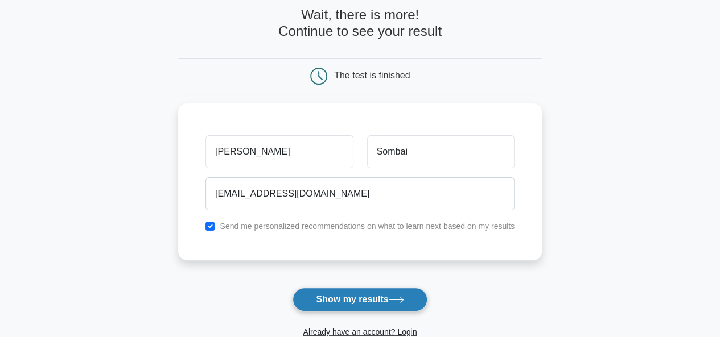
click at [333, 300] on button "Show my results" at bounding box center [359, 300] width 134 height 24
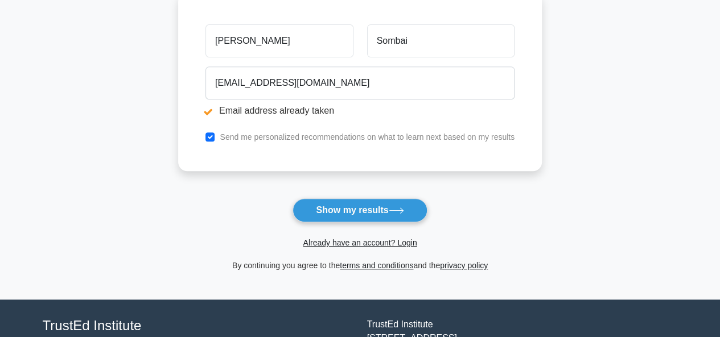
scroll to position [228, 0]
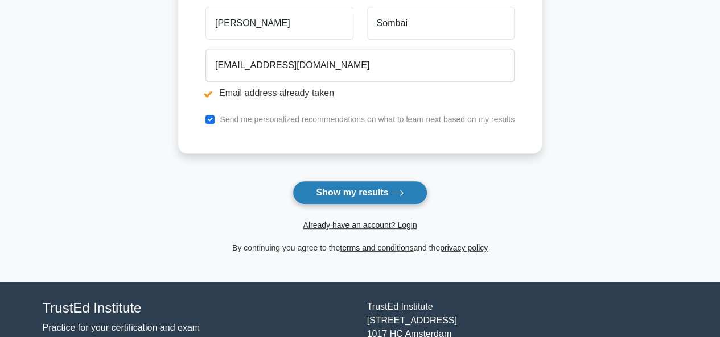
click at [365, 196] on button "Show my results" at bounding box center [359, 193] width 134 height 24
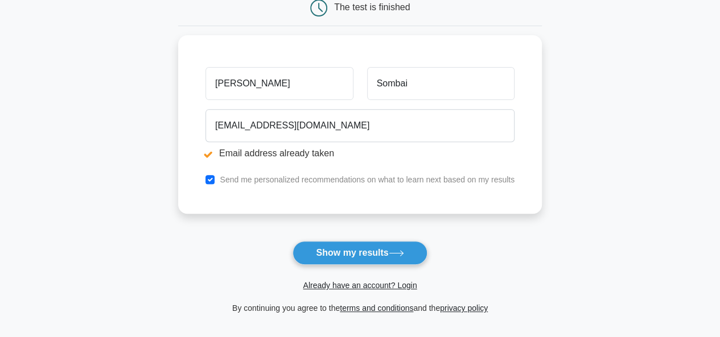
scroll to position [228, 0]
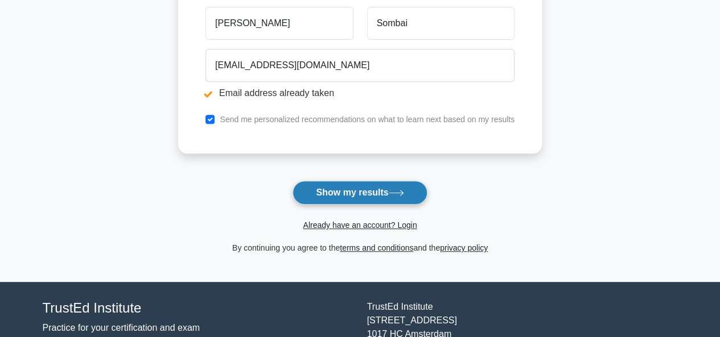
click at [355, 197] on button "Show my results" at bounding box center [359, 193] width 134 height 24
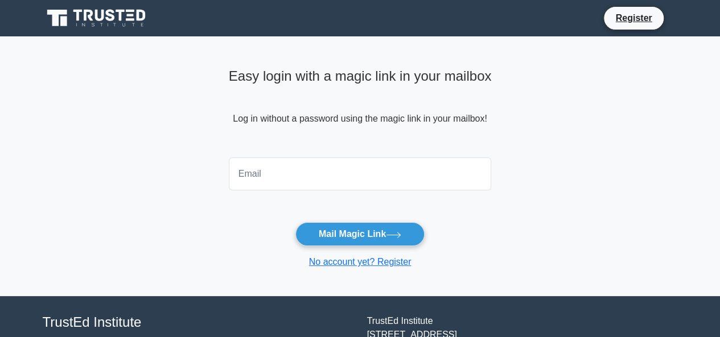
type input "[EMAIL_ADDRESS][DOMAIN_NAME]"
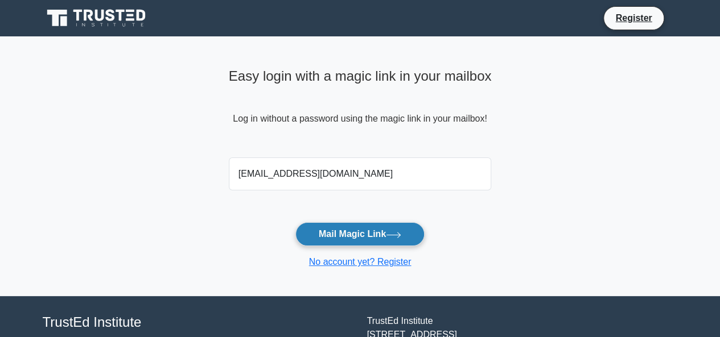
click at [366, 237] on button "Mail Magic Link" at bounding box center [359, 235] width 129 height 24
